Goal: Task Accomplishment & Management: Manage account settings

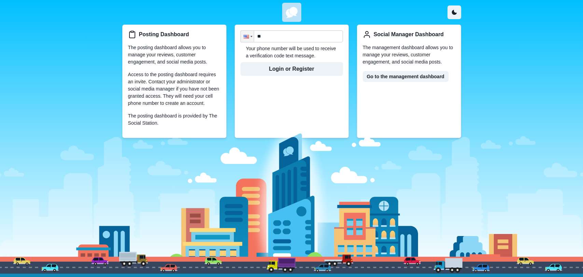
click at [281, 36] on input "**" at bounding box center [291, 36] width 102 height 12
type input "**********"
click at [261, 63] on button "Login or Register" at bounding box center [291, 69] width 102 height 14
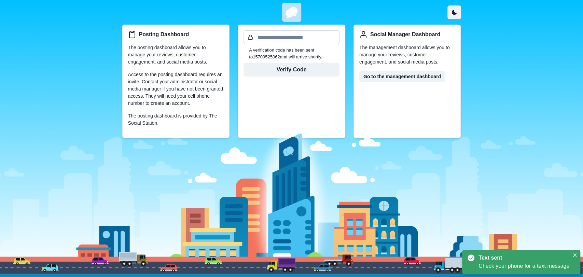
click at [286, 38] on input "text" at bounding box center [291, 37] width 96 height 14
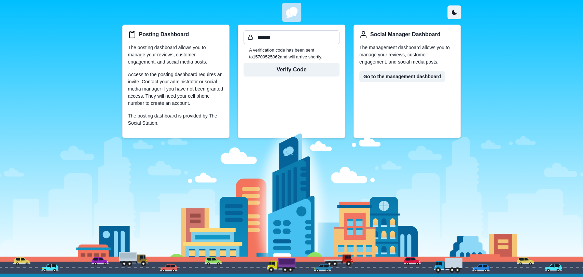
type input "******"
click at [243, 63] on button "Verify Code" at bounding box center [291, 70] width 96 height 14
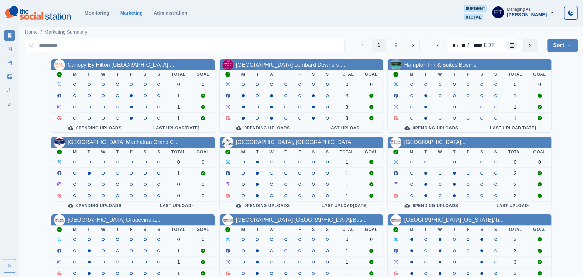
click at [527, 41] on button "next" at bounding box center [529, 46] width 14 height 14
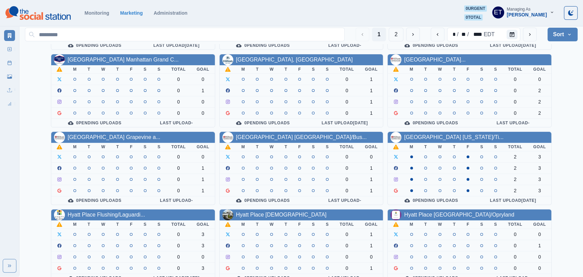
scroll to position [78, 0]
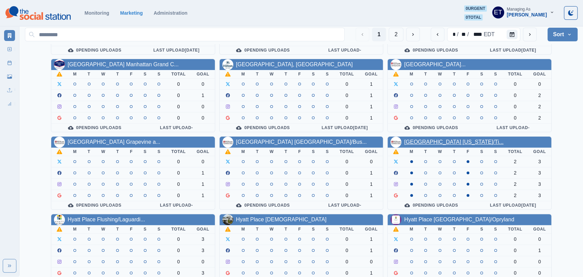
click at [429, 141] on link "Hilton Garden Inn New York/Ti..." at bounding box center [453, 142] width 99 height 6
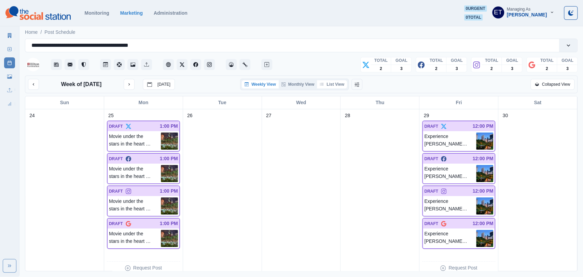
click at [331, 84] on button "List View" at bounding box center [332, 84] width 30 height 8
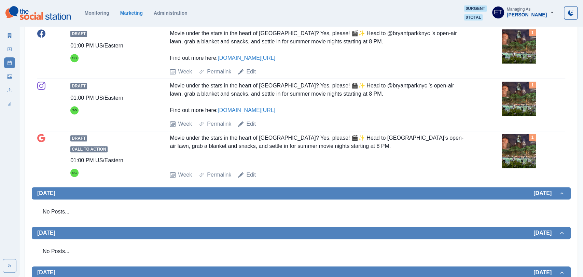
scroll to position [215, 0]
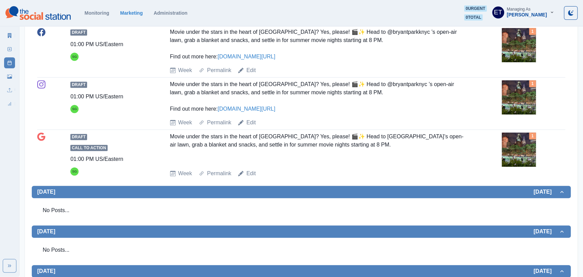
click at [524, 95] on img at bounding box center [518, 97] width 34 height 34
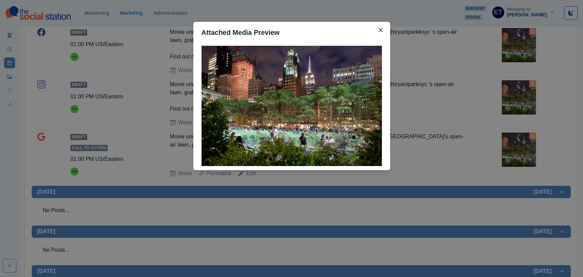
click at [459, 98] on div "Attached Media Preview" at bounding box center [291, 138] width 583 height 277
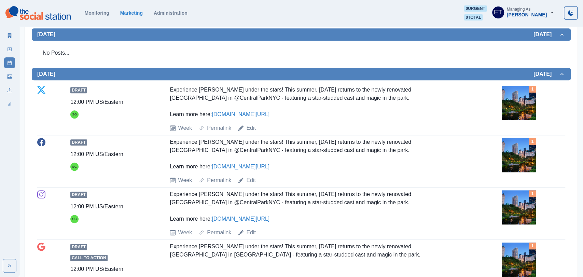
scroll to position [452, 0]
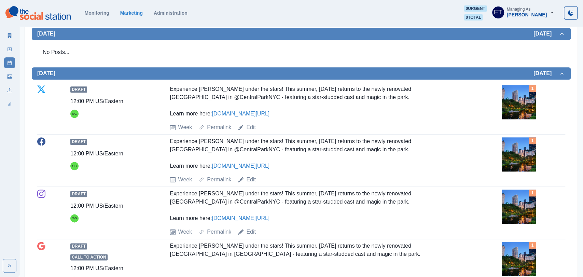
click at [221, 112] on link "www.bit.ly/41a0Wr1" at bounding box center [241, 114] width 58 height 6
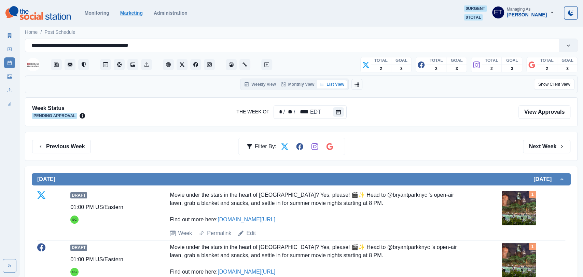
click at [125, 12] on link "Marketing" at bounding box center [131, 12] width 23 height 5
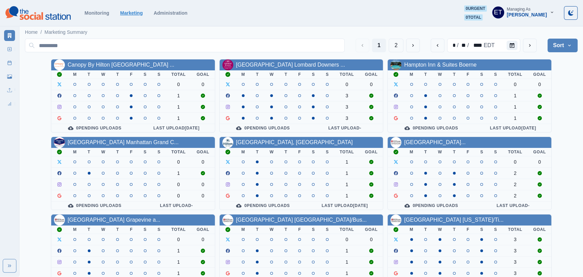
click at [125, 12] on link "Marketing" at bounding box center [131, 12] width 23 height 5
click at [530, 44] on icon "next" at bounding box center [529, 45] width 5 height 5
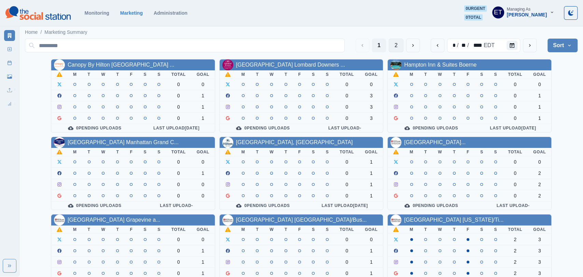
click at [394, 47] on button "2" at bounding box center [395, 46] width 15 height 14
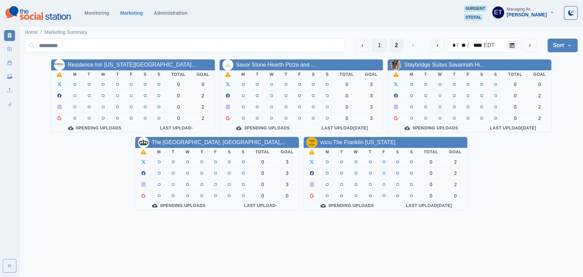
click at [382, 44] on button "1" at bounding box center [379, 46] width 15 height 14
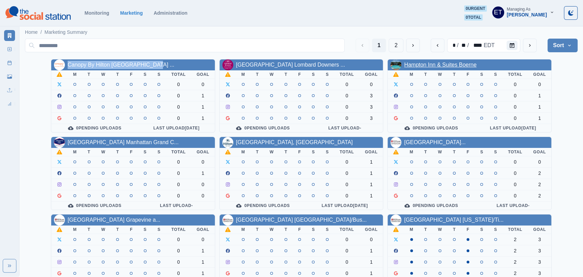
click at [406, 66] on link "Hampton Inn & Suites Boerne" at bounding box center [440, 65] width 72 height 6
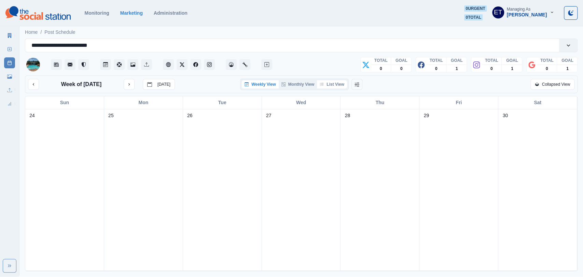
click at [335, 84] on button "List View" at bounding box center [332, 84] width 30 height 8
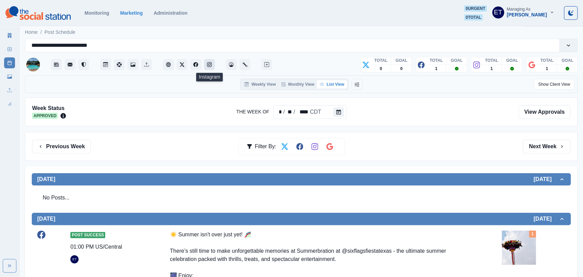
click at [206, 68] on button "Instagram" at bounding box center [209, 64] width 11 height 11
click at [134, 65] on icon "Media Library" at bounding box center [132, 64] width 5 height 4
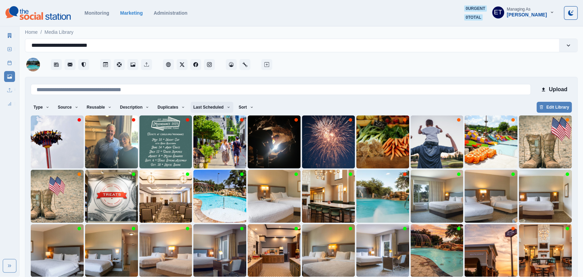
click at [204, 109] on button "Last Scheduled" at bounding box center [211, 107] width 43 height 11
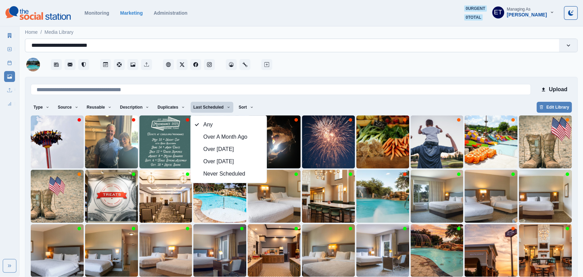
click at [362, 49] on div "**********" at bounding box center [291, 46] width 521 height 10
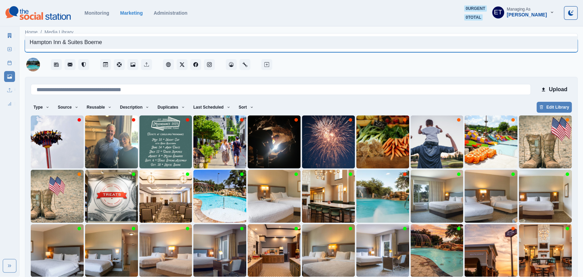
scroll to position [29, 0]
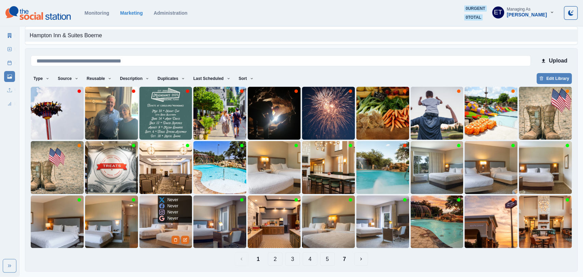
click at [156, 241] on img at bounding box center [165, 221] width 53 height 53
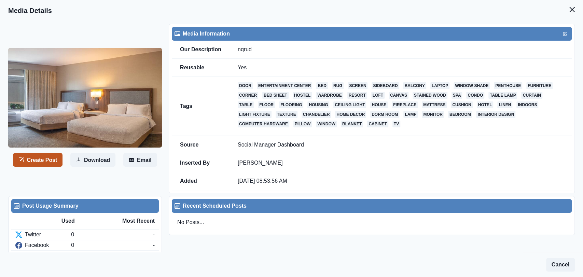
click at [43, 161] on button "Create Post" at bounding box center [37, 160] width 49 height 14
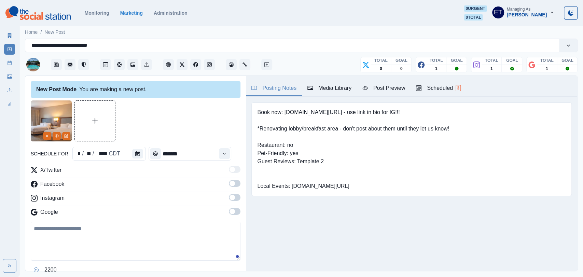
click at [104, 235] on textarea at bounding box center [136, 240] width 210 height 39
paste textarea "**********"
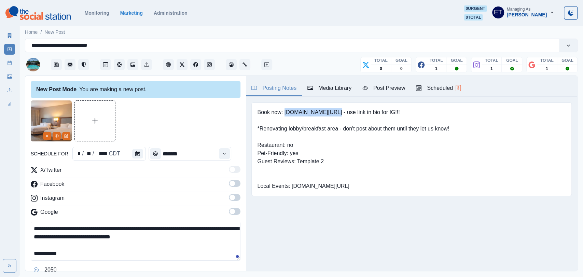
drag, startPoint x: 284, startPoint y: 112, endPoint x: 331, endPoint y: 111, distance: 47.1
click at [331, 111] on pre "Book now: www.bit.ly/3lXLaxM - use link in bio for IG!!! *Renovating lobby/brea…" at bounding box center [353, 149] width 192 height 82
copy pre "www.bit.ly/3lXLaxM"
click at [142, 254] on textarea "**********" at bounding box center [136, 240] width 210 height 39
paste textarea "**********"
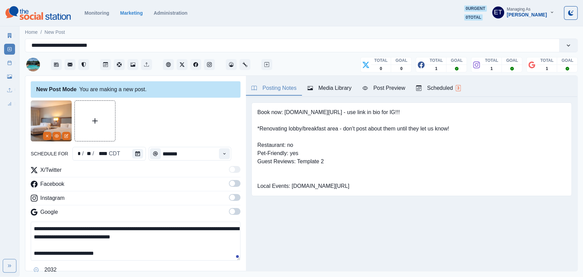
type textarea "**********"
click at [235, 181] on span at bounding box center [235, 183] width 12 height 7
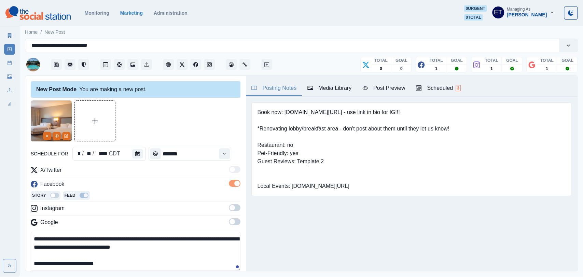
click at [233, 211] on label at bounding box center [235, 209] width 12 height 11
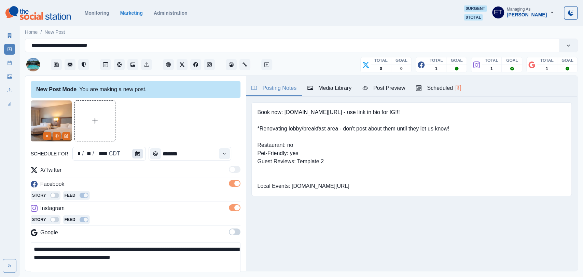
click at [140, 157] on button "Calendar" at bounding box center [137, 154] width 11 height 10
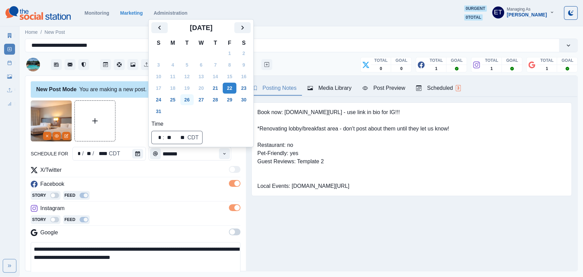
click at [186, 101] on button "26" at bounding box center [187, 99] width 14 height 11
click at [178, 217] on div "Story Feed" at bounding box center [136, 220] width 210 height 10
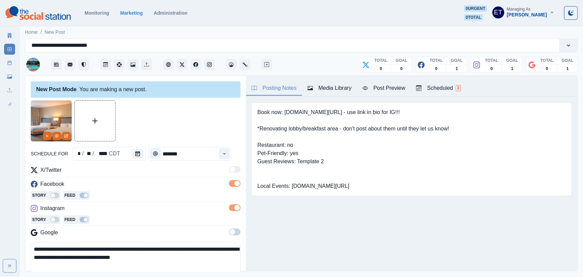
scroll to position [52, 0]
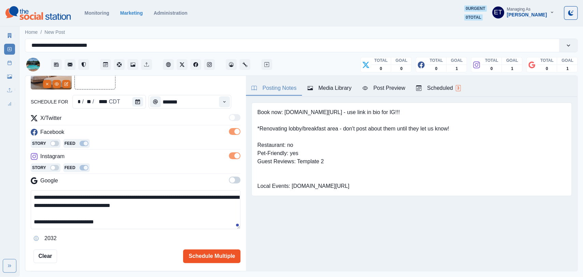
click at [199, 255] on button "Schedule Multiple" at bounding box center [211, 256] width 57 height 14
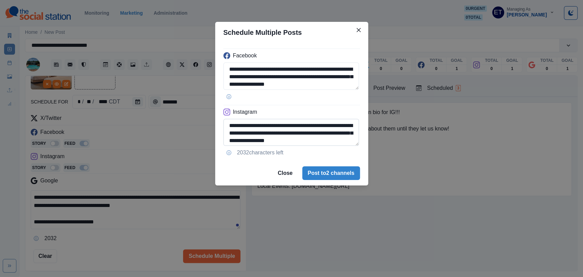
scroll to position [16, 0]
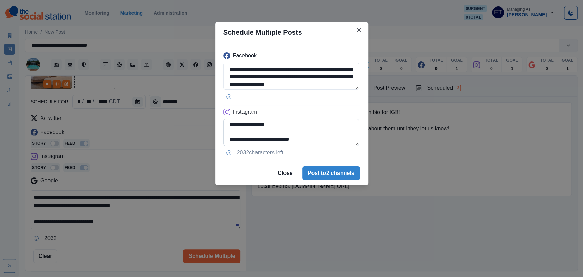
drag, startPoint x: 312, startPoint y: 139, endPoint x: 242, endPoint y: 144, distance: 69.8
click at [242, 144] on textarea "**********" at bounding box center [291, 132] width 136 height 27
type textarea "**********"
click at [316, 169] on button "Post to 2 channels" at bounding box center [331, 174] width 58 height 14
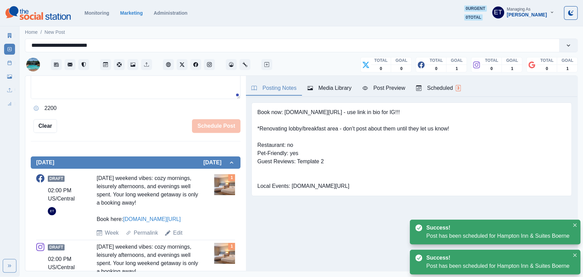
scroll to position [164, 0]
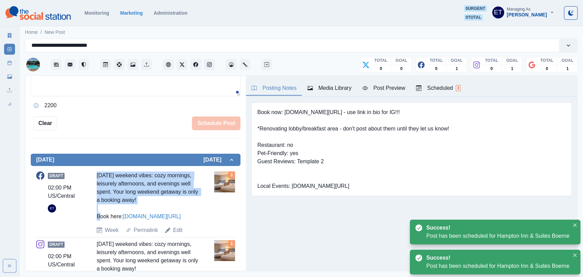
drag, startPoint x: 145, startPoint y: 200, endPoint x: 94, endPoint y: 175, distance: 56.9
click at [94, 175] on div "Draft 02:00 PM US/Central ET Labor Day weekend vibes: cozy mornings, leisurely …" at bounding box center [135, 202] width 199 height 63
copy div "Labor Day weekend vibes: cozy mornings, leisurely afternoons, and evenings well…"
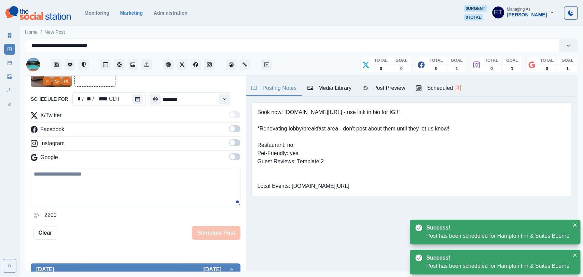
click at [92, 181] on textarea at bounding box center [136, 186] width 210 height 39
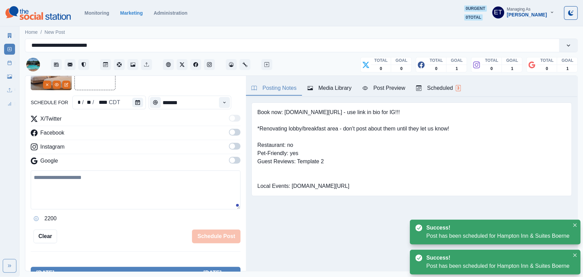
paste textarea "**********"
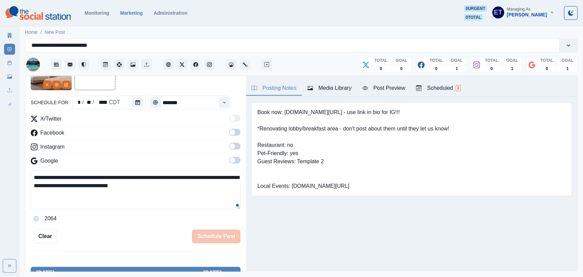
type textarea "**********"
click at [233, 162] on span at bounding box center [231, 159] width 5 height 5
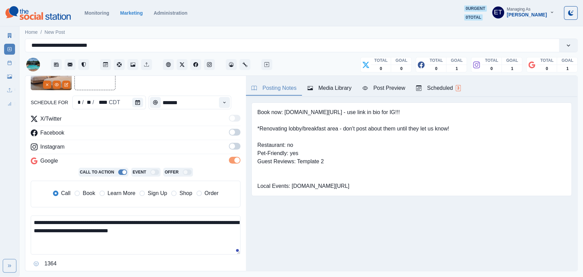
click at [89, 196] on span "Book" at bounding box center [89, 193] width 12 height 8
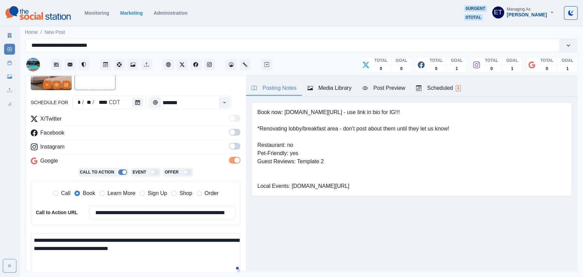
scroll to position [125, 0]
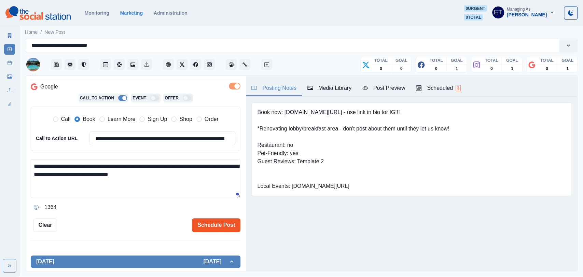
click at [207, 221] on button "Schedule Post" at bounding box center [216, 225] width 48 height 14
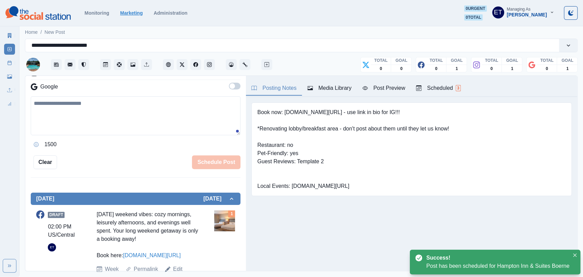
click at [124, 13] on link "Marketing" at bounding box center [131, 12] width 23 height 5
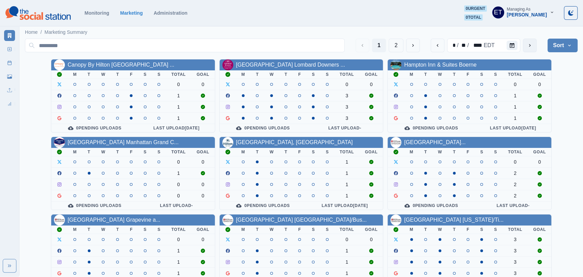
click at [532, 45] on button "next" at bounding box center [529, 46] width 14 height 14
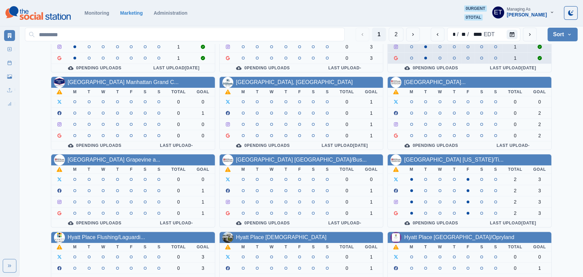
scroll to position [60, 0]
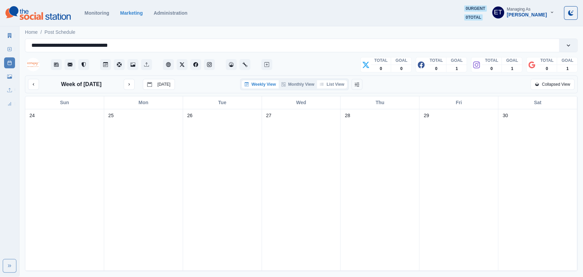
click at [326, 82] on button "List View" at bounding box center [332, 84] width 30 height 8
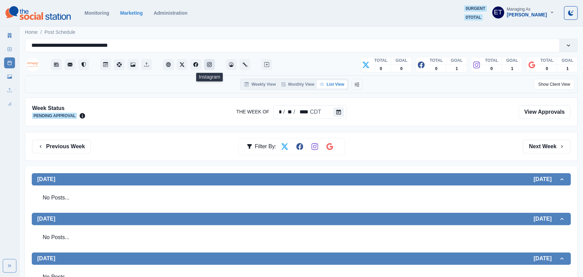
click at [213, 63] on button "Instagram" at bounding box center [209, 64] width 11 height 11
click at [57, 144] on button "Previous Week" at bounding box center [61, 147] width 59 height 14
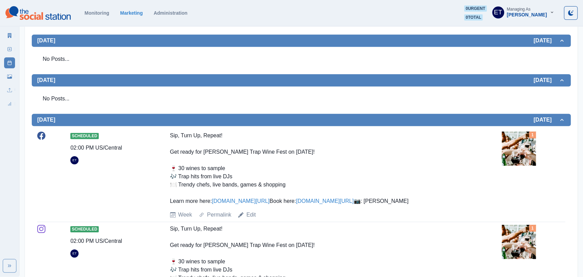
scroll to position [218, 0]
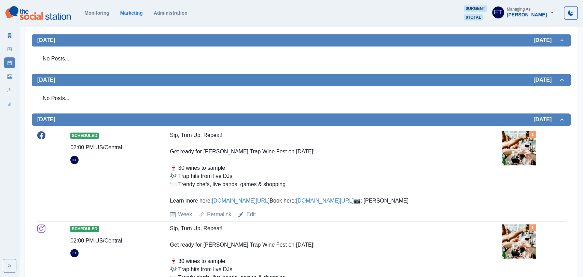
click at [513, 146] on img at bounding box center [518, 148] width 34 height 34
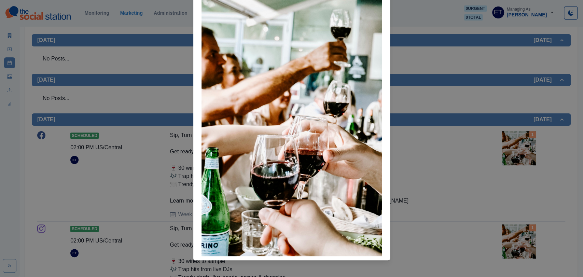
scroll to position [64, 0]
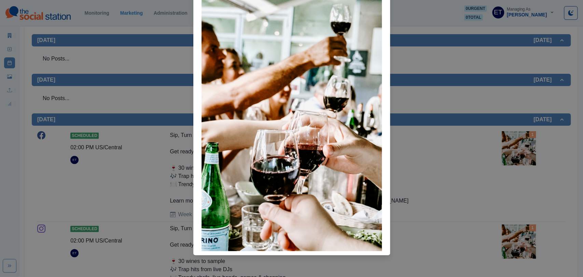
click at [450, 153] on div "Attached Media Preview" at bounding box center [291, 138] width 583 height 277
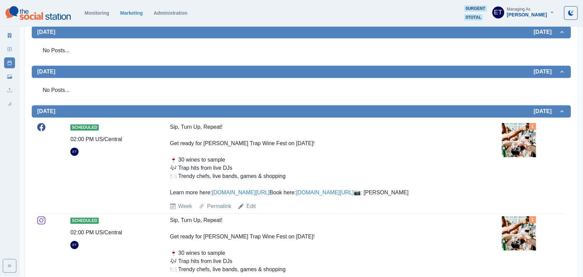
scroll to position [227, 0]
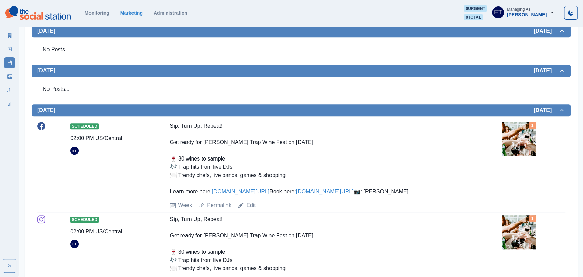
click at [508, 144] on img at bounding box center [518, 139] width 34 height 34
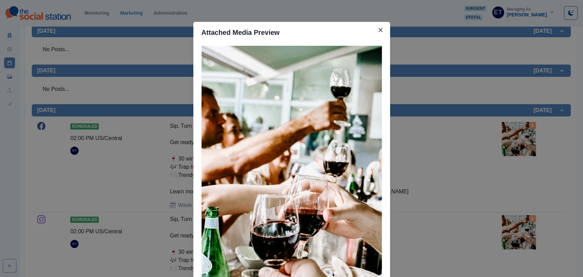
click at [454, 143] on div "Attached Media Preview" at bounding box center [291, 138] width 583 height 277
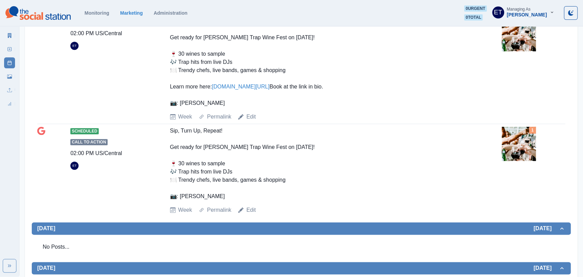
scroll to position [0, 0]
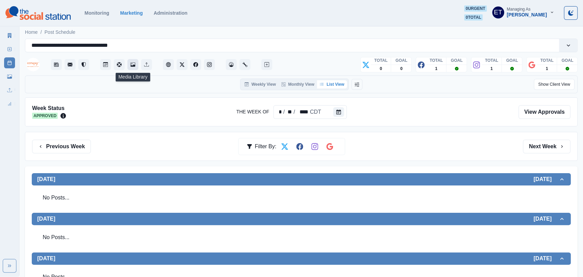
click at [135, 66] on icon "Media Library" at bounding box center [132, 64] width 5 height 5
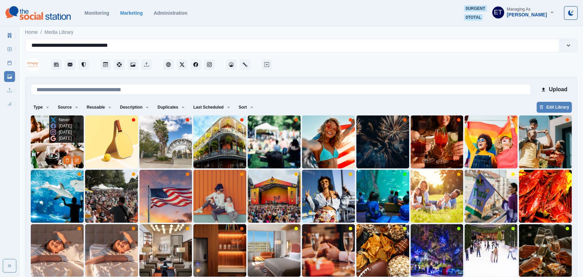
click at [53, 154] on img at bounding box center [57, 141] width 53 height 53
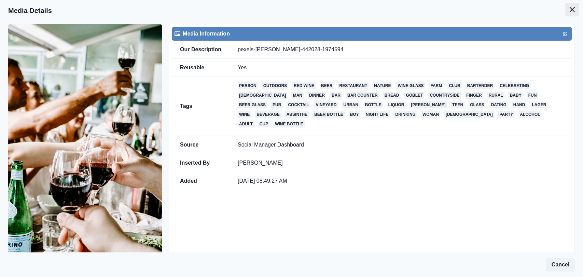
click at [573, 8] on icon "Close" at bounding box center [571, 9] width 5 height 5
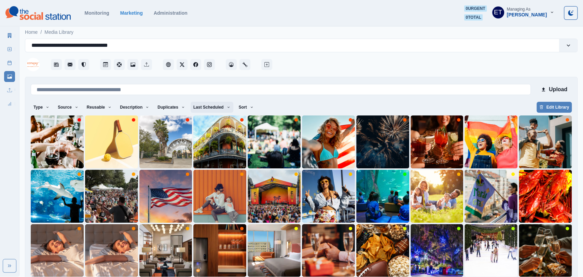
click at [200, 107] on button "Last Scheduled" at bounding box center [211, 107] width 43 height 11
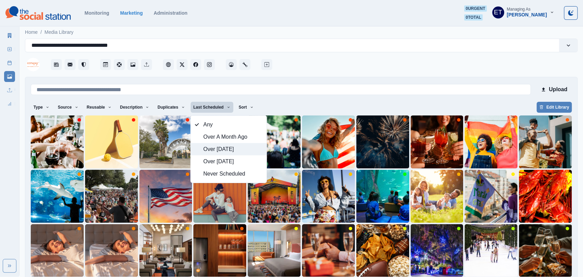
click at [215, 148] on span "Over [DATE]" at bounding box center [232, 149] width 59 height 8
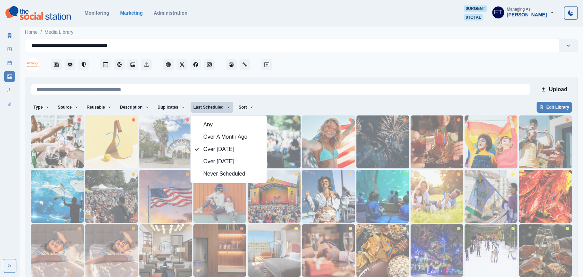
click at [358, 38] on main "**********" at bounding box center [300, 165] width 563 height 281
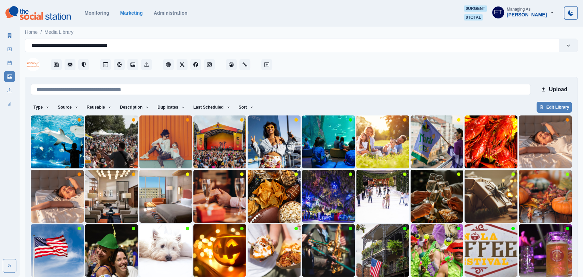
scroll to position [29, 0]
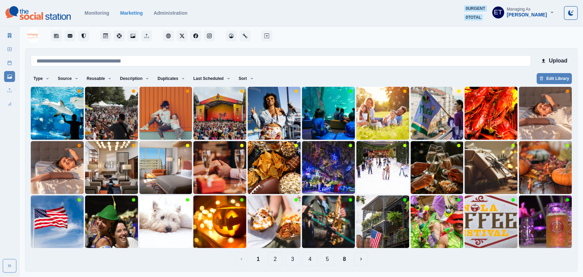
click at [273, 261] on button "2" at bounding box center [275, 259] width 15 height 14
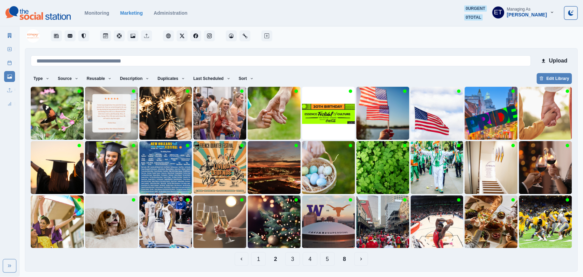
click at [292, 258] on button "3" at bounding box center [292, 259] width 15 height 14
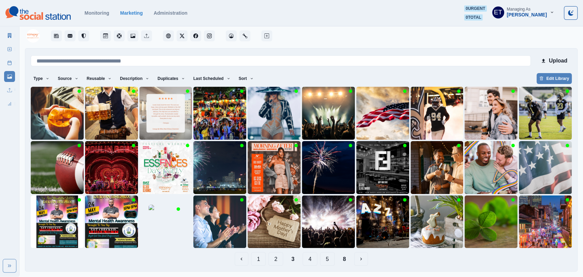
click at [309, 259] on button "4" at bounding box center [309, 259] width 15 height 14
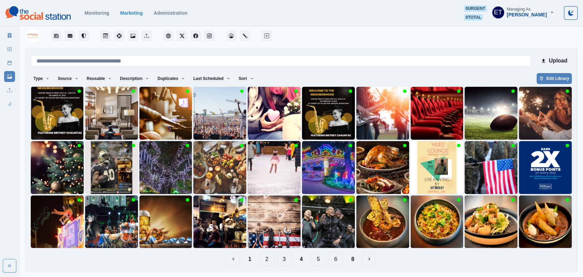
click at [317, 258] on button "5" at bounding box center [318, 259] width 15 height 14
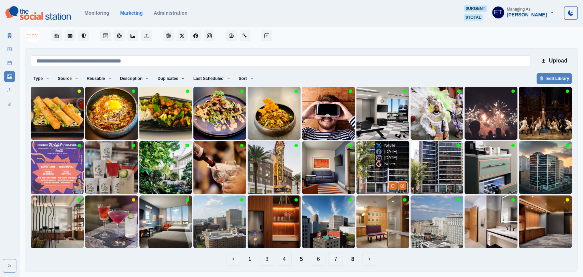
click at [367, 173] on img at bounding box center [382, 167] width 53 height 53
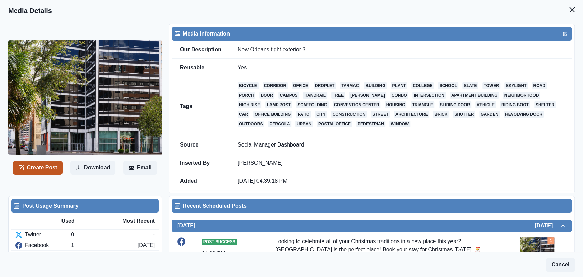
click at [54, 165] on button "Create Post" at bounding box center [37, 168] width 49 height 14
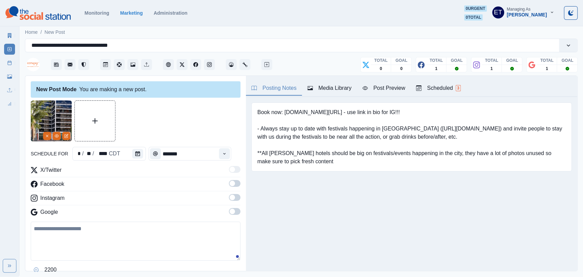
click at [80, 237] on textarea at bounding box center [136, 240] width 210 height 39
paste textarea "**********"
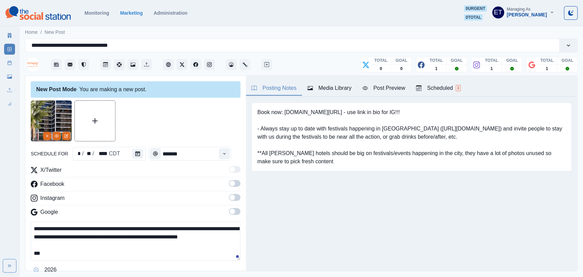
scroll to position [4, 0]
drag, startPoint x: 284, startPoint y: 114, endPoint x: 332, endPoint y: 111, distance: 47.5
click at [332, 111] on pre "Book now: www.bit.ly/3vYAocw - use link in bio for IG!!! - Always stay up to da…" at bounding box center [411, 136] width 308 height 57
copy pre "www.bit.ly/3vYAocw"
click at [166, 258] on textarea "**********" at bounding box center [136, 240] width 210 height 39
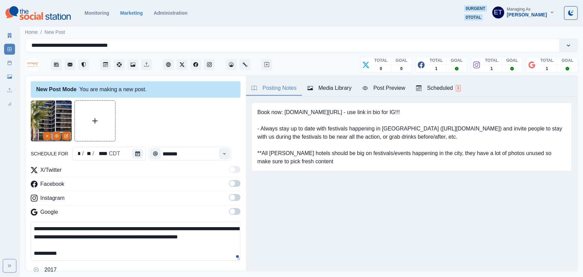
paste textarea "**********"
type textarea "**********"
click at [236, 183] on span at bounding box center [235, 183] width 12 height 7
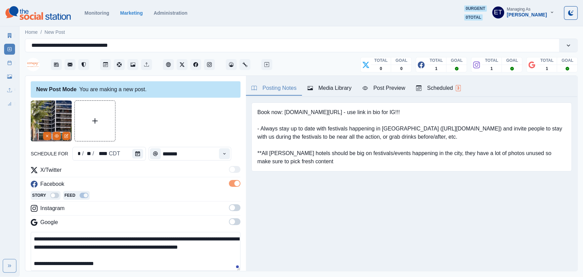
click at [234, 207] on span at bounding box center [231, 207] width 5 height 5
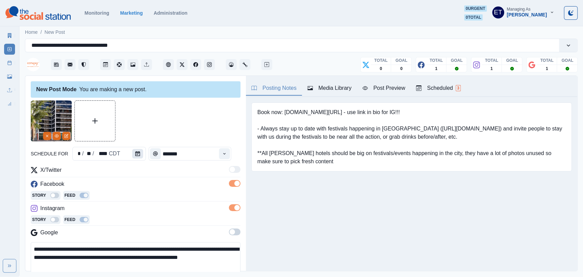
click at [141, 153] on button "Calendar" at bounding box center [137, 154] width 11 height 10
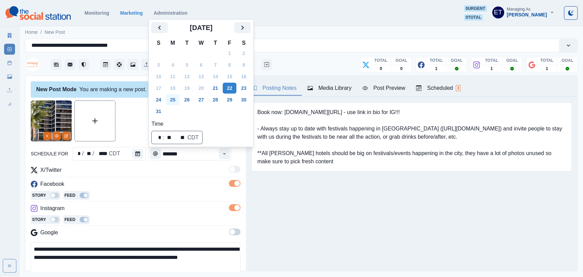
click at [173, 100] on button "25" at bounding box center [173, 99] width 14 height 11
click at [187, 188] on div "Facebook" at bounding box center [136, 185] width 210 height 11
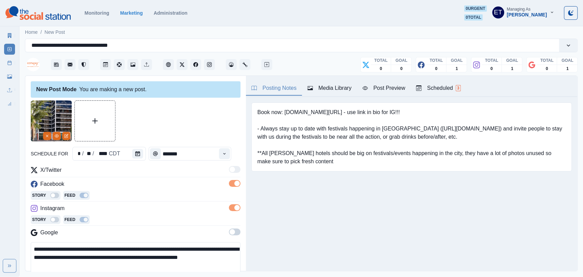
scroll to position [78, 0]
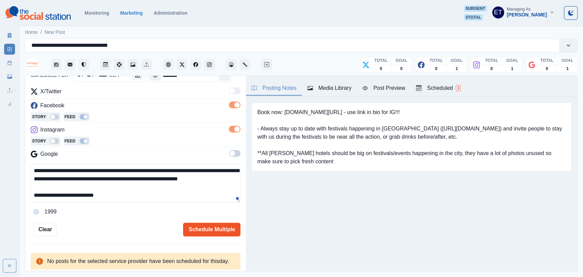
click at [206, 230] on button "Schedule Multiple" at bounding box center [211, 229] width 57 height 14
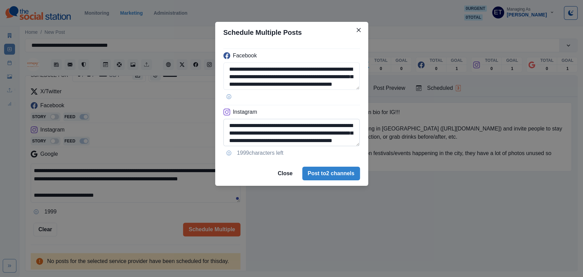
scroll to position [24, 0]
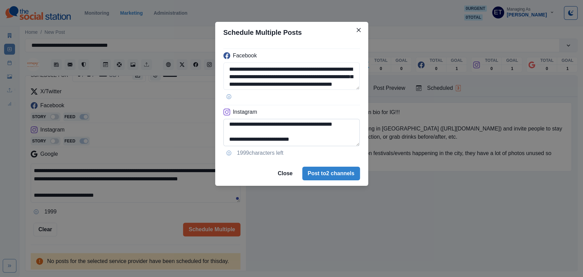
drag, startPoint x: 243, startPoint y: 140, endPoint x: 314, endPoint y: 138, distance: 71.0
click at [314, 138] on textarea "**********" at bounding box center [291, 132] width 137 height 27
type textarea "**********"
click at [321, 177] on button "Post to 2 channels" at bounding box center [331, 174] width 58 height 14
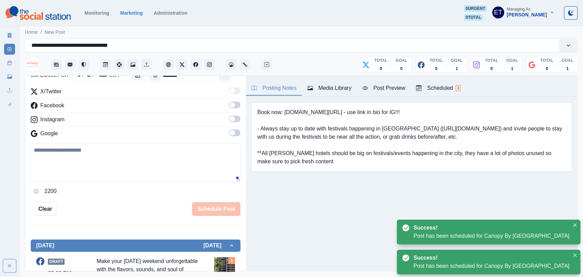
scroll to position [140, 0]
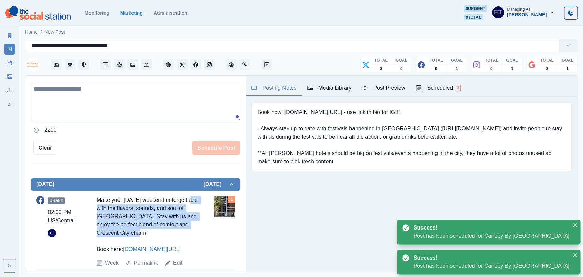
drag, startPoint x: 158, startPoint y: 229, endPoint x: 89, endPoint y: 195, distance: 76.9
click at [89, 195] on div "Draft 02:00 PM US/Central ET Make your Labor Day weekend unforgettable with the…" at bounding box center [135, 231] width 199 height 77
click at [95, 199] on div "Draft 02:00 PM US/Central ET Make your Labor Day weekend unforgettable with the…" at bounding box center [135, 231] width 199 height 71
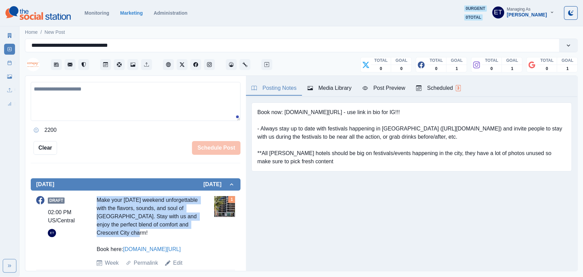
drag, startPoint x: 95, startPoint y: 198, endPoint x: 169, endPoint y: 232, distance: 81.4
click at [169, 232] on div "Draft 02:00 PM US/Central ET Make your Labor Day weekend unforgettable with the…" at bounding box center [135, 231] width 199 height 71
copy div "Make your Labor Day weekend unforgettable with the flavors, sounds, and soul of…"
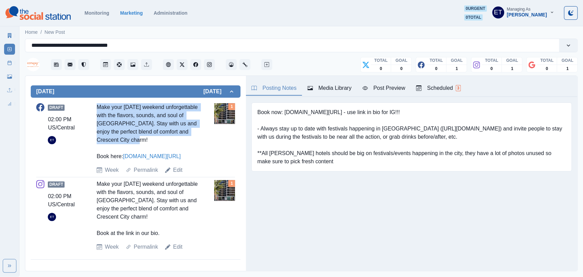
scroll to position [0, 0]
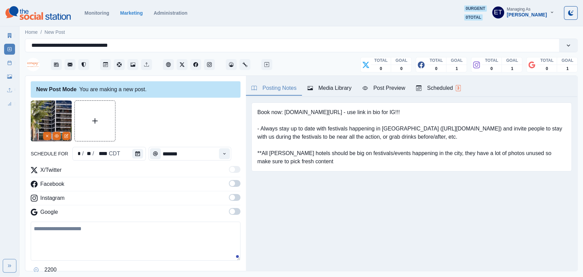
click at [147, 235] on textarea at bounding box center [136, 240] width 210 height 39
paste textarea "**********"
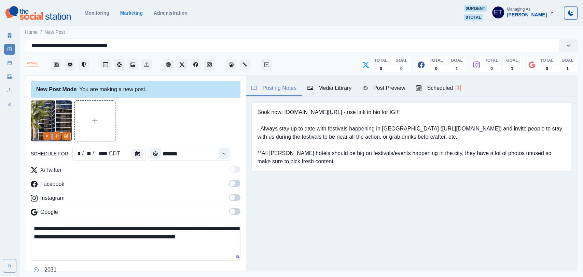
type textarea "**********"
click at [231, 210] on span at bounding box center [231, 211] width 5 height 5
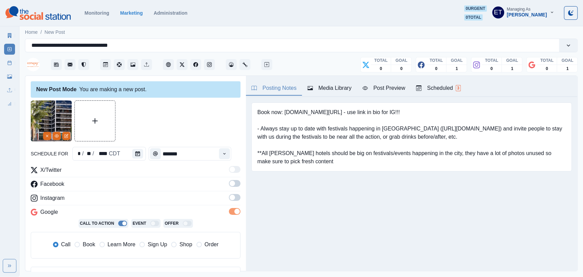
click at [88, 245] on span "Book" at bounding box center [89, 244] width 12 height 8
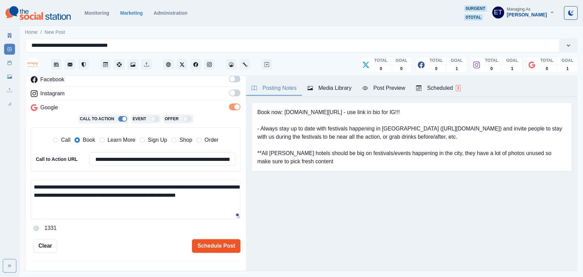
click at [198, 242] on button "Schedule Post" at bounding box center [216, 246] width 48 height 14
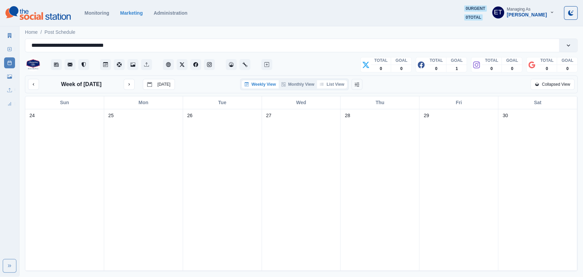
click at [333, 85] on button "List View" at bounding box center [332, 84] width 30 height 8
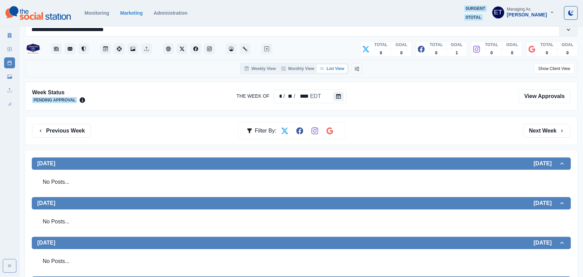
scroll to position [17, 0]
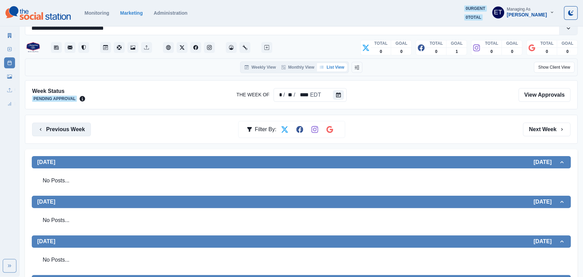
click at [88, 131] on button "Previous Week" at bounding box center [61, 130] width 59 height 14
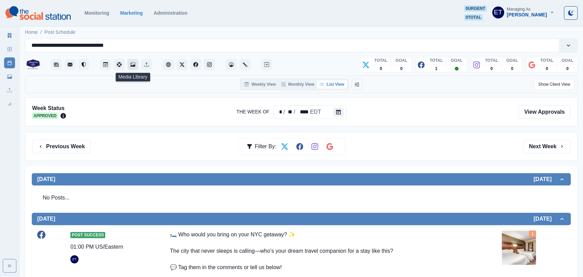
click at [133, 67] on button "Media Library" at bounding box center [132, 64] width 11 height 11
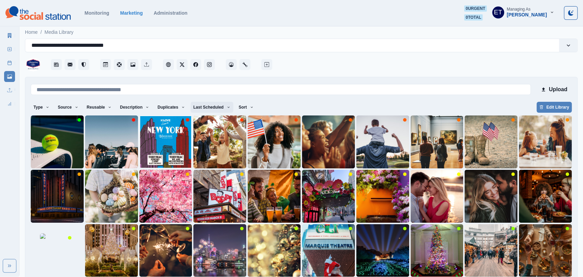
click at [209, 110] on button "Last Scheduled" at bounding box center [211, 107] width 43 height 11
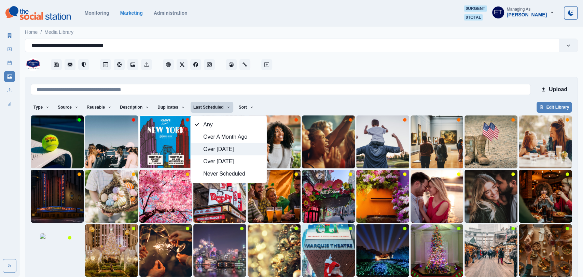
click at [223, 147] on span "Over [DATE]" at bounding box center [232, 149] width 59 height 8
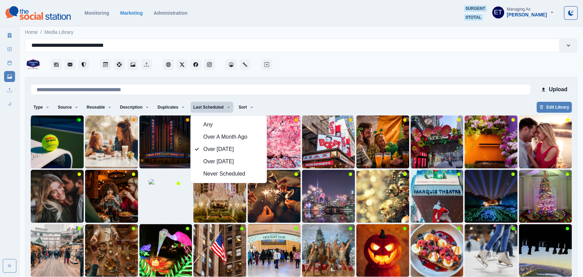
click at [317, 69] on div at bounding box center [425, 62] width 304 height 20
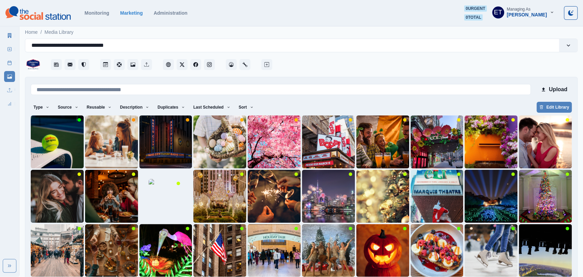
scroll to position [29, 0]
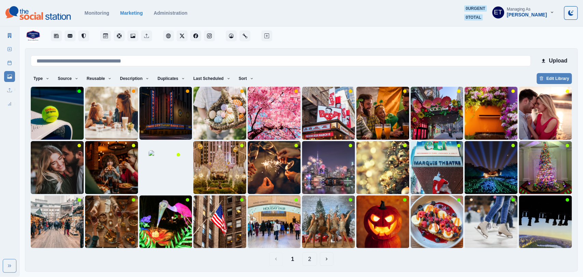
click at [309, 260] on button "2" at bounding box center [309, 259] width 15 height 14
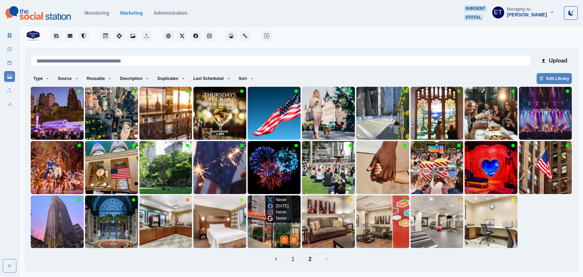
click at [255, 240] on img at bounding box center [273, 221] width 53 height 53
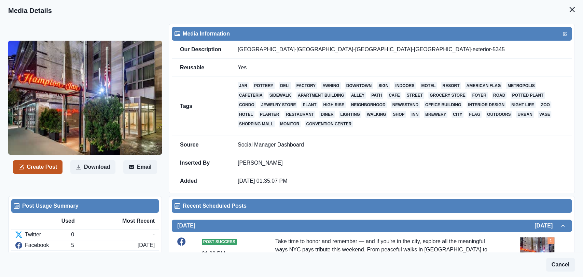
click at [47, 164] on button "Create Post" at bounding box center [37, 167] width 49 height 14
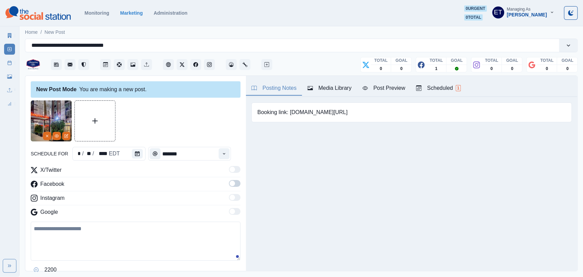
click at [67, 246] on textarea at bounding box center [136, 240] width 210 height 39
paste textarea "**********"
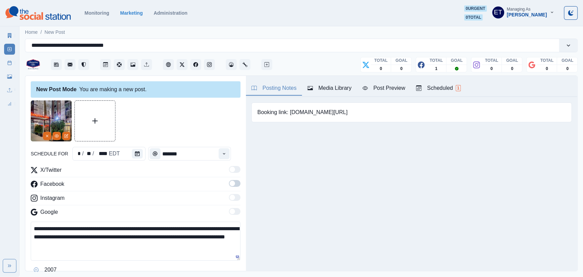
scroll to position [4, 0]
drag, startPoint x: 290, startPoint y: 112, endPoint x: 350, endPoint y: 114, distance: 60.8
click at [350, 114] on div "Booking link: www.bit.ly/3UZYNvq" at bounding box center [411, 112] width 320 height 20
copy pre "www.bit.ly/3UZYNvq"
click at [132, 253] on textarea "**********" at bounding box center [136, 240] width 210 height 39
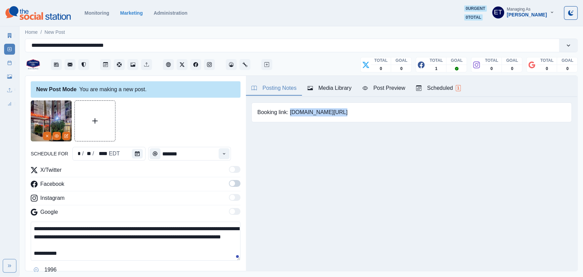
paste textarea "**********"
type textarea "**********"
click at [232, 183] on span at bounding box center [231, 183] width 5 height 5
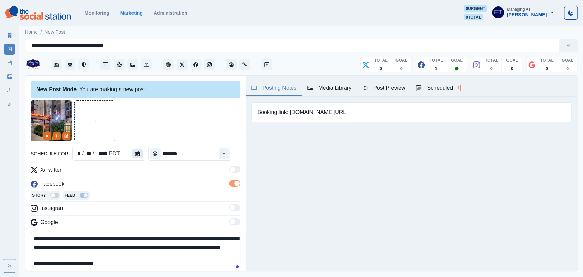
click at [137, 158] on button "Calendar" at bounding box center [137, 154] width 11 height 10
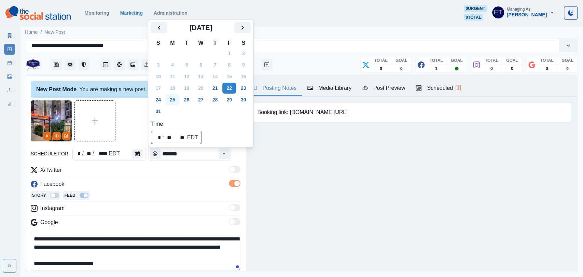
click at [174, 97] on button "25" at bounding box center [173, 99] width 14 height 11
click at [170, 176] on div "X/Twitter" at bounding box center [136, 171] width 210 height 11
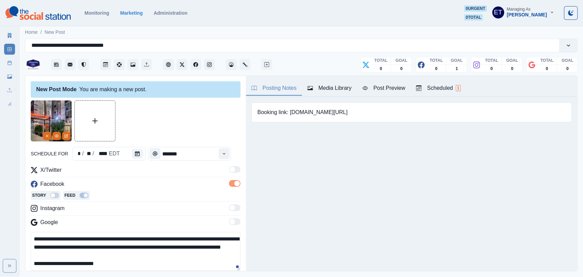
scroll to position [71, 0]
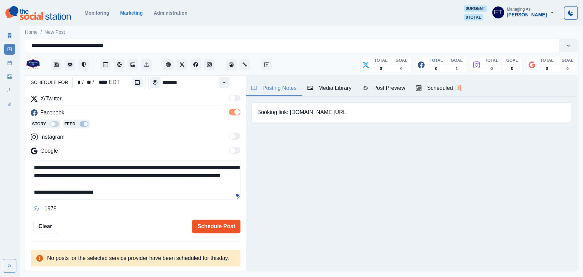
click at [211, 224] on button "Schedule Post" at bounding box center [216, 226] width 48 height 14
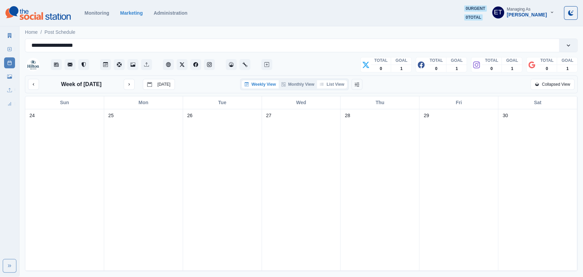
click at [334, 83] on button "List View" at bounding box center [332, 84] width 30 height 8
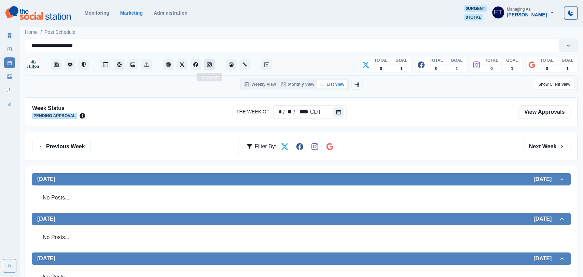
click at [205, 67] on button "Instagram" at bounding box center [209, 64] width 11 height 11
click at [196, 68] on button "Facebook" at bounding box center [195, 64] width 11 height 11
click at [133, 61] on button "Media Library" at bounding box center [132, 64] width 11 height 11
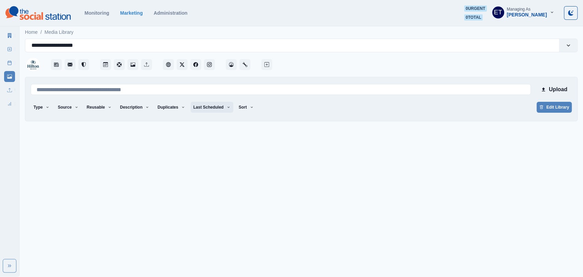
click at [215, 109] on button "Last Scheduled" at bounding box center [211, 107] width 43 height 11
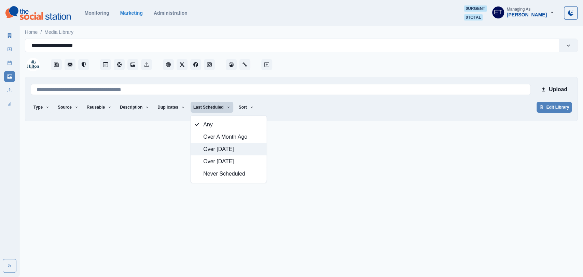
click at [236, 151] on span "Over [DATE]" at bounding box center [232, 149] width 59 height 8
click at [374, 43] on div "**********" at bounding box center [291, 46] width 521 height 10
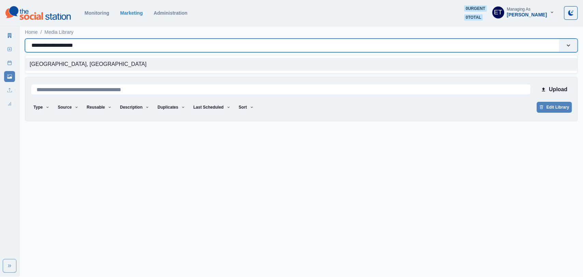
click at [379, 16] on div "Monitoring Marketing Administration 0 urgent 0 total ET Managing As [PERSON_NAM…" at bounding box center [291, 12] width 572 height 15
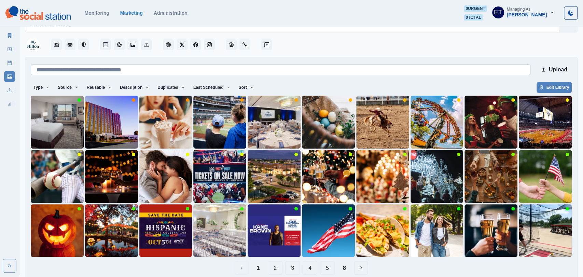
scroll to position [21, 0]
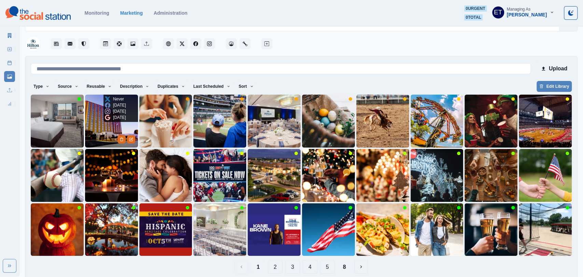
click at [95, 124] on img at bounding box center [111, 121] width 53 height 53
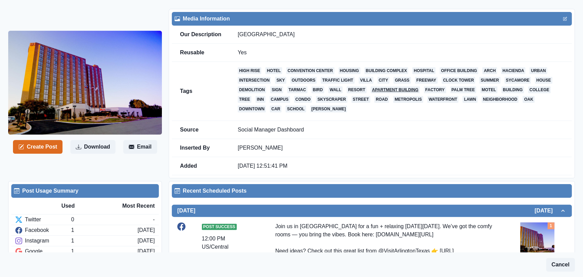
scroll to position [15, 0]
click at [40, 148] on button "Create Post" at bounding box center [37, 147] width 49 height 14
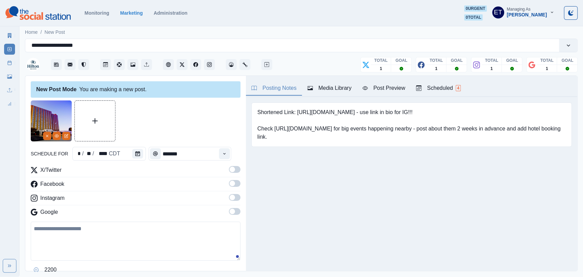
click at [92, 255] on textarea at bounding box center [136, 240] width 210 height 39
paste textarea "**********"
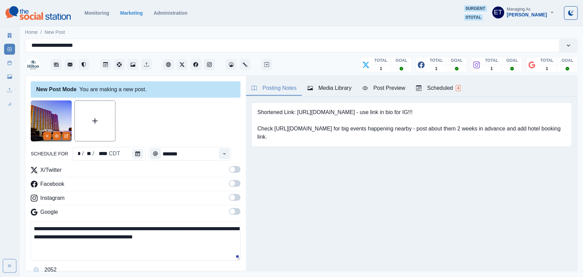
paste textarea "***"
drag, startPoint x: 298, startPoint y: 112, endPoint x: 347, endPoint y: 111, distance: 49.5
click at [347, 111] on pre "Shortened Link: [URL][DOMAIN_NAME] - use link in bio for IG!!! Check [URL][DOMA…" at bounding box center [411, 124] width 308 height 33
copy pre "[URL][DOMAIN_NAME]"
click at [140, 252] on textarea "**********" at bounding box center [136, 240] width 210 height 39
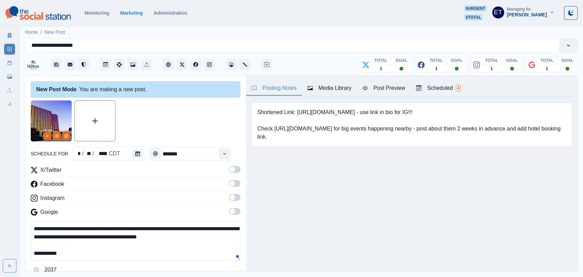
paste textarea "**********"
type textarea "**********"
click at [236, 170] on span at bounding box center [235, 169] width 12 height 7
click at [235, 180] on span at bounding box center [235, 183] width 12 height 7
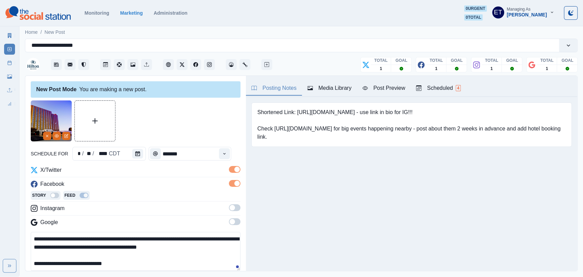
click at [234, 204] on span at bounding box center [235, 207] width 12 height 7
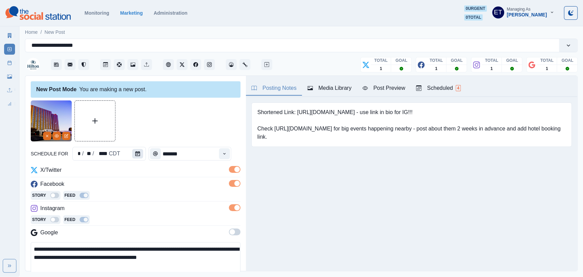
click at [137, 154] on icon "Calendar" at bounding box center [137, 153] width 5 height 5
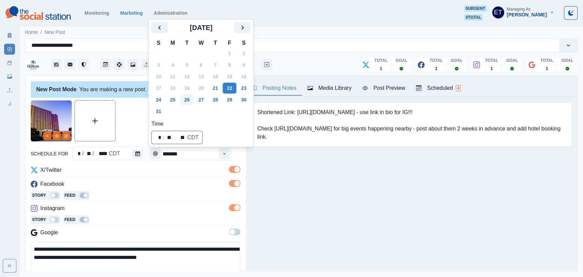
click at [187, 96] on button "26" at bounding box center [187, 99] width 14 height 11
click at [172, 204] on div "Instagram" at bounding box center [136, 209] width 210 height 11
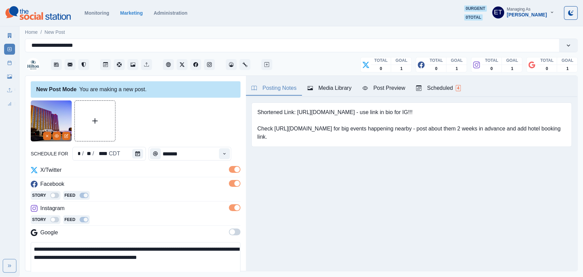
scroll to position [67, 0]
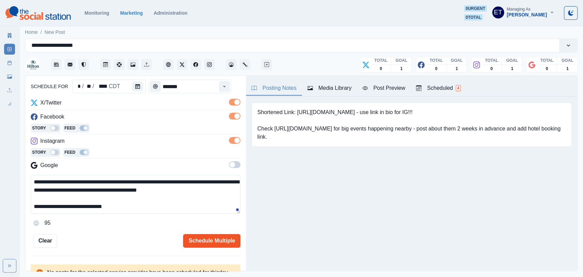
click at [190, 239] on button "Schedule Multiple" at bounding box center [211, 241] width 57 height 14
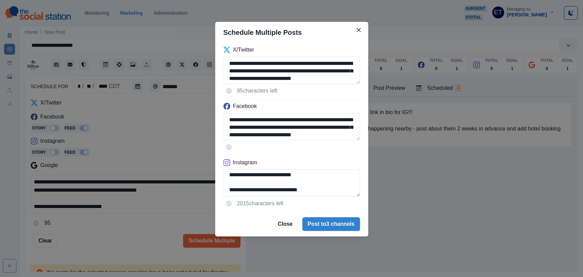
scroll to position [24, 0]
drag, startPoint x: 304, startPoint y: 196, endPoint x: 246, endPoint y: 202, distance: 57.7
click at [246, 202] on div "**********" at bounding box center [291, 127] width 153 height 169
type textarea "**********"
click at [311, 225] on button "Post to 3 channels" at bounding box center [331, 224] width 58 height 14
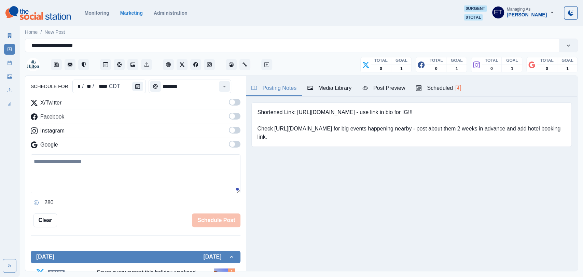
scroll to position [167, 0]
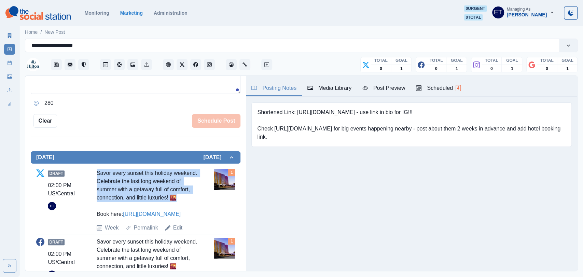
drag, startPoint x: 182, startPoint y: 197, endPoint x: 94, endPoint y: 172, distance: 91.4
click at [94, 172] on div "Draft 02:00 PM US/Central ET Savor every sunset this holiday weekend. Celebrate…" at bounding box center [135, 200] width 199 height 63
copy div "Savor every sunset this holiday weekend. Celebrate the last long weekend of sum…"
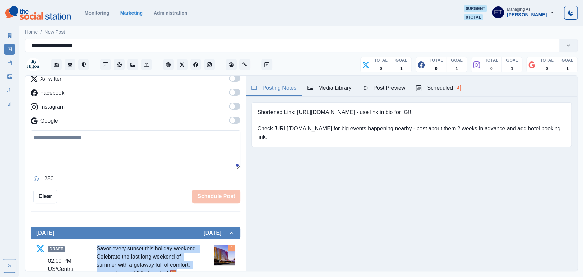
click at [137, 156] on textarea at bounding box center [136, 149] width 210 height 39
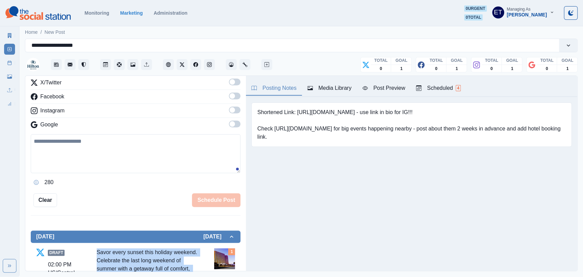
paste textarea "**********"
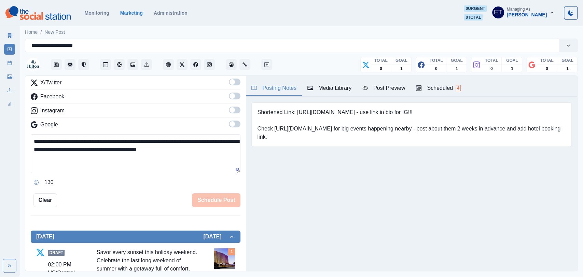
type textarea "**********"
click at [231, 125] on span at bounding box center [231, 123] width 5 height 5
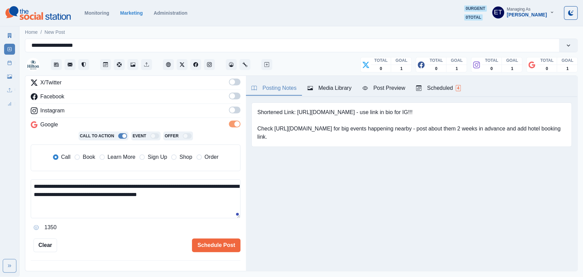
click at [81, 157] on label "Book" at bounding box center [84, 157] width 20 height 8
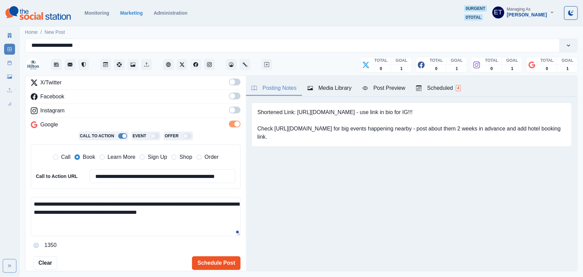
click at [205, 265] on button "Schedule Post" at bounding box center [216, 263] width 48 height 14
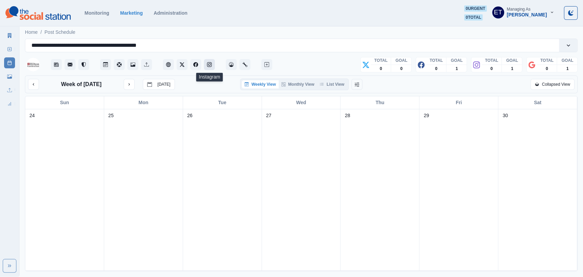
click at [207, 63] on icon "Instagram" at bounding box center [209, 64] width 5 height 5
click at [136, 64] on button "Media Library" at bounding box center [132, 64] width 11 height 11
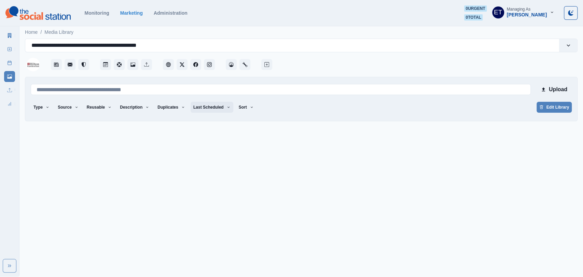
click at [224, 110] on button "Last Scheduled" at bounding box center [211, 107] width 43 height 11
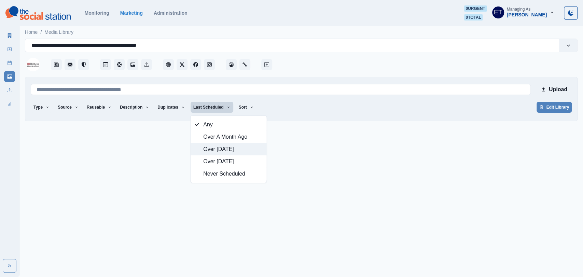
click at [235, 149] on span "Over [DATE]" at bounding box center [232, 149] width 59 height 8
click at [290, 73] on div "**********" at bounding box center [301, 80] width 552 height 83
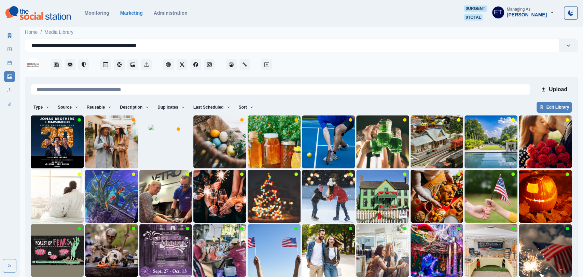
scroll to position [29, 0]
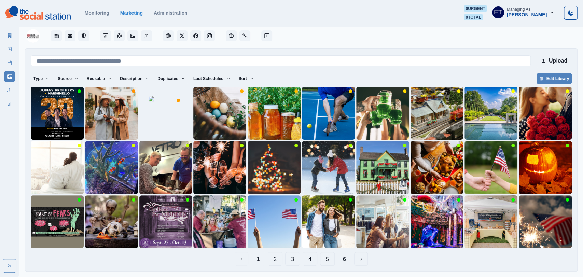
click at [273, 258] on button "2" at bounding box center [275, 259] width 15 height 14
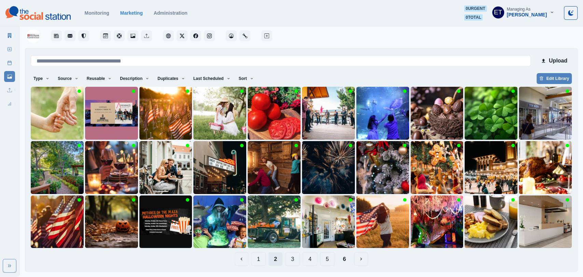
click at [273, 259] on button "2" at bounding box center [275, 259] width 14 height 14
click at [293, 259] on button "3" at bounding box center [292, 259] width 15 height 14
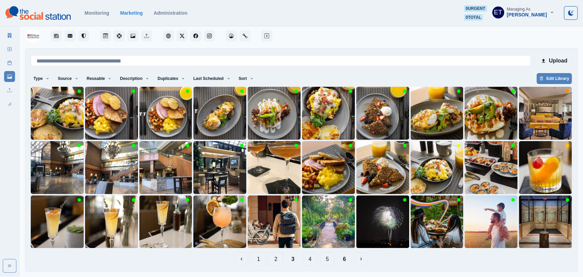
click at [306, 260] on button "4" at bounding box center [309, 259] width 15 height 14
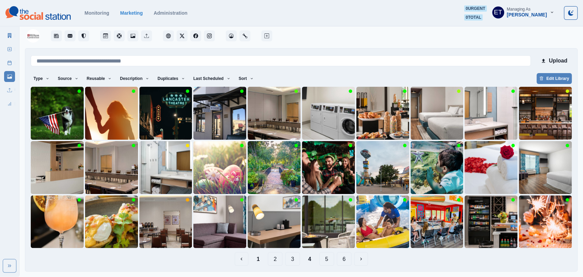
click at [324, 260] on button "5" at bounding box center [326, 259] width 15 height 14
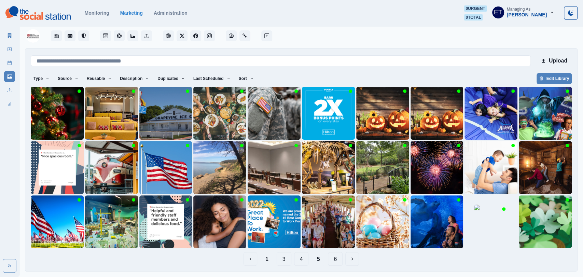
click at [331, 260] on button "6" at bounding box center [335, 259] width 15 height 14
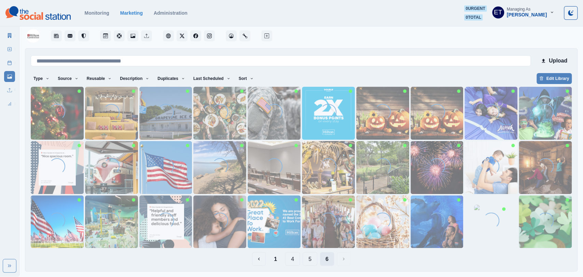
scroll to position [0, 0]
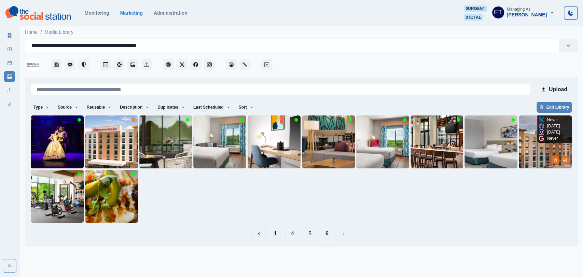
click at [530, 138] on img at bounding box center [544, 141] width 53 height 53
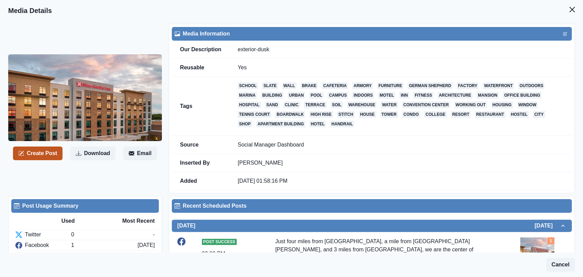
click at [52, 154] on button "Create Post" at bounding box center [37, 153] width 49 height 14
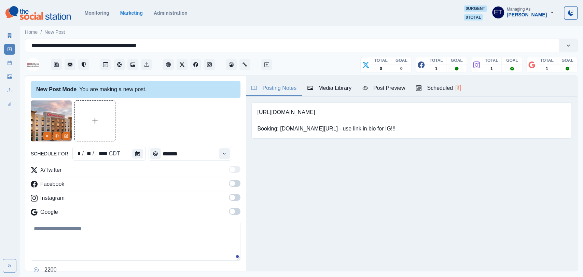
click at [87, 224] on textarea at bounding box center [136, 240] width 210 height 39
paste textarea "**********"
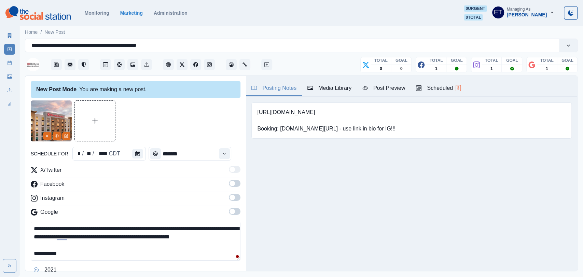
drag, startPoint x: 280, startPoint y: 129, endPoint x: 327, endPoint y: 126, distance: 46.8
click at [327, 126] on pre "[URL][DOMAIN_NAME] Booking: [DOMAIN_NAME][URL] - use link in bio for IG!!!" at bounding box center [326, 120] width 138 height 25
copy pre "[DOMAIN_NAME][URL]"
click at [129, 253] on textarea "**********" at bounding box center [136, 240] width 210 height 39
paste textarea "**********"
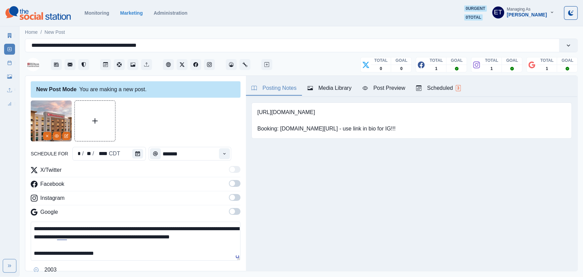
type textarea "**********"
click at [234, 180] on span at bounding box center [235, 183] width 12 height 7
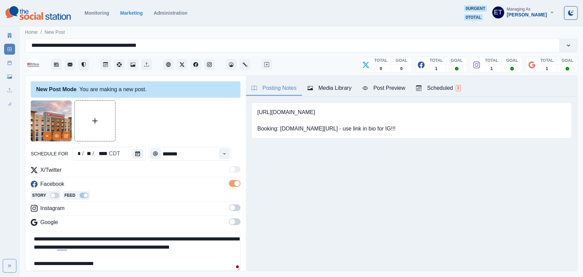
click at [234, 206] on span at bounding box center [231, 207] width 5 height 5
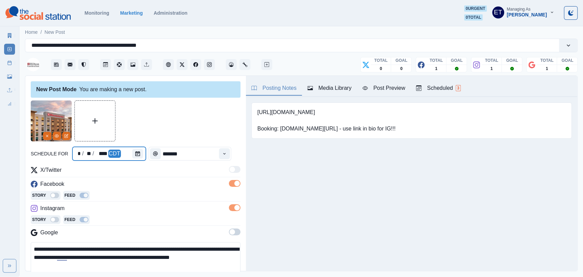
click at [143, 156] on div at bounding box center [139, 154] width 14 height 14
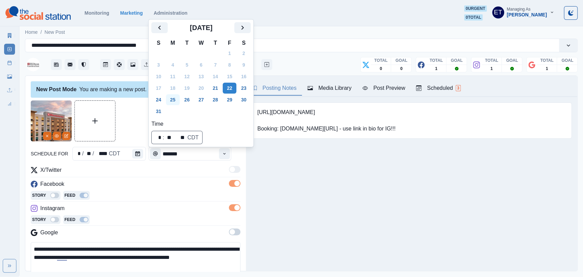
click at [172, 97] on button "25" at bounding box center [173, 99] width 14 height 11
click at [175, 191] on div "Story Feed" at bounding box center [136, 196] width 210 height 10
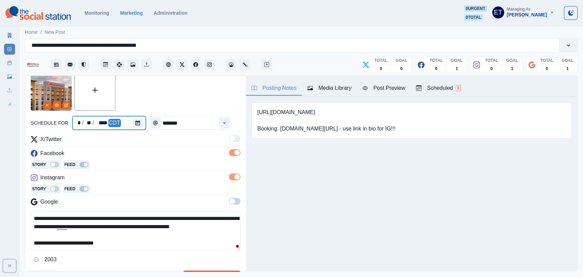
scroll to position [41, 0]
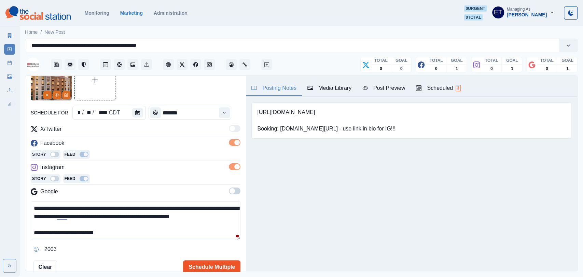
click at [209, 263] on button "Schedule Multiple" at bounding box center [211, 267] width 57 height 14
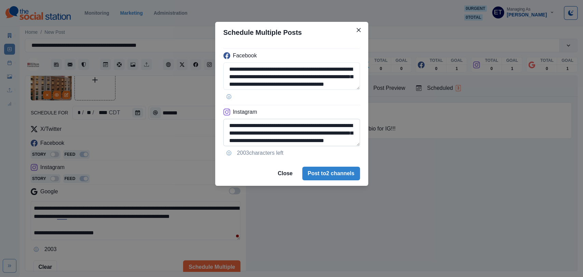
scroll to position [24, 0]
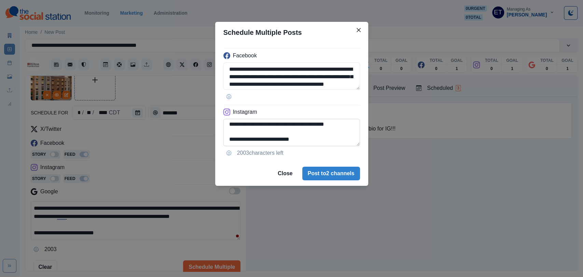
drag, startPoint x: 244, startPoint y: 140, endPoint x: 307, endPoint y: 142, distance: 62.8
click at [307, 142] on textarea "**********" at bounding box center [291, 132] width 137 height 27
type textarea "**********"
click at [330, 174] on button "Post to 2 channels" at bounding box center [331, 174] width 58 height 14
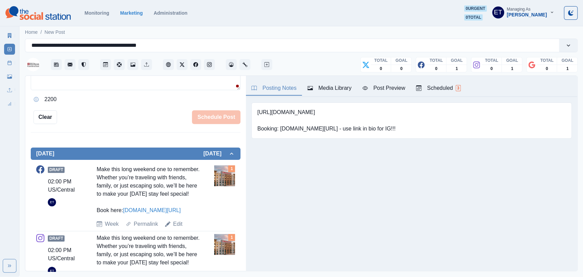
scroll to position [190, 0]
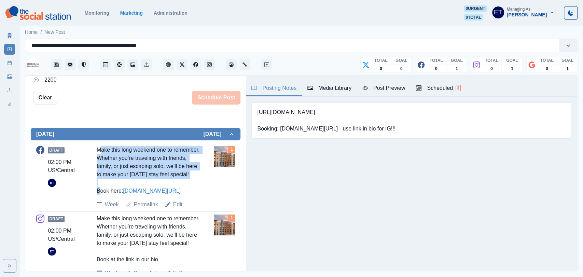
drag, startPoint x: 206, startPoint y: 175, endPoint x: 94, endPoint y: 141, distance: 117.6
click at [94, 141] on div "Draft 02:00 PM US/Central ET Make this long weekend one to remember. Whether yo…" at bounding box center [136, 212] width 210 height 145
copy div "Make this long weekend one to remember. Whether you’re traveling with friends, …"
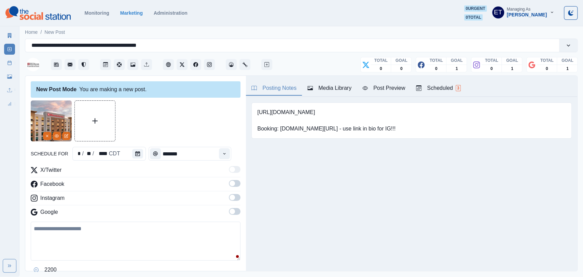
click at [89, 248] on textarea at bounding box center [136, 240] width 210 height 39
paste textarea "**********"
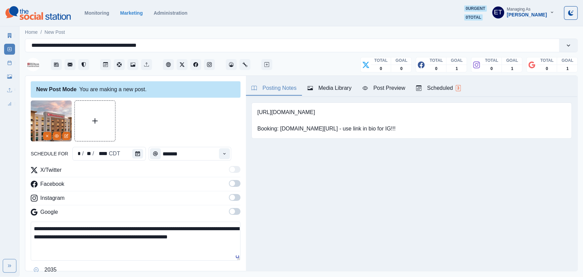
type textarea "**********"
click at [235, 209] on span at bounding box center [235, 211] width 12 height 7
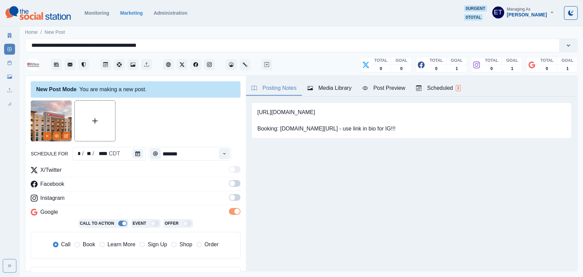
click at [95, 244] on span "Book" at bounding box center [89, 244] width 12 height 8
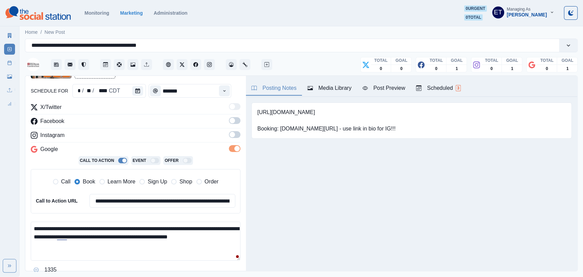
scroll to position [99, 0]
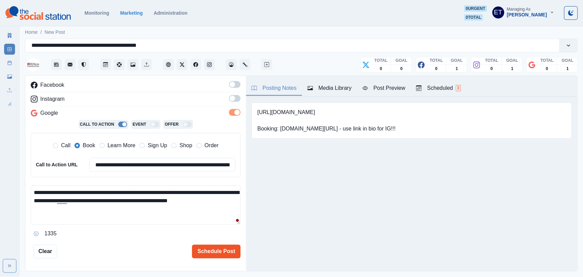
click at [207, 248] on button "Schedule Post" at bounding box center [216, 251] width 48 height 14
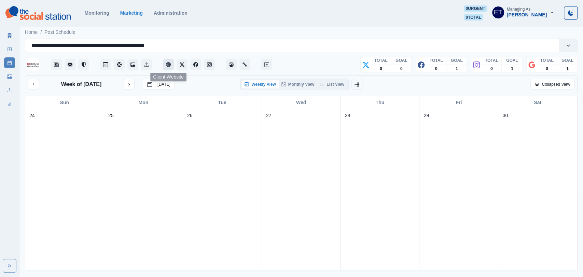
click at [167, 59] on button "Client Website" at bounding box center [168, 64] width 11 height 11
click at [340, 88] on div "Weekly View Monthly View List View" at bounding box center [294, 84] width 109 height 12
click at [340, 86] on button "List View" at bounding box center [332, 84] width 30 height 8
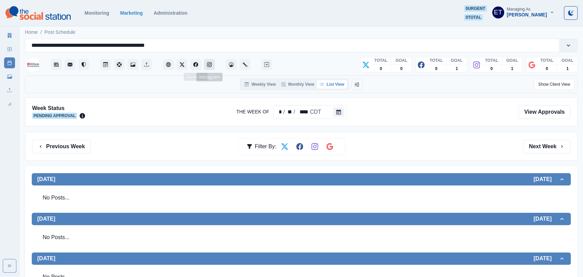
click at [207, 62] on icon "Instagram" at bounding box center [209, 64] width 5 height 5
click at [70, 145] on button "Previous Week" at bounding box center [61, 147] width 59 height 14
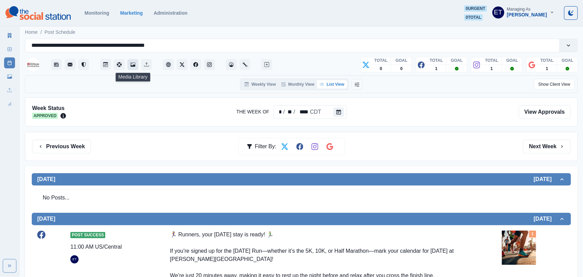
click at [133, 63] on icon "Media Library" at bounding box center [132, 64] width 5 height 5
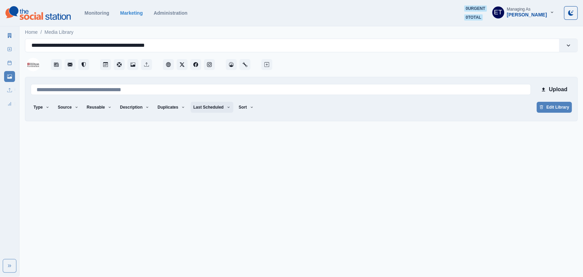
click at [208, 107] on button "Last Scheduled" at bounding box center [211, 107] width 43 height 11
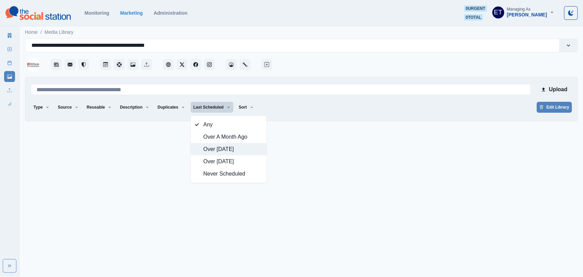
click at [225, 149] on span "Over [DATE]" at bounding box center [232, 149] width 59 height 8
click at [306, 62] on div at bounding box center [425, 62] width 304 height 20
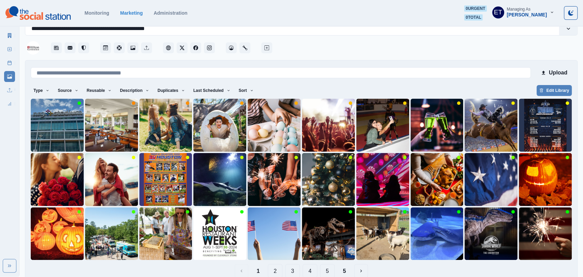
scroll to position [16, 0]
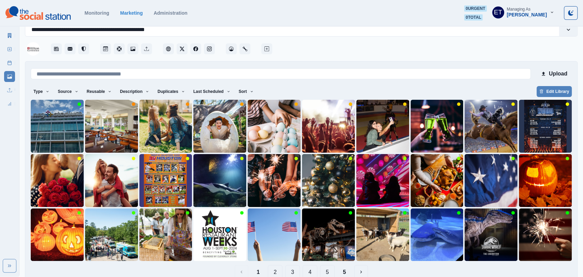
click at [271, 271] on button "2" at bounding box center [275, 272] width 15 height 14
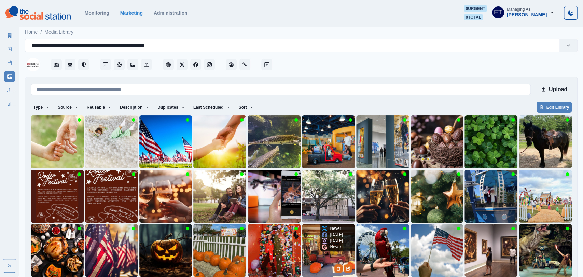
scroll to position [29, 0]
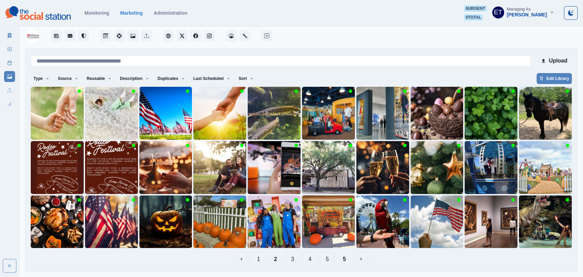
click at [293, 260] on button "3" at bounding box center [292, 259] width 15 height 14
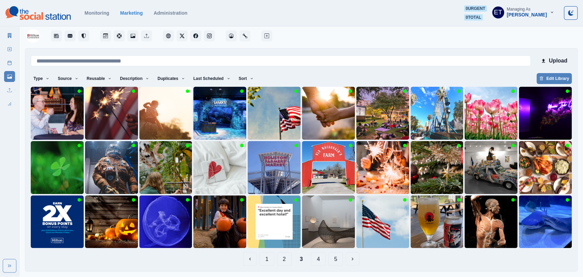
click at [314, 259] on button "4" at bounding box center [318, 259] width 15 height 14
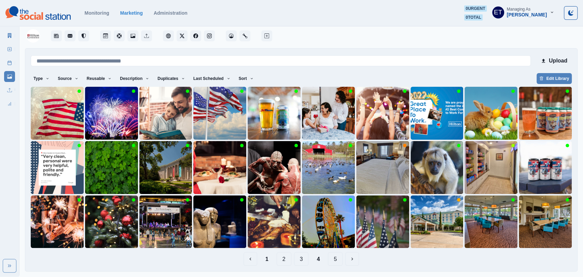
click at [335, 260] on button "5" at bounding box center [335, 259] width 15 height 14
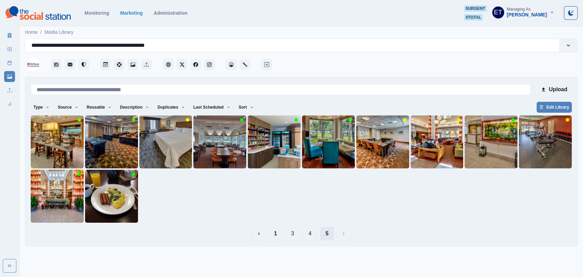
scroll to position [0, 0]
click at [157, 156] on img at bounding box center [165, 141] width 53 height 53
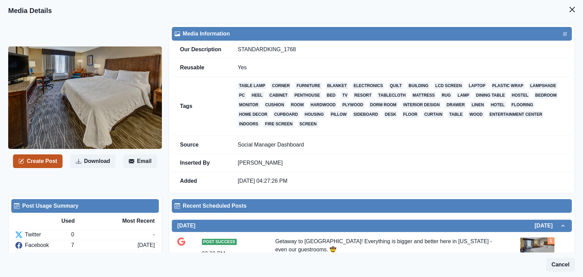
click at [44, 163] on button "Create Post" at bounding box center [37, 161] width 49 height 14
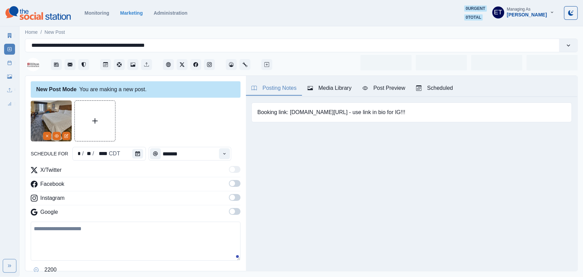
click at [127, 233] on textarea at bounding box center [136, 240] width 210 height 39
paste textarea "**********"
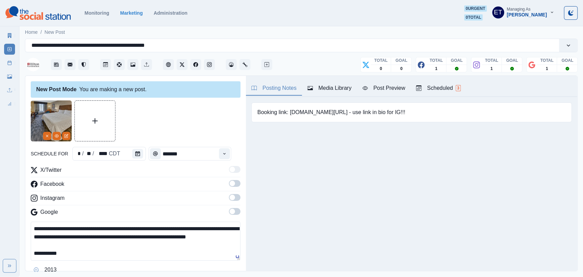
scroll to position [4, 0]
drag, startPoint x: 289, startPoint y: 111, endPoint x: 338, endPoint y: 115, distance: 49.3
click at [338, 115] on pre "Booking link: [DOMAIN_NAME][URL] - use link in bio for IG!!!" at bounding box center [331, 112] width 148 height 8
copy pre "[DOMAIN_NAME][URL]"
click at [153, 259] on textarea "**********" at bounding box center [136, 240] width 210 height 39
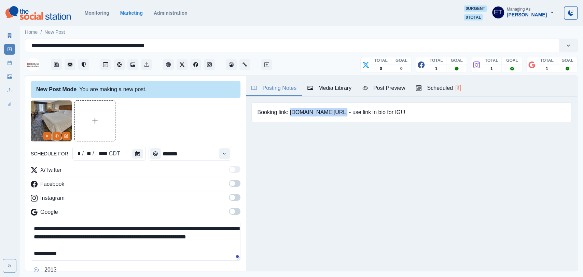
paste textarea "**********"
type textarea "**********"
click at [233, 184] on span at bounding box center [231, 183] width 5 height 5
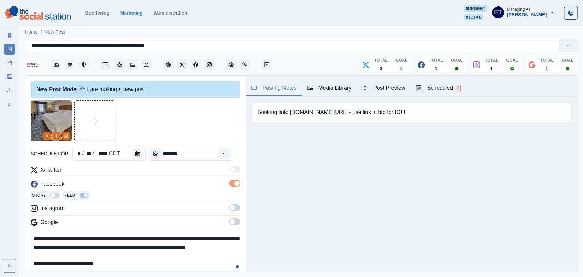
click at [234, 209] on span at bounding box center [235, 207] width 12 height 7
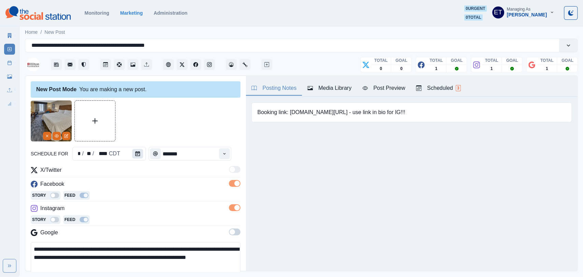
click at [133, 151] on button "Calendar" at bounding box center [137, 154] width 11 height 10
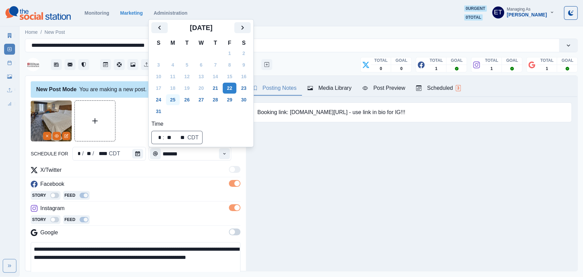
click at [172, 101] on button "25" at bounding box center [173, 99] width 14 height 11
click at [190, 201] on hr at bounding box center [136, 201] width 210 height 0
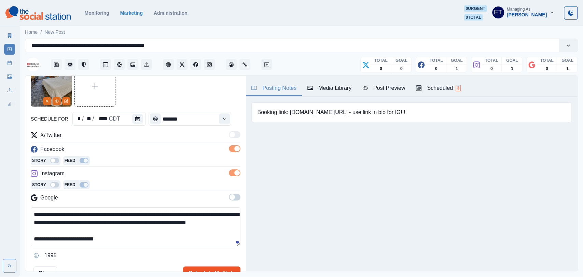
scroll to position [56, 0]
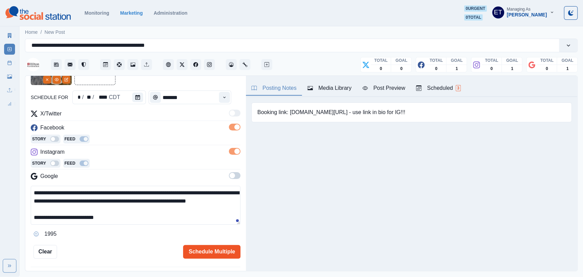
click at [201, 251] on button "Schedule Multiple" at bounding box center [211, 252] width 57 height 14
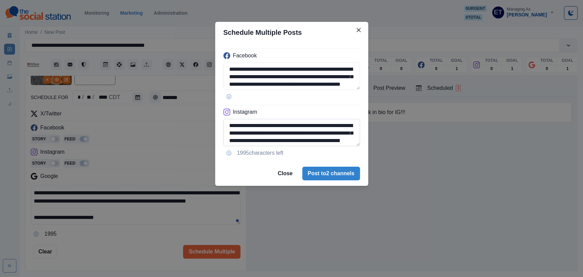
scroll to position [24, 0]
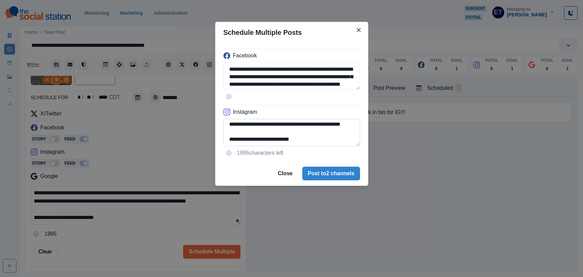
drag, startPoint x: 306, startPoint y: 137, endPoint x: 244, endPoint y: 142, distance: 62.6
click at [244, 142] on textarea "**********" at bounding box center [291, 132] width 137 height 27
type textarea "**********"
click at [314, 167] on button "Post to 2 channels" at bounding box center [331, 174] width 58 height 14
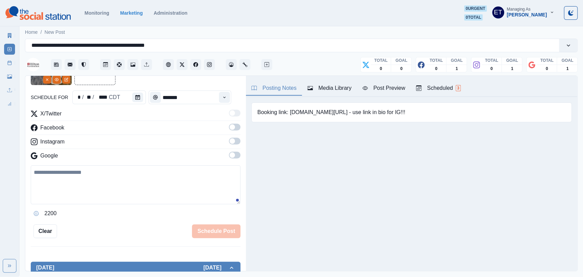
scroll to position [175, 0]
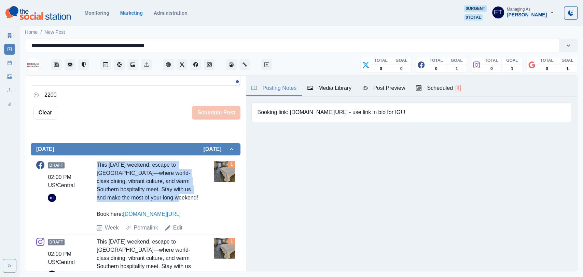
drag, startPoint x: 178, startPoint y: 201, endPoint x: 94, endPoint y: 166, distance: 91.3
click at [94, 166] on div "Draft 02:00 PM US/Central ET This Labor Day weekend, escape to Houston—where wo…" at bounding box center [135, 196] width 199 height 71
copy div "This Labor Day weekend, escape to Houston—where world-class dining, vibrant cul…"
click at [123, 86] on textarea at bounding box center [136, 66] width 210 height 39
paste textarea "**********"
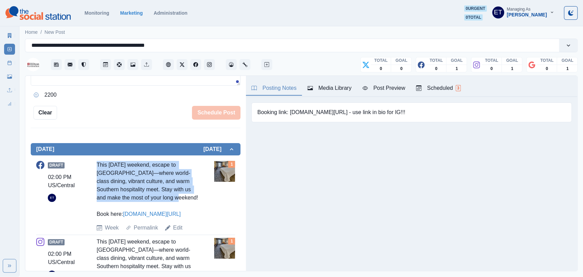
scroll to position [36, 0]
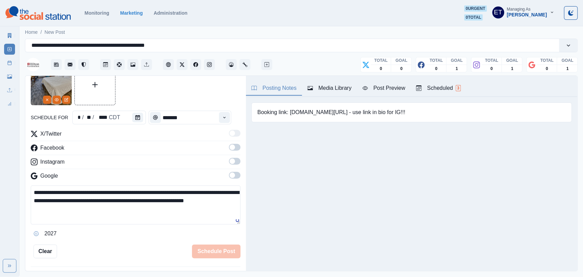
type textarea "**********"
click at [231, 177] on span at bounding box center [231, 174] width 5 height 5
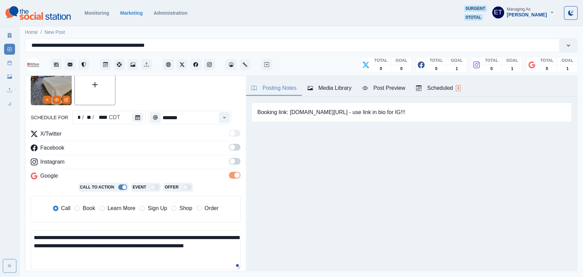
click at [83, 209] on span "Book" at bounding box center [89, 208] width 12 height 8
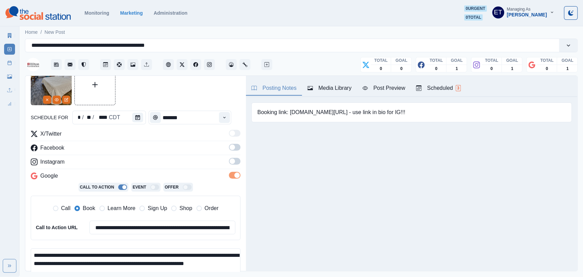
scroll to position [89, 0]
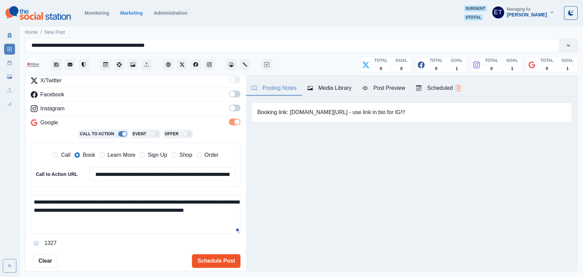
click at [200, 258] on button "Schedule Post" at bounding box center [216, 261] width 48 height 14
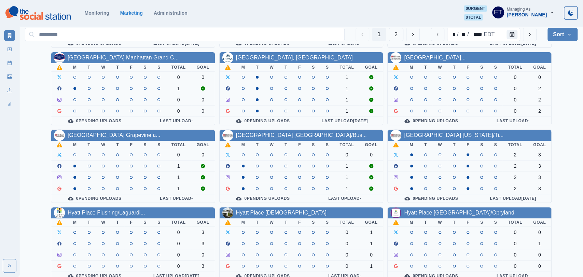
scroll to position [92, 0]
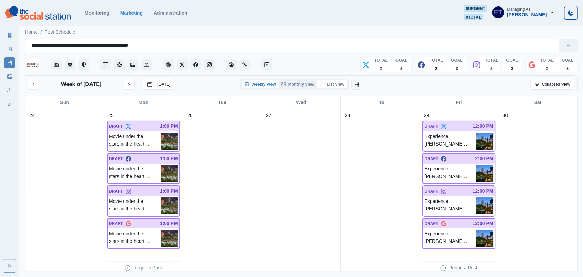
click at [336, 86] on button "List View" at bounding box center [332, 84] width 30 height 8
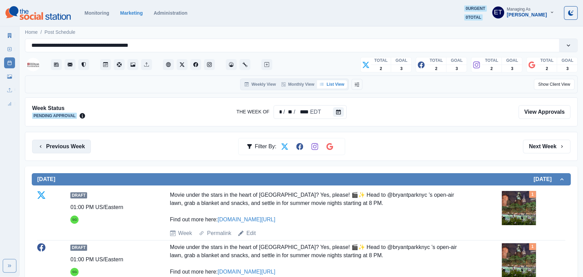
click at [74, 142] on button "Previous Week" at bounding box center [61, 147] width 59 height 14
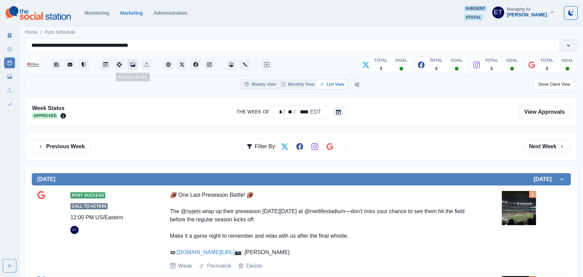
click at [130, 69] on button "Media Library" at bounding box center [132, 64] width 11 height 11
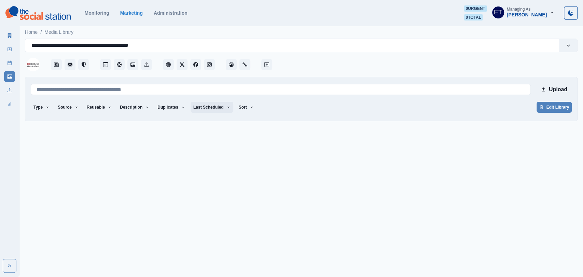
click at [212, 106] on button "Last Scheduled" at bounding box center [211, 107] width 43 height 11
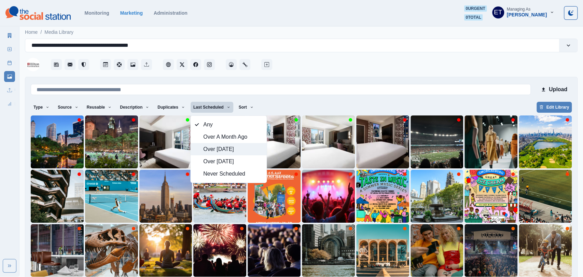
click at [226, 149] on span "Over 3 Months Ago" at bounding box center [232, 149] width 59 height 8
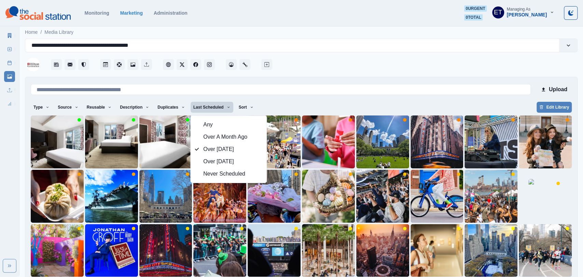
click at [313, 64] on div at bounding box center [425, 62] width 304 height 20
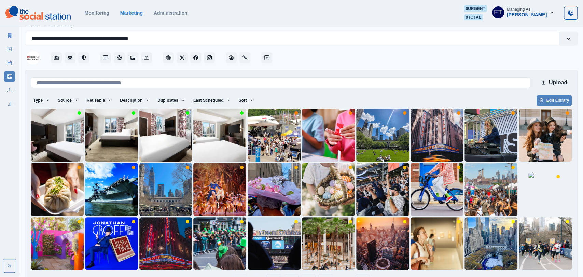
scroll to position [7, 0]
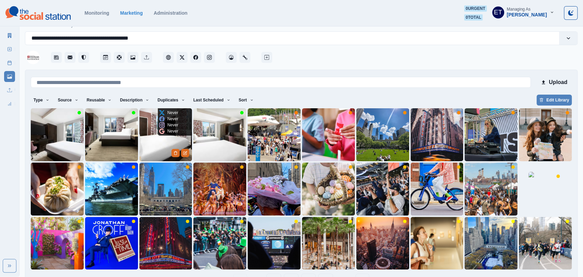
click at [144, 134] on img at bounding box center [165, 134] width 53 height 53
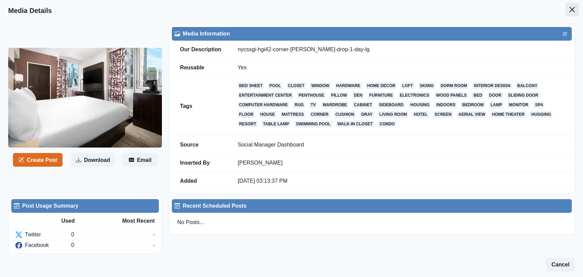
click at [572, 9] on icon "Close" at bounding box center [571, 9] width 5 height 5
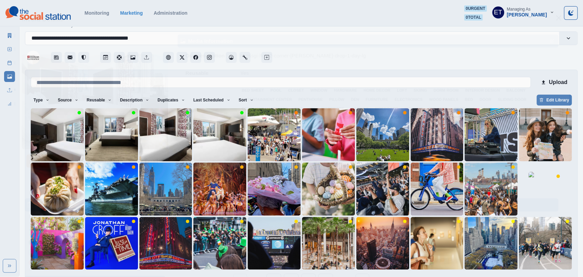
scroll to position [29, 0]
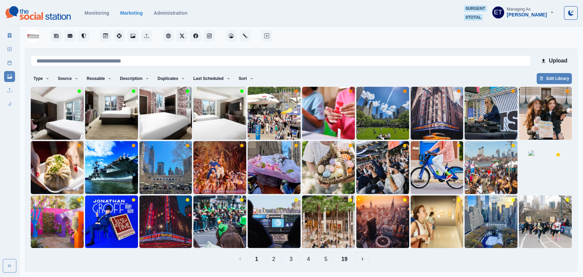
click at [270, 259] on button "2" at bounding box center [273, 259] width 15 height 14
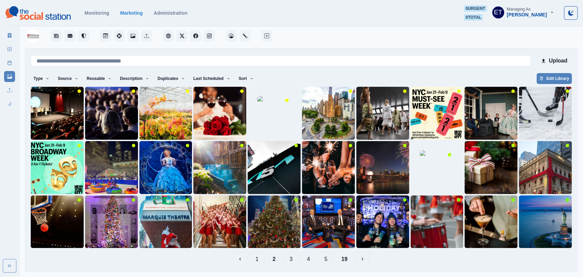
click at [290, 256] on button "3" at bounding box center [291, 259] width 15 height 14
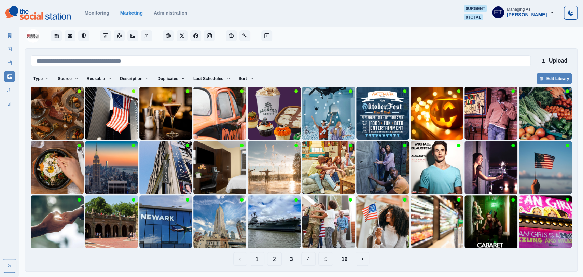
click at [308, 259] on button "4" at bounding box center [308, 259] width 15 height 14
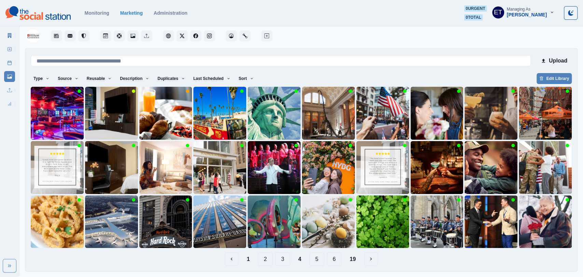
click at [316, 255] on button "5" at bounding box center [316, 259] width 15 height 14
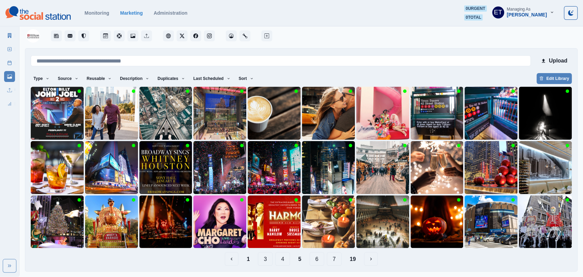
click at [315, 255] on button "6" at bounding box center [316, 259] width 15 height 14
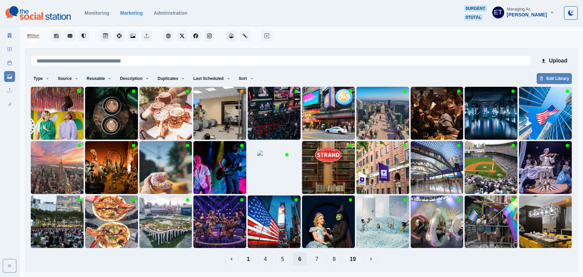
click at [315, 255] on button "7" at bounding box center [316, 259] width 15 height 14
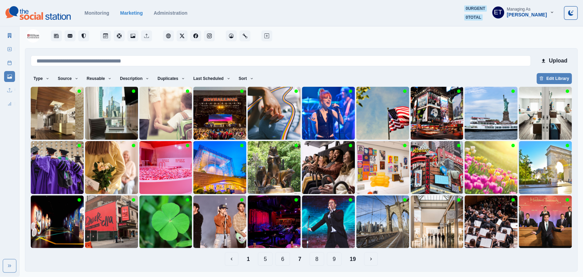
click at [318, 258] on button "8" at bounding box center [316, 259] width 15 height 14
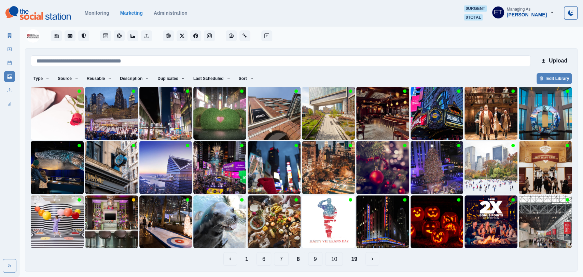
click at [313, 258] on button "9" at bounding box center [315, 259] width 15 height 14
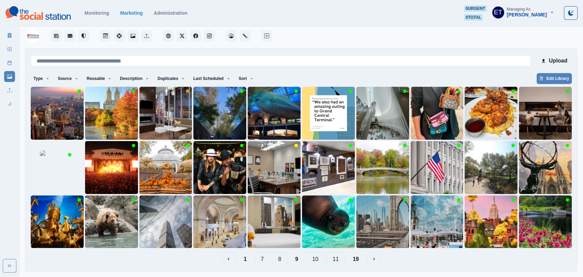
click at [314, 258] on button "10" at bounding box center [315, 259] width 18 height 14
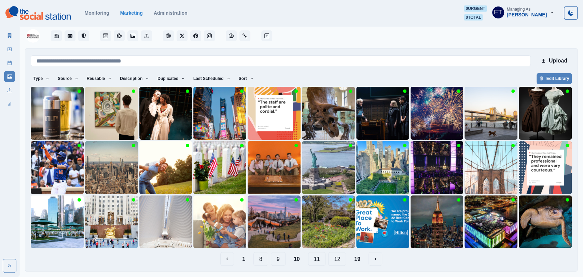
click at [317, 260] on button "11" at bounding box center [317, 259] width 18 height 14
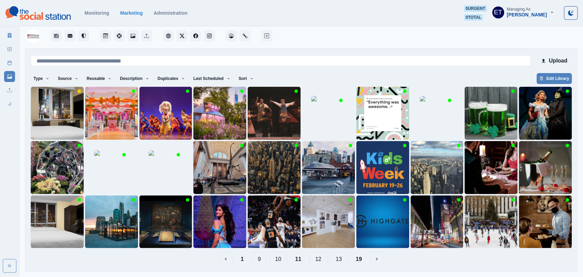
click at [317, 258] on button "12" at bounding box center [318, 259] width 18 height 14
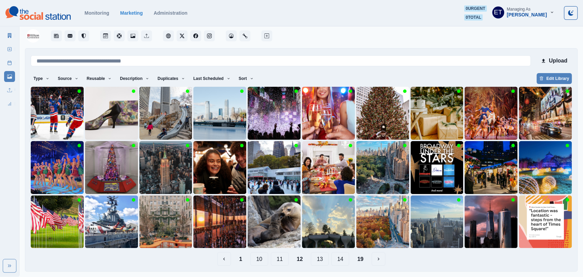
click at [319, 260] on button "13" at bounding box center [320, 259] width 18 height 14
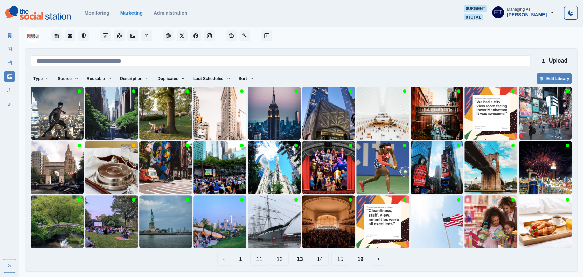
click at [320, 259] on button "14" at bounding box center [320, 259] width 18 height 14
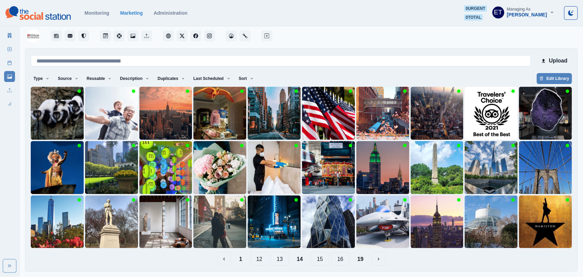
click at [319, 260] on button "15" at bounding box center [320, 259] width 18 height 14
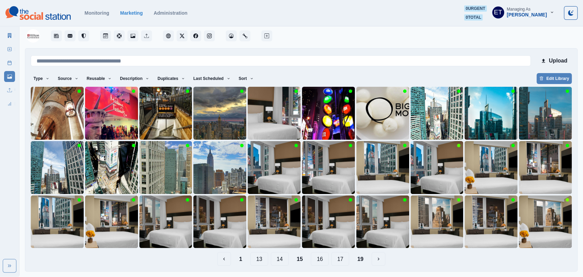
click at [314, 260] on button "16" at bounding box center [320, 259] width 18 height 14
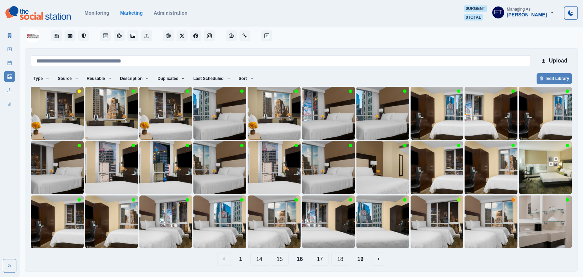
click at [320, 260] on button "17" at bounding box center [320, 259] width 18 height 14
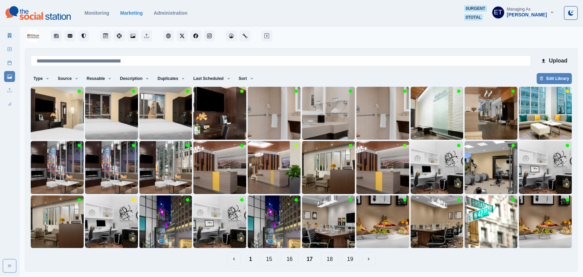
click at [328, 260] on button "18" at bounding box center [329, 259] width 18 height 14
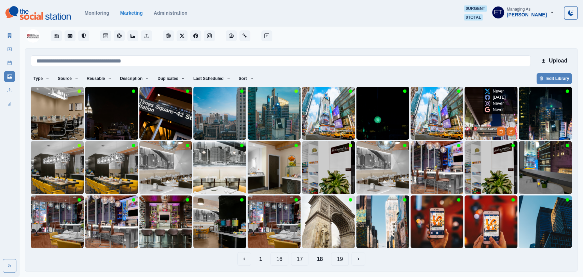
click at [475, 107] on img at bounding box center [490, 113] width 53 height 53
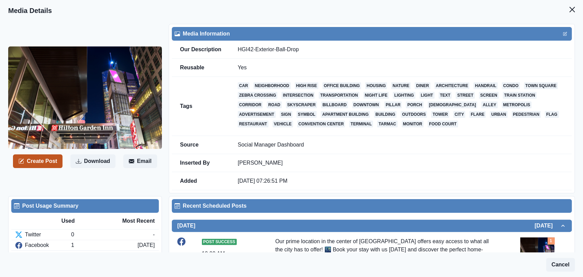
click at [54, 166] on button "Create Post" at bounding box center [37, 161] width 49 height 14
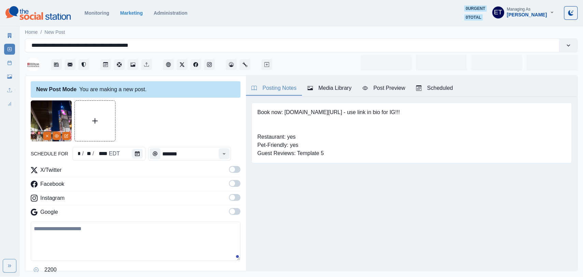
click at [86, 245] on textarea at bounding box center [136, 240] width 210 height 39
paste textarea "**********"
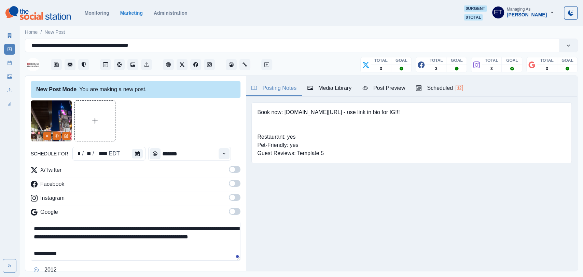
scroll to position [4, 0]
drag, startPoint x: 284, startPoint y: 113, endPoint x: 331, endPoint y: 113, distance: 46.4
click at [331, 113] on pre "Book now: www.bit.ly/3NtO1s0 - use link in bio for IG!!! Restaurant: yes Pet-Fr…" at bounding box center [328, 132] width 142 height 49
copy pre "www.bit.ly/3NtO1s0"
click at [113, 259] on textarea "**********" at bounding box center [136, 240] width 210 height 39
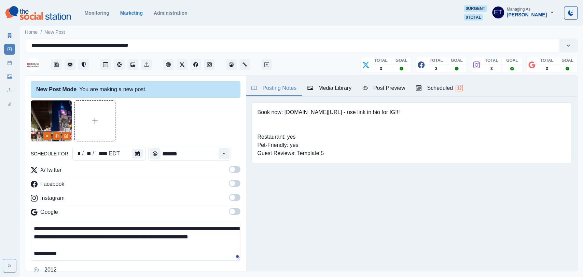
paste textarea "**********"
type textarea "**********"
click at [233, 169] on span at bounding box center [231, 169] width 5 height 5
click at [234, 184] on span at bounding box center [231, 183] width 5 height 5
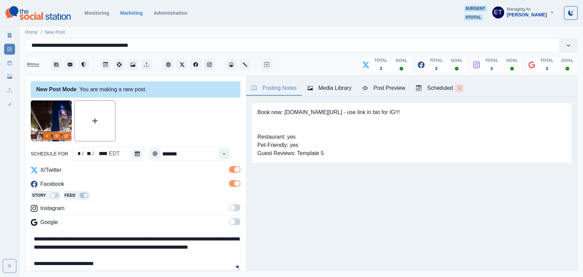
click at [234, 208] on span at bounding box center [231, 207] width 5 height 5
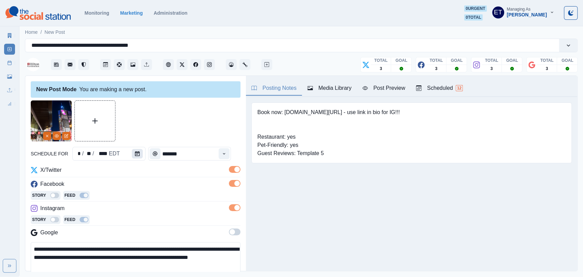
click at [139, 154] on icon "Calendar" at bounding box center [137, 153] width 5 height 5
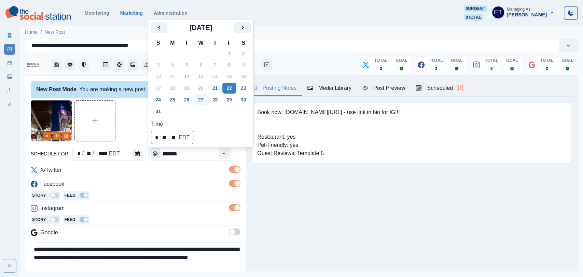
click at [199, 101] on button "27" at bounding box center [201, 99] width 14 height 11
click at [195, 186] on div "Facebook" at bounding box center [136, 185] width 210 height 11
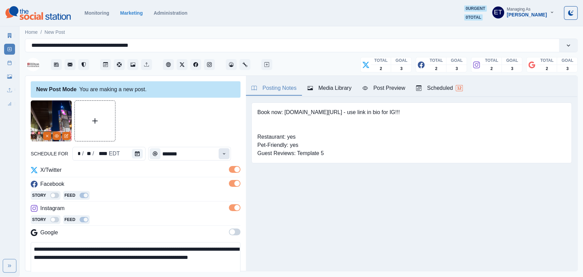
click at [229, 150] on button "Time" at bounding box center [223, 153] width 11 height 11
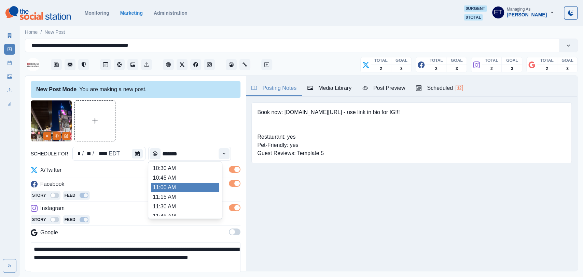
click at [194, 185] on li "11:00 AM" at bounding box center [185, 188] width 68 height 10
type input "********"
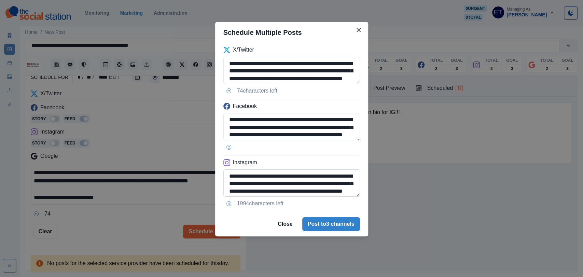
scroll to position [24, 0]
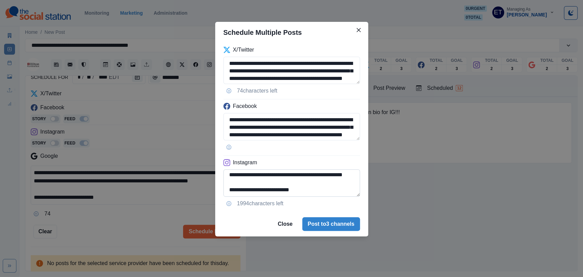
drag, startPoint x: 242, startPoint y: 191, endPoint x: 314, endPoint y: 188, distance: 72.4
click at [314, 188] on textarea "**********" at bounding box center [291, 182] width 137 height 27
type textarea "**********"
click at [315, 224] on button "Post to 3 channels" at bounding box center [331, 224] width 58 height 14
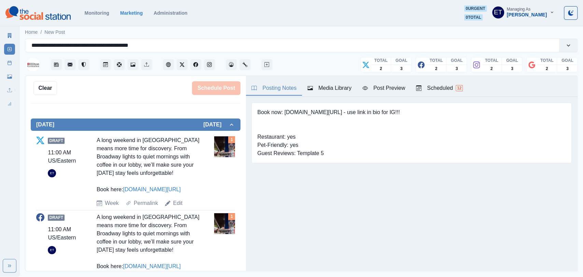
scroll to position [200, 0]
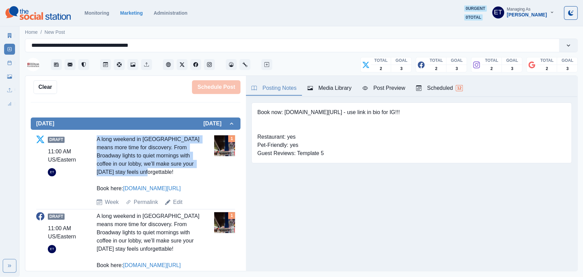
drag, startPoint x: 138, startPoint y: 170, endPoint x: 96, endPoint y: 142, distance: 50.2
click at [97, 142] on div "A long weekend in NYC means more time for discovery. From Broadway lights to qu…" at bounding box center [148, 163] width 103 height 57
copy div "A long weekend in NYC means more time for discovery. From Broadway lights to qu…"
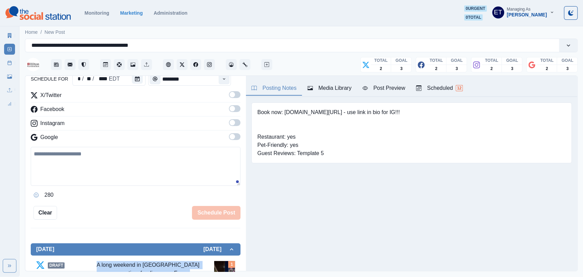
click at [112, 172] on textarea at bounding box center [136, 166] width 210 height 39
paste textarea "**********"
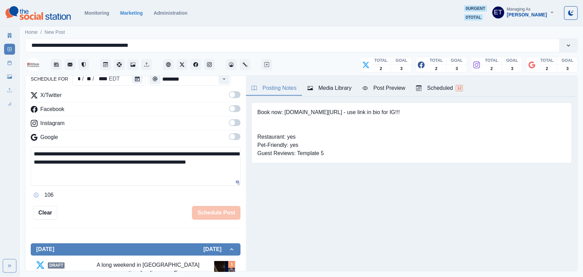
type textarea "**********"
click at [233, 135] on span at bounding box center [231, 136] width 5 height 5
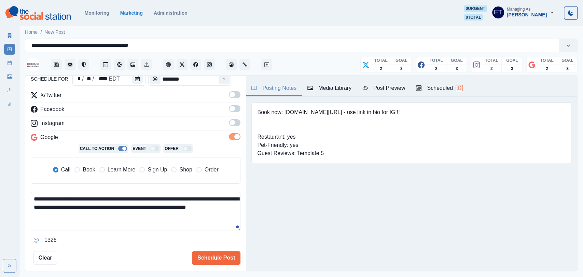
click at [87, 169] on span "Book" at bounding box center [89, 170] width 12 height 8
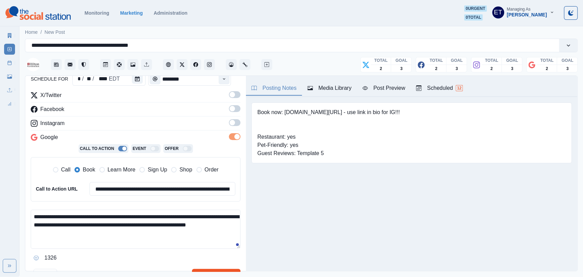
click at [216, 269] on button "Schedule Post" at bounding box center [216, 276] width 48 height 14
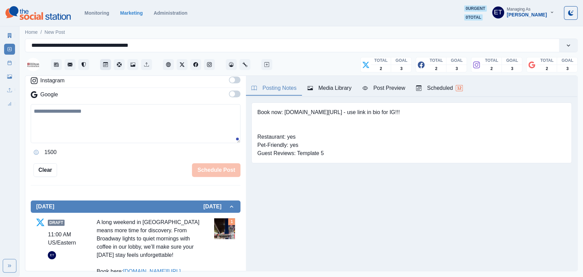
click at [104, 63] on icon "Post Schedule" at bounding box center [105, 64] width 5 height 5
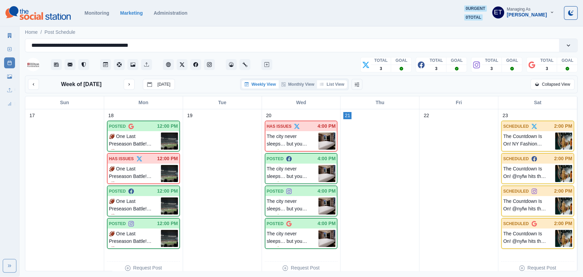
click at [341, 84] on button "List View" at bounding box center [332, 84] width 30 height 8
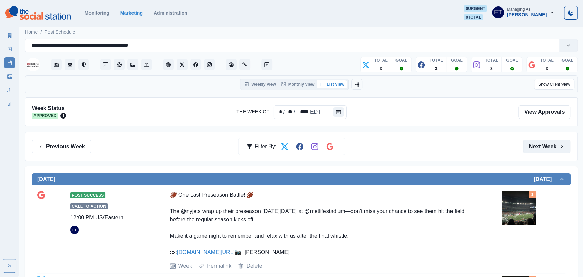
click at [537, 141] on button "Next Week" at bounding box center [545, 147] width 47 height 14
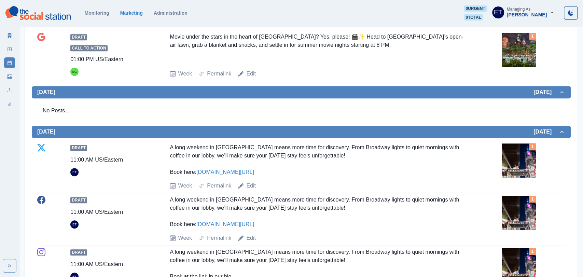
scroll to position [319, 0]
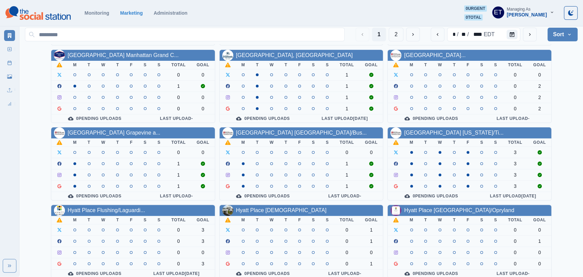
scroll to position [92, 0]
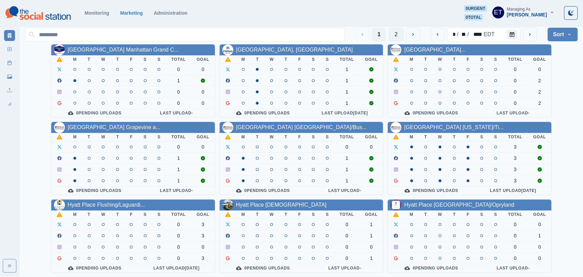
click at [395, 33] on button "2" at bounding box center [395, 35] width 15 height 14
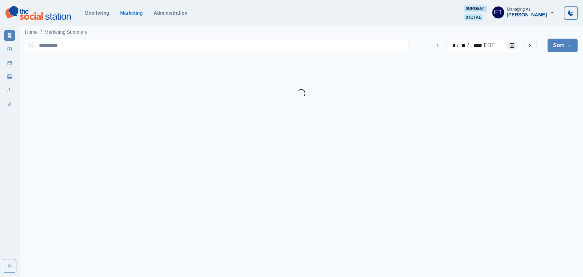
scroll to position [0, 0]
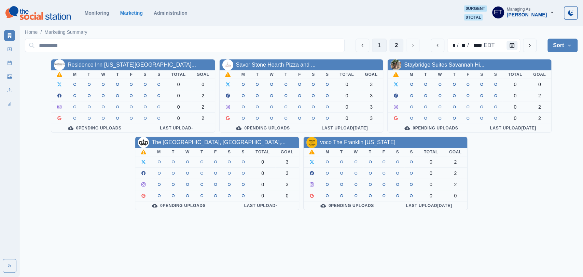
click at [375, 43] on button "1" at bounding box center [379, 46] width 15 height 14
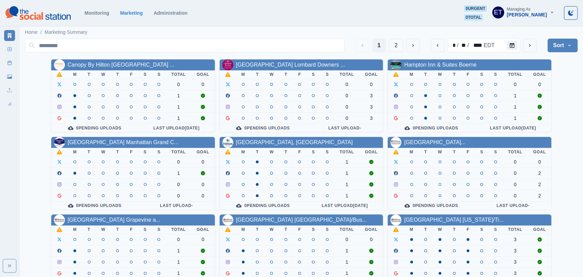
scroll to position [92, 0]
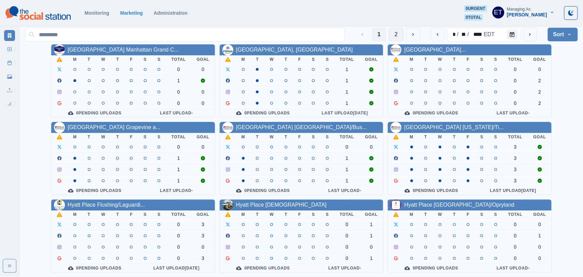
click at [395, 29] on button "2" at bounding box center [395, 35] width 15 height 14
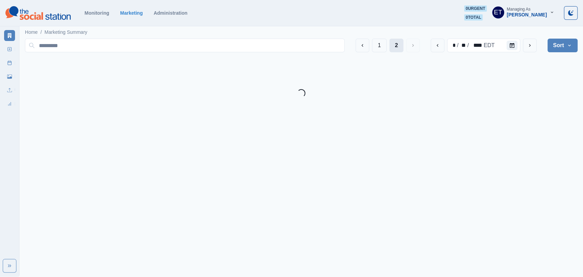
scroll to position [0, 0]
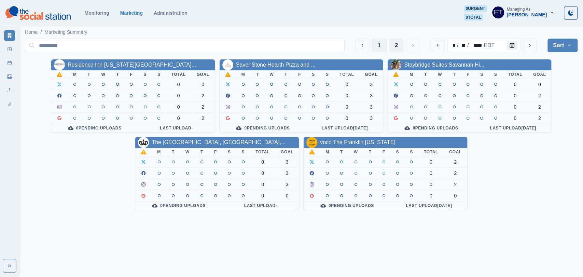
click at [383, 45] on button "1" at bounding box center [379, 46] width 15 height 14
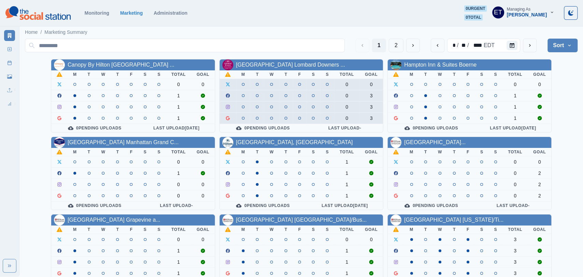
scroll to position [92, 0]
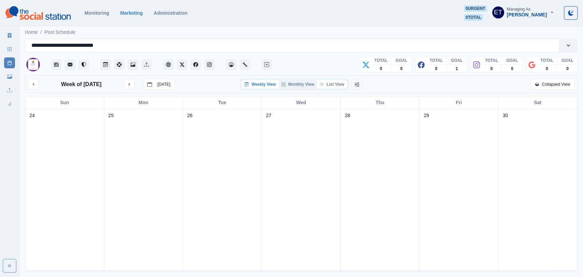
click at [332, 81] on button "List View" at bounding box center [332, 84] width 30 height 8
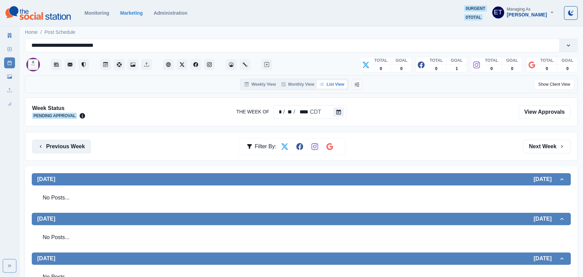
click at [45, 140] on button "Previous Week" at bounding box center [61, 147] width 59 height 14
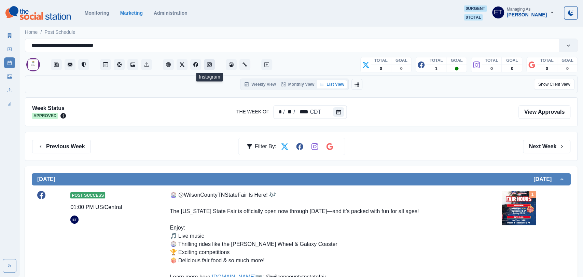
click at [207, 64] on icon "Instagram" at bounding box center [209, 64] width 5 height 5
click at [198, 63] on icon "Facebook" at bounding box center [195, 64] width 5 height 5
click at [133, 64] on icon "Media Library" at bounding box center [132, 64] width 5 height 5
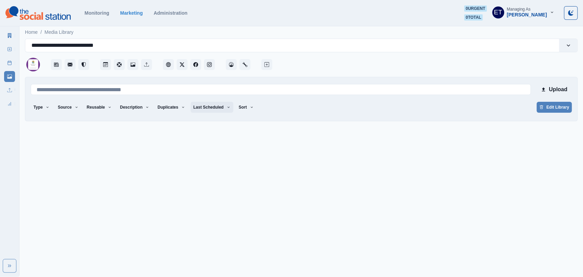
click at [211, 112] on button "Last Scheduled" at bounding box center [211, 107] width 43 height 11
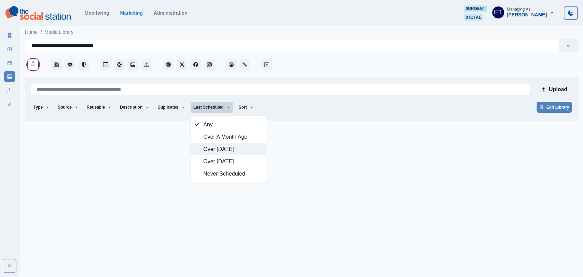
click at [226, 149] on span "Over [DATE]" at bounding box center [232, 149] width 59 height 8
click at [308, 71] on div at bounding box center [425, 62] width 304 height 20
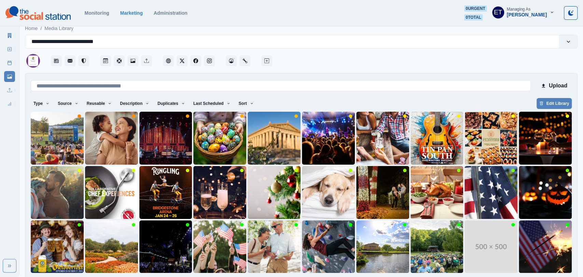
scroll to position [29, 0]
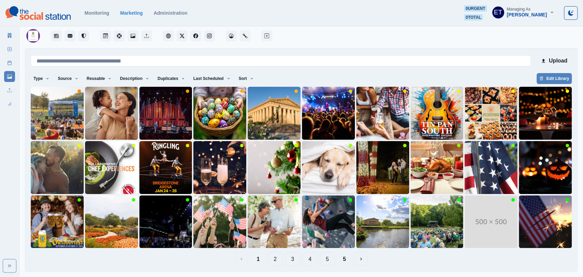
click at [276, 260] on button "2" at bounding box center [275, 259] width 15 height 14
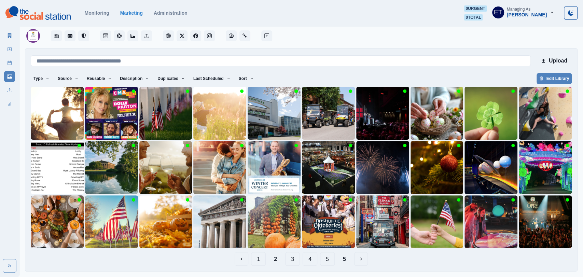
click at [290, 260] on button "3" at bounding box center [292, 259] width 15 height 14
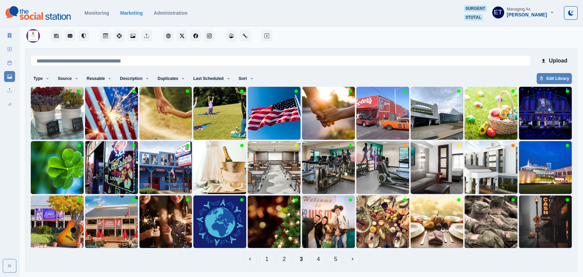
click at [318, 259] on button "4" at bounding box center [318, 259] width 15 height 14
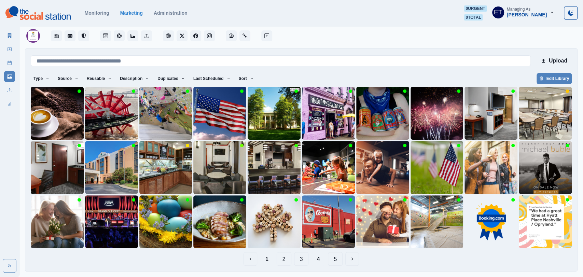
click at [333, 258] on button "5" at bounding box center [335, 259] width 15 height 14
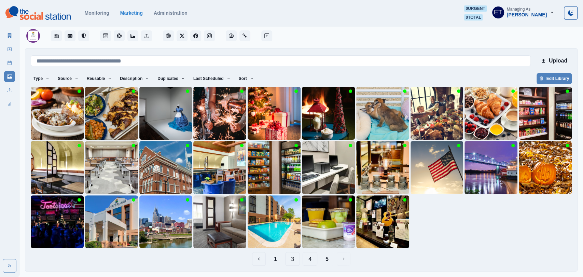
click at [309, 261] on button "4" at bounding box center [309, 259] width 15 height 14
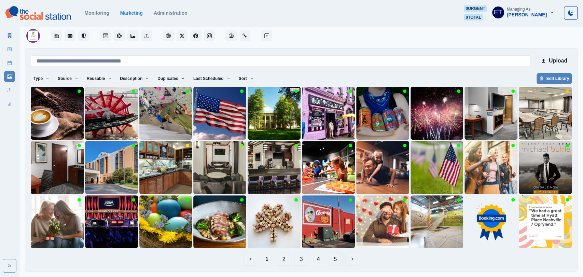
click at [299, 261] on button "3" at bounding box center [301, 259] width 15 height 14
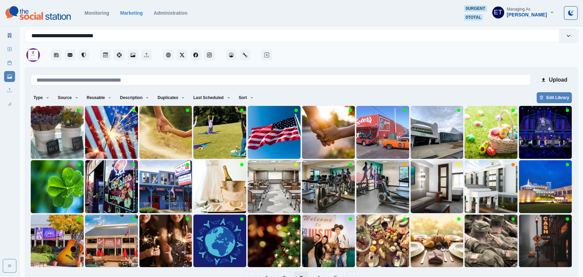
scroll to position [23, 0]
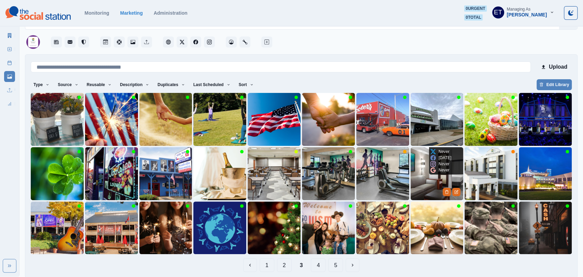
click at [418, 184] on img at bounding box center [436, 173] width 53 height 53
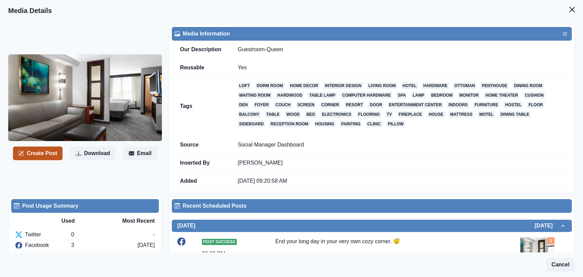
click at [51, 154] on button "Create Post" at bounding box center [37, 153] width 49 height 14
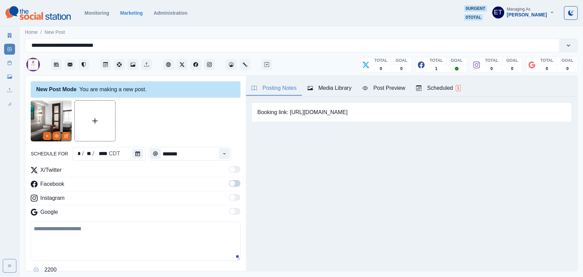
click at [60, 234] on textarea at bounding box center [136, 240] width 210 height 39
paste textarea "**********"
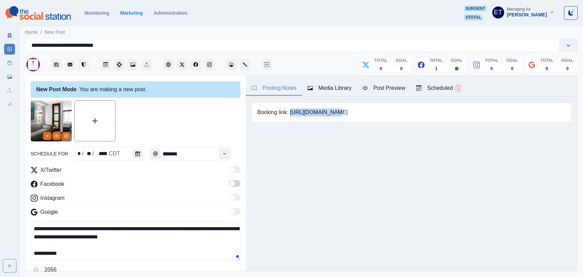
drag, startPoint x: 290, startPoint y: 112, endPoint x: 353, endPoint y: 111, distance: 63.5
click at [353, 111] on div "Booking link: [URL][DOMAIN_NAME]" at bounding box center [411, 112] width 320 height 20
copy pre "[URL][DOMAIN_NAME]"
click at [128, 256] on textarea "**********" at bounding box center [136, 240] width 210 height 39
paste textarea "**********"
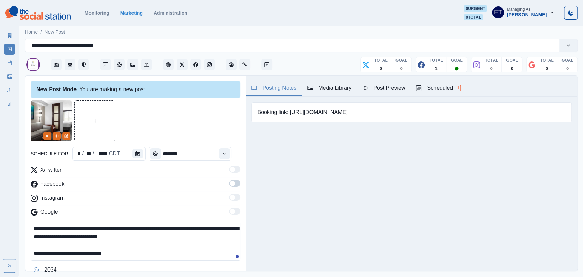
type textarea "**********"
click at [238, 184] on span at bounding box center [235, 183] width 12 height 7
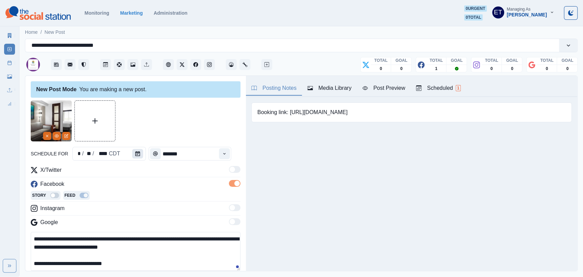
click at [139, 153] on icon "Calendar" at bounding box center [137, 153] width 5 height 5
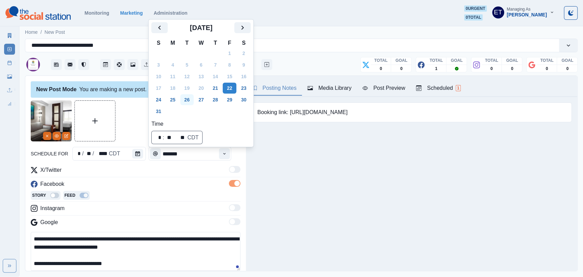
click at [186, 100] on button "26" at bounding box center [187, 99] width 14 height 11
click at [186, 196] on div "Story Feed" at bounding box center [136, 196] width 210 height 10
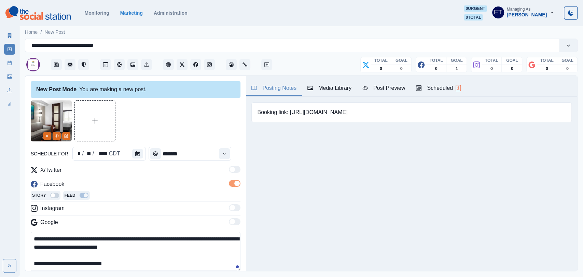
scroll to position [41, 0]
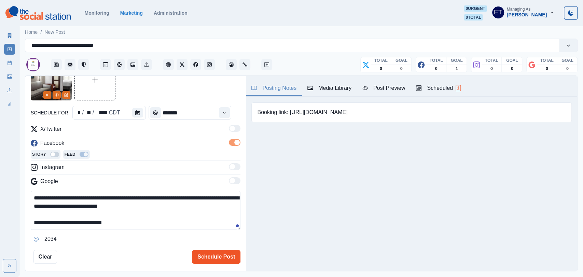
click at [215, 252] on button "Schedule Post" at bounding box center [216, 257] width 48 height 14
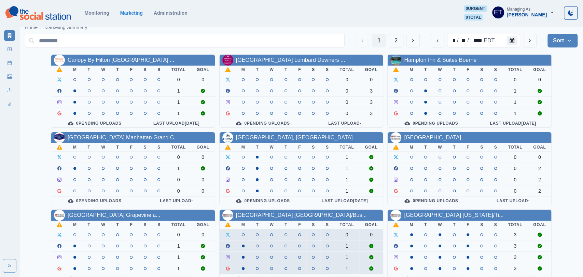
scroll to position [4, 0]
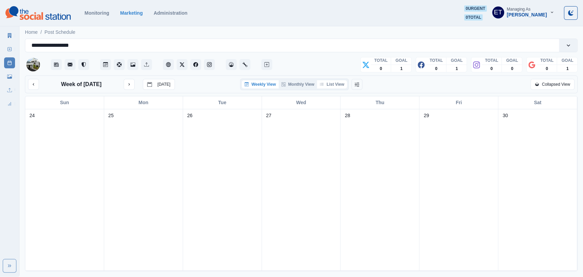
click at [335, 85] on button "List View" at bounding box center [332, 84] width 30 height 8
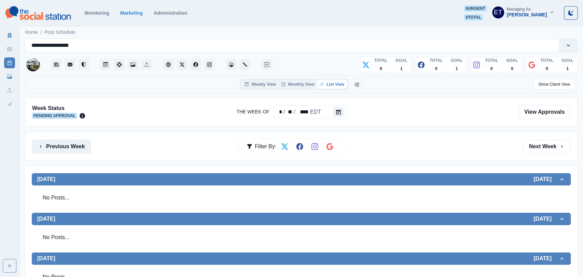
click at [60, 144] on button "Previous Week" at bounding box center [61, 147] width 59 height 14
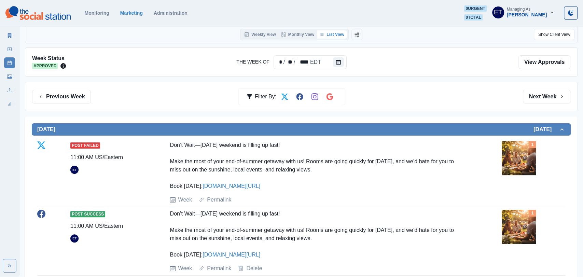
scroll to position [51, 0]
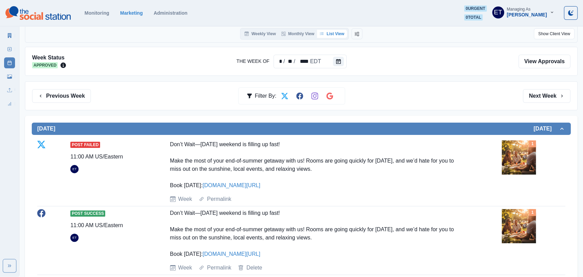
click at [529, 161] on img at bounding box center [518, 157] width 34 height 34
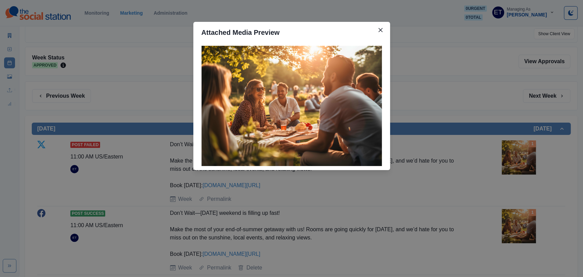
click at [443, 119] on div "Attached Media Preview" at bounding box center [291, 138] width 583 height 277
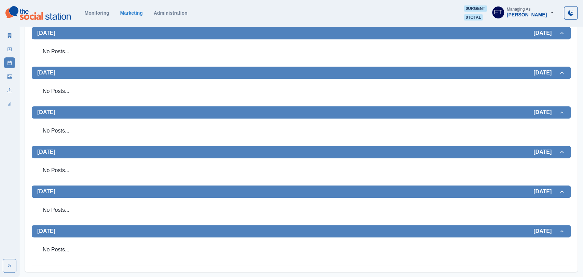
scroll to position [0, 0]
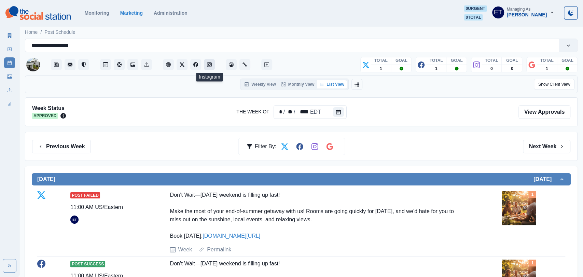
click at [210, 66] on icon "Instagram" at bounding box center [209, 64] width 5 height 5
click at [193, 61] on button "Facebook" at bounding box center [195, 64] width 11 height 11
click at [131, 68] on button "Media Library" at bounding box center [132, 64] width 11 height 11
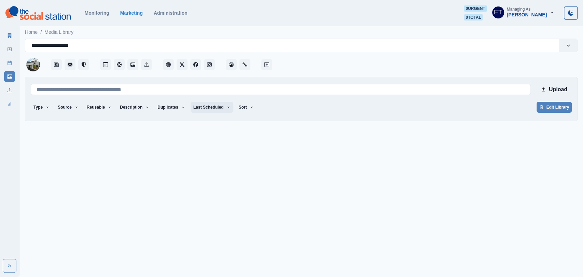
click at [219, 109] on button "Last Scheduled" at bounding box center [211, 107] width 43 height 11
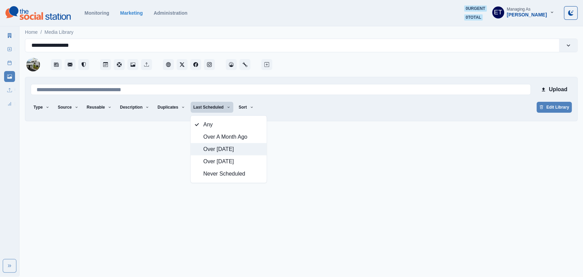
click at [228, 149] on span "Over [DATE]" at bounding box center [232, 149] width 59 height 8
click at [307, 73] on div "**********" at bounding box center [301, 80] width 552 height 83
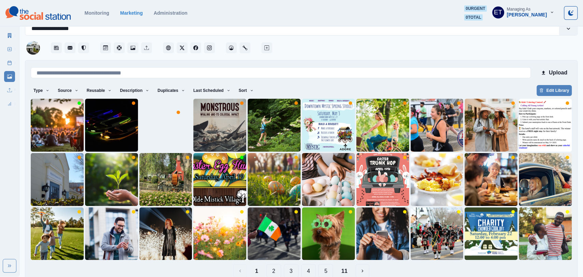
scroll to position [29, 0]
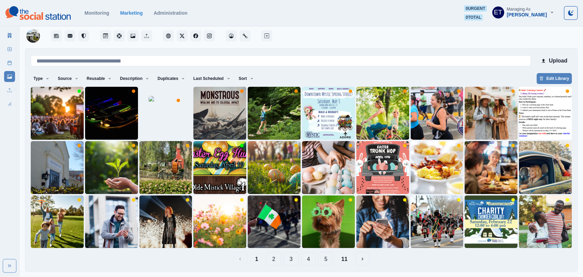
click at [274, 260] on button "2" at bounding box center [273, 259] width 15 height 14
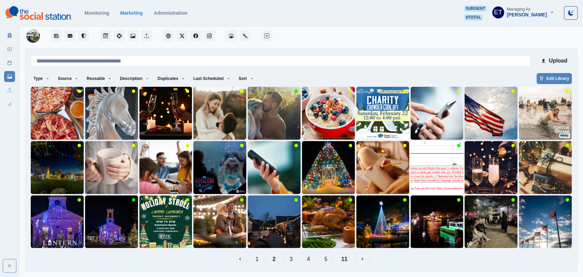
click at [292, 262] on button "3" at bounding box center [291, 259] width 15 height 14
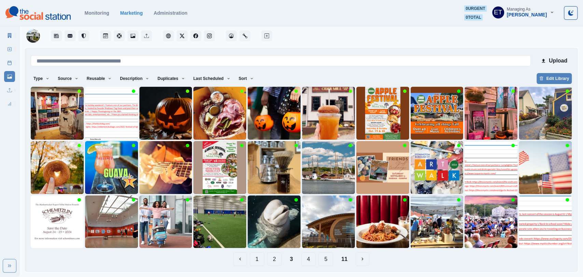
click at [310, 259] on button "4" at bounding box center [308, 259] width 15 height 14
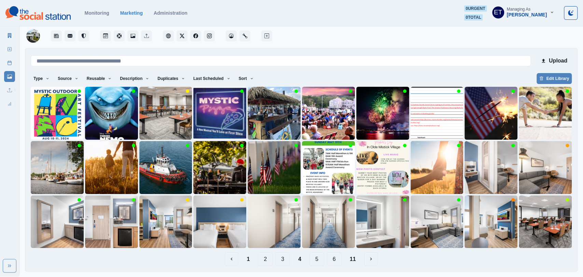
click at [314, 259] on button "5" at bounding box center [316, 259] width 15 height 14
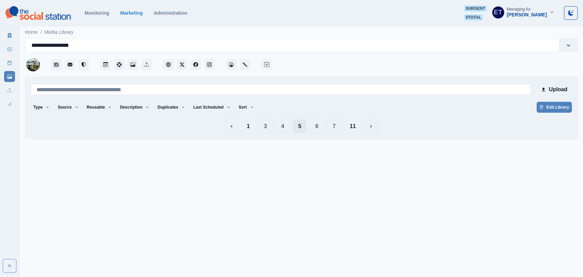
scroll to position [0, 0]
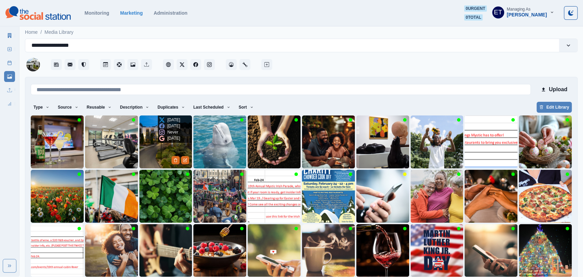
click at [147, 153] on img at bounding box center [165, 141] width 53 height 53
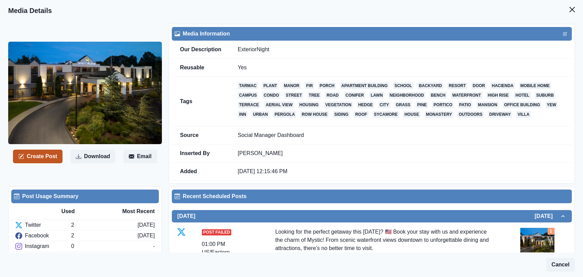
click at [45, 157] on button "Create Post" at bounding box center [37, 156] width 49 height 14
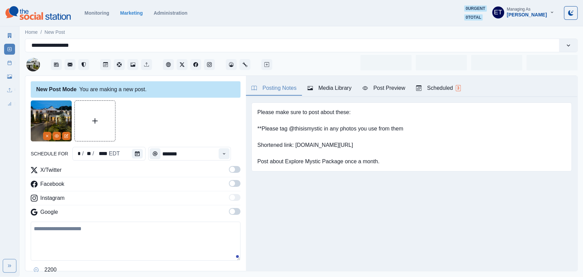
click at [95, 242] on textarea at bounding box center [136, 240] width 210 height 39
paste textarea "**********"
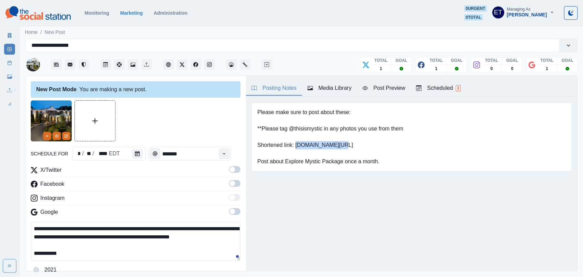
drag, startPoint x: 296, startPoint y: 143, endPoint x: 348, endPoint y: 144, distance: 52.6
click at [348, 144] on pre "Please make sure to post about these: **Please tag @thisismystic in any photos …" at bounding box center [330, 136] width 146 height 57
copy pre "www.bit.ly/3WCpfMB"
click at [75, 257] on textarea "**********" at bounding box center [136, 240] width 210 height 39
paste textarea "**********"
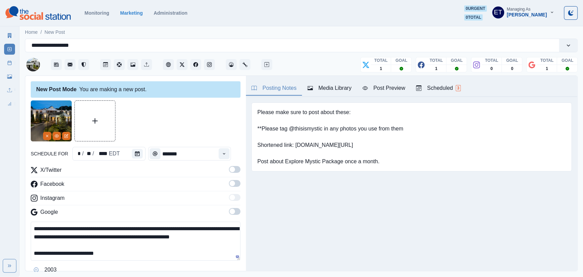
type textarea "**********"
click at [234, 170] on span at bounding box center [231, 169] width 5 height 5
click at [235, 186] on span at bounding box center [235, 183] width 12 height 7
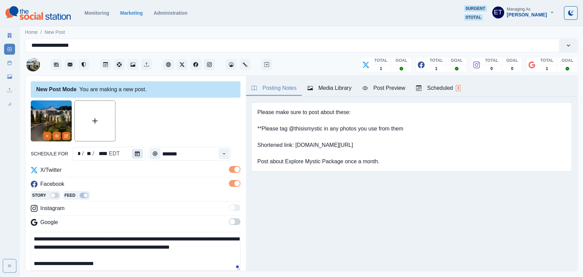
click at [135, 157] on button "Calendar" at bounding box center [137, 154] width 11 height 10
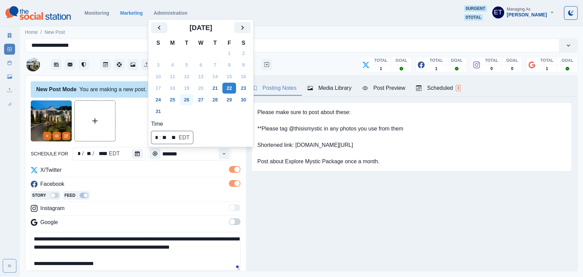
click at [185, 100] on button "26" at bounding box center [187, 99] width 14 height 11
click at [195, 192] on div "Story Feed" at bounding box center [136, 196] width 210 height 10
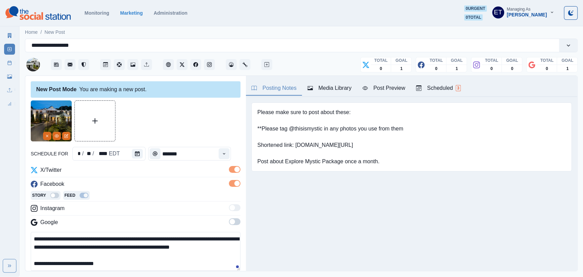
scroll to position [59, 0]
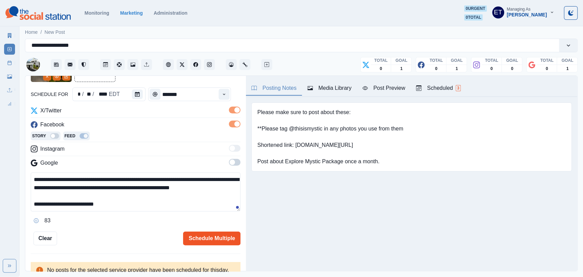
click at [198, 238] on button "Schedule Multiple" at bounding box center [211, 238] width 57 height 14
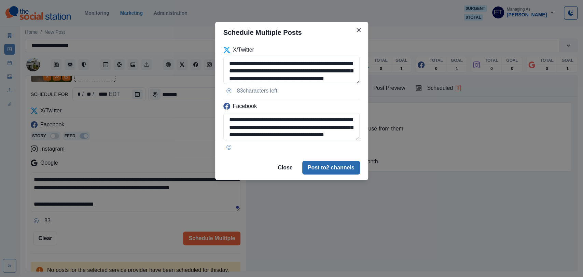
click at [326, 166] on button "Post to 2 channels" at bounding box center [331, 168] width 58 height 14
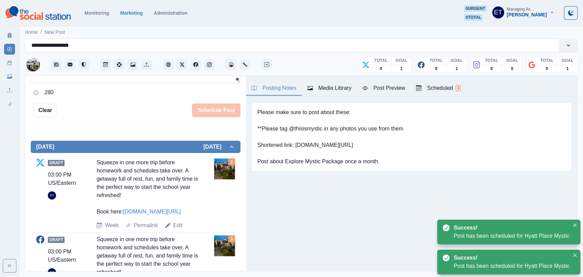
scroll to position [185, 0]
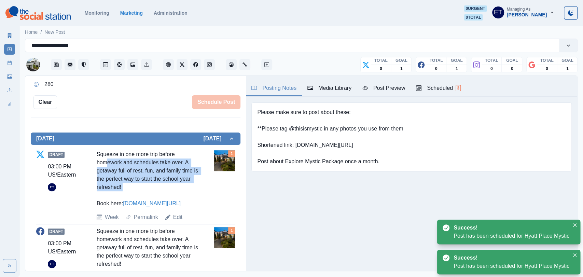
drag, startPoint x: 131, startPoint y: 191, endPoint x: 92, endPoint y: 153, distance: 54.3
click at [92, 153] on div "Draft 03:00 PM US/Eastern ET Squeeze in one more trip before homework and sched…" at bounding box center [135, 185] width 199 height 71
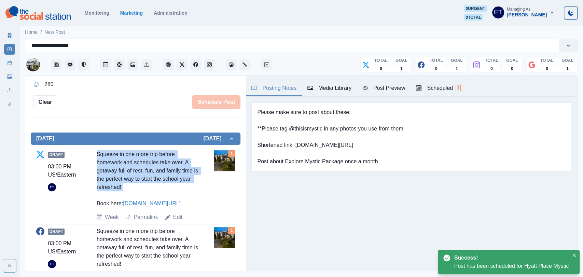
click at [77, 75] on textarea at bounding box center [136, 55] width 210 height 39
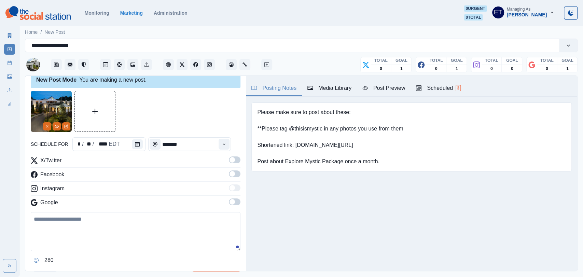
paste textarea "**********"
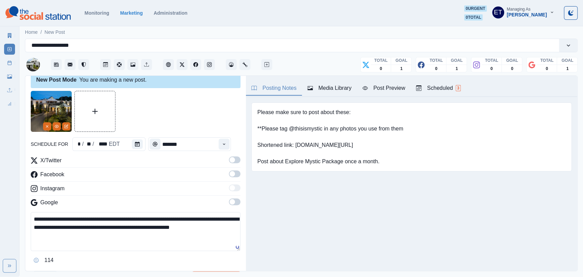
type textarea "**********"
click at [234, 202] on span at bounding box center [231, 201] width 5 height 5
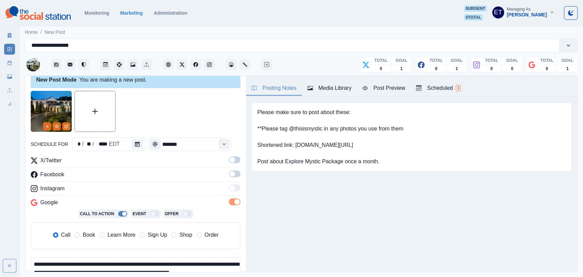
click at [81, 233] on label "Book" at bounding box center [84, 235] width 20 height 8
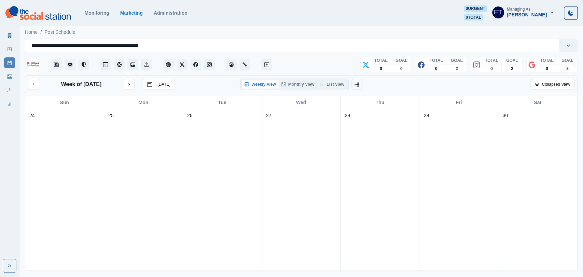
click at [328, 89] on div "Weekly View Monthly View List View" at bounding box center [294, 84] width 109 height 12
click at [331, 86] on button "List View" at bounding box center [332, 84] width 30 height 8
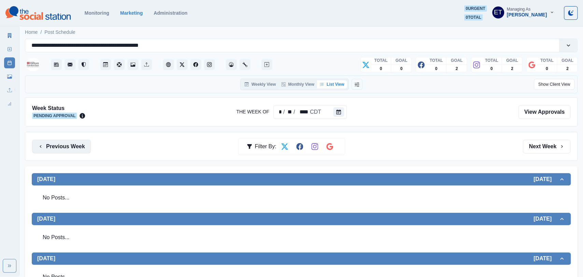
click at [68, 145] on button "Previous Week" at bounding box center [61, 147] width 59 height 14
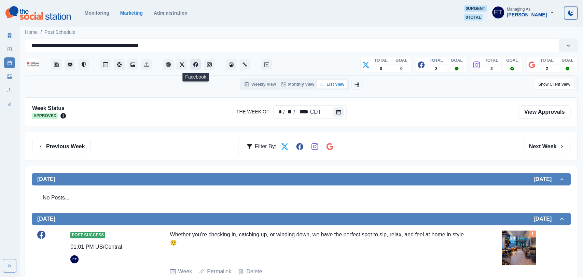
click at [195, 65] on icon "Facebook" at bounding box center [195, 64] width 5 height 5
click at [133, 64] on icon "Media Library" at bounding box center [132, 64] width 5 height 5
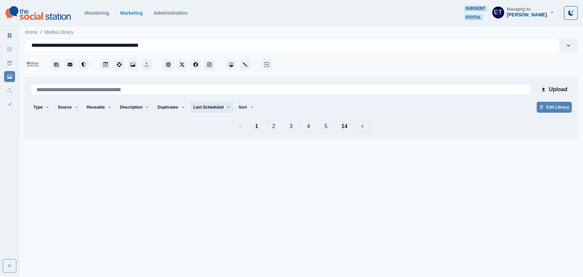
click at [197, 107] on button "Last Scheduled" at bounding box center [211, 107] width 43 height 11
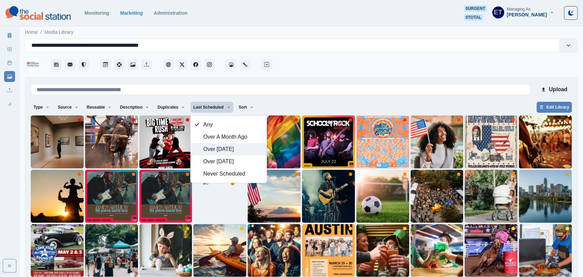
click at [217, 148] on span "Over [DATE]" at bounding box center [232, 149] width 59 height 8
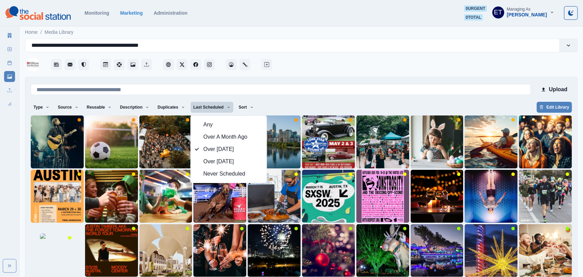
click at [308, 66] on div at bounding box center [425, 62] width 304 height 20
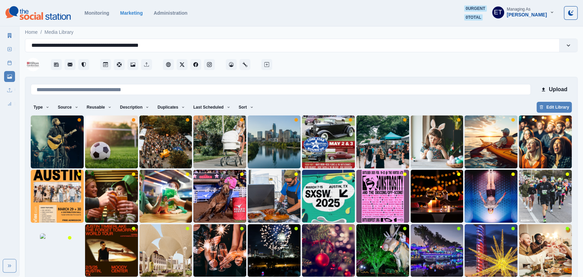
scroll to position [29, 0]
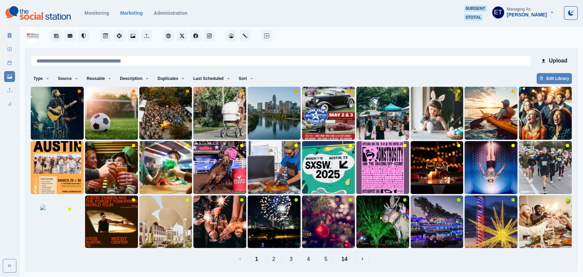
click at [271, 261] on button "2" at bounding box center [273, 259] width 15 height 14
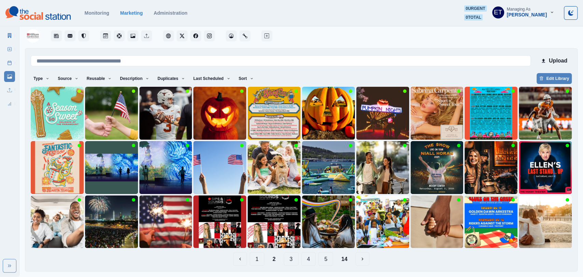
click at [291, 262] on button "3" at bounding box center [291, 259] width 15 height 14
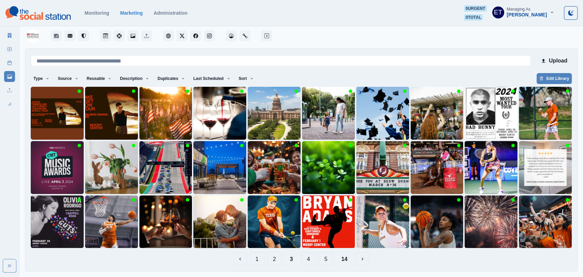
click at [309, 259] on button "4" at bounding box center [308, 259] width 15 height 14
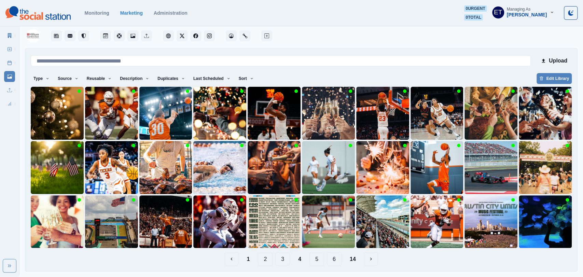
click at [314, 258] on button "5" at bounding box center [316, 259] width 15 height 14
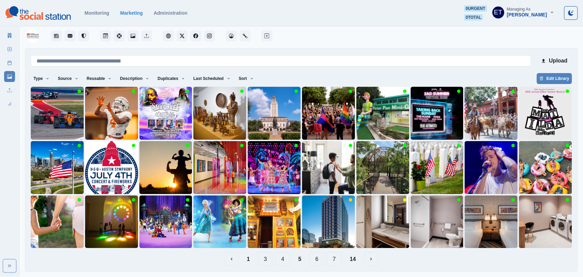
click at [317, 260] on button "6" at bounding box center [316, 259] width 15 height 14
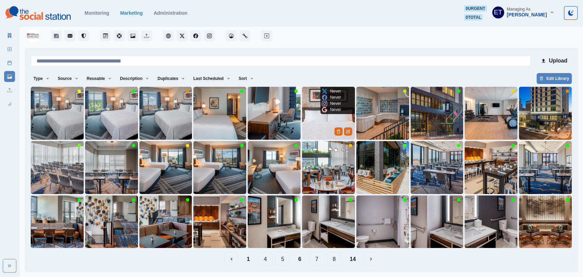
click at [305, 114] on img at bounding box center [328, 113] width 53 height 53
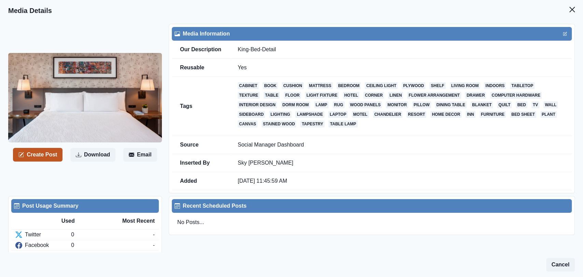
click at [49, 148] on button "Create Post" at bounding box center [37, 155] width 49 height 14
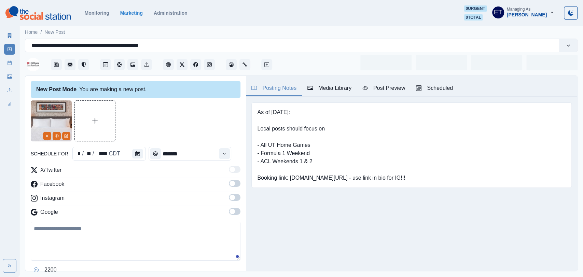
click at [91, 232] on textarea at bounding box center [136, 240] width 210 height 39
paste textarea "**********"
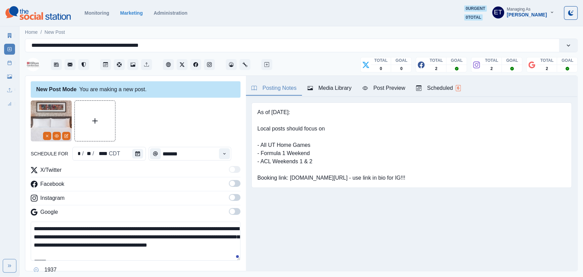
scroll to position [12, 0]
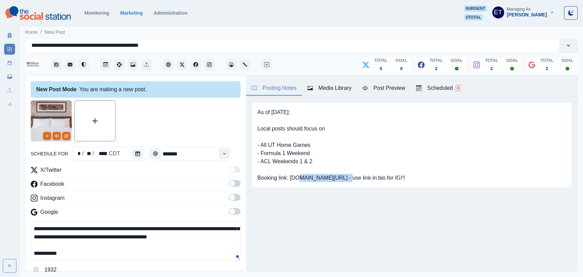
drag, startPoint x: 290, startPoint y: 178, endPoint x: 337, endPoint y: 179, distance: 47.4
click at [337, 179] on pre "As of July 2023: Local posts should focus on - All UT Home Games - Formula 1 We…" at bounding box center [331, 145] width 148 height 74
copy pre "www.bit.ly/3rRTbHC"
click at [141, 254] on textarea "**********" at bounding box center [136, 240] width 210 height 39
paste textarea "**********"
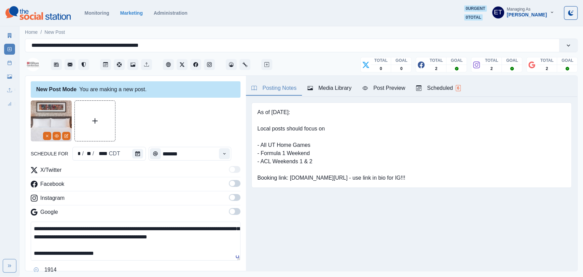
type textarea "**********"
click at [232, 185] on span at bounding box center [231, 183] width 5 height 5
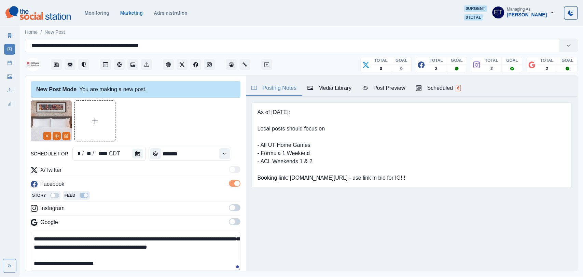
click at [234, 207] on span at bounding box center [231, 207] width 5 height 5
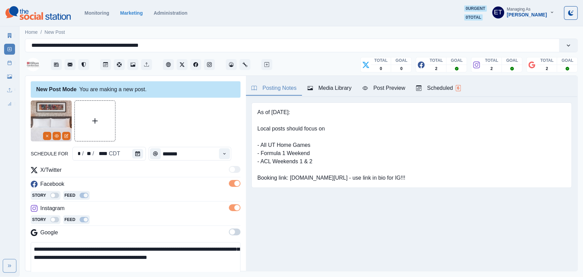
click at [431, 91] on div "Scheduled 6" at bounding box center [438, 88] width 44 height 8
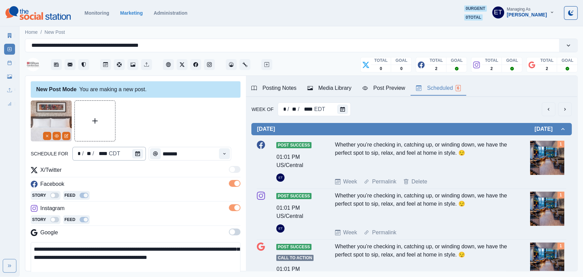
click at [121, 157] on div "* / ** / **** CDT" at bounding box center [108, 154] width 73 height 14
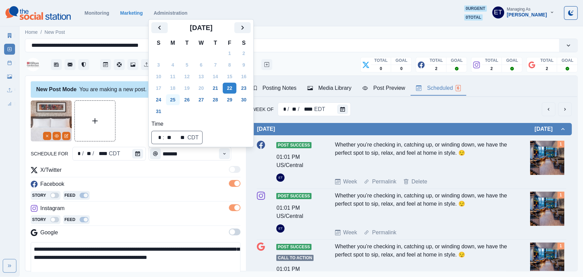
click at [172, 97] on button "25" at bounding box center [173, 99] width 14 height 11
click at [177, 167] on div "X/Twitter" at bounding box center [136, 171] width 210 height 11
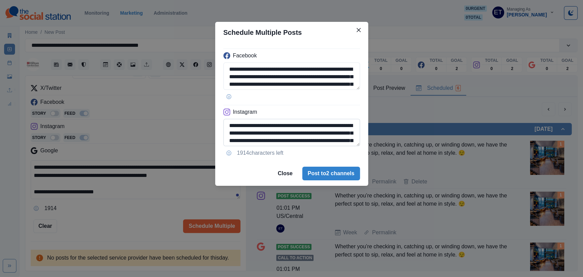
scroll to position [39, 0]
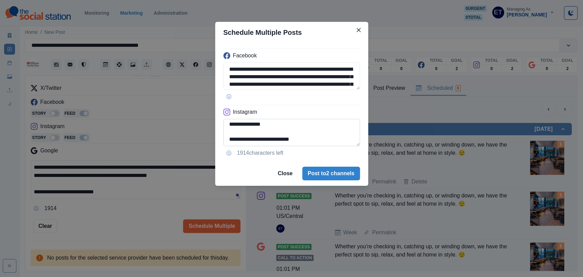
drag, startPoint x: 243, startPoint y: 140, endPoint x: 324, endPoint y: 142, distance: 81.2
click at [324, 142] on textarea "**********" at bounding box center [291, 132] width 137 height 27
type textarea "**********"
click at [335, 175] on button "Post to 2 channels" at bounding box center [331, 174] width 58 height 14
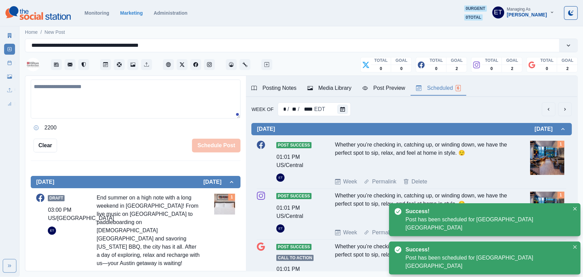
scroll to position [168, 0]
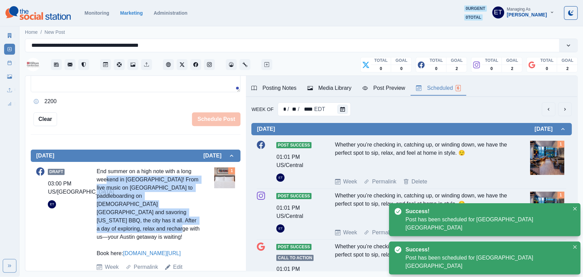
drag, startPoint x: 145, startPoint y: 218, endPoint x: 96, endPoint y: 172, distance: 67.3
click at [97, 172] on div "End summer on a high note with a long weekend in Austin! From live music on Six…" at bounding box center [148, 212] width 103 height 90
copy div "kend in Austin! From live music on Sixth Street to paddleboarding on Lady Bird …"
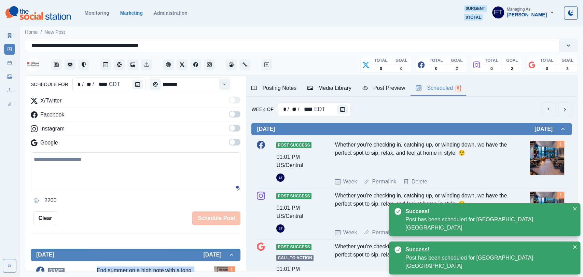
click at [96, 175] on textarea at bounding box center [136, 171] width 210 height 39
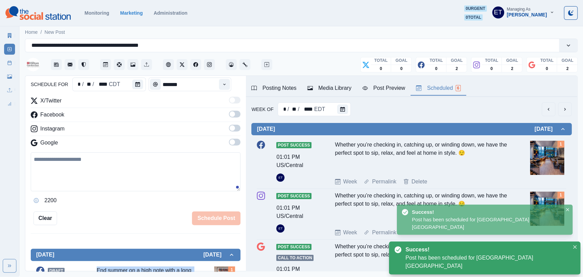
paste textarea "**********"
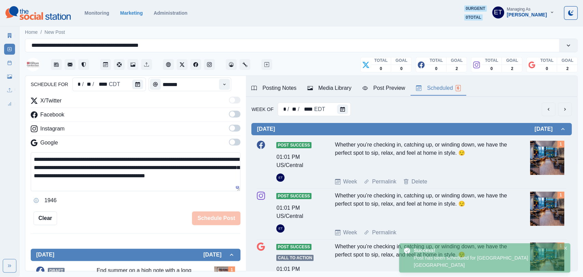
type textarea "**********"
click at [232, 141] on span at bounding box center [231, 141] width 5 height 5
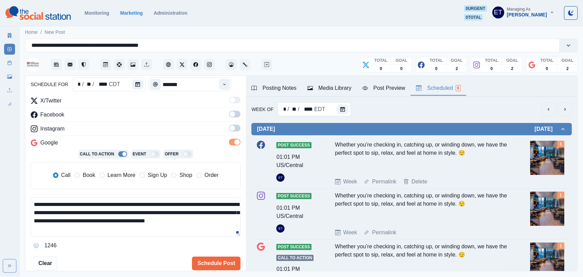
click at [85, 176] on span "Book" at bounding box center [89, 175] width 12 height 8
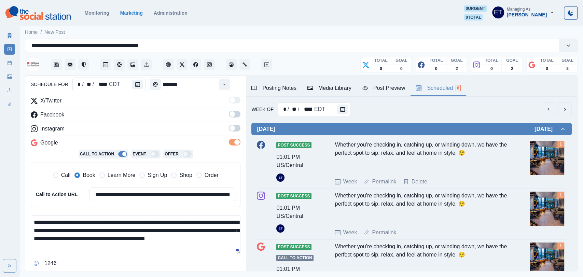
scroll to position [101, 0]
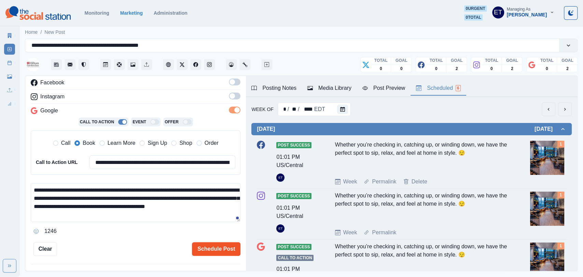
click at [228, 249] on button "Schedule Post" at bounding box center [216, 249] width 48 height 14
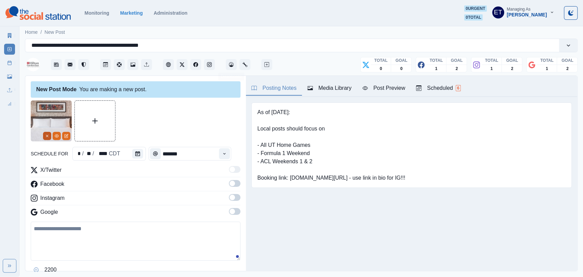
click at [49, 134] on icon "Remove" at bounding box center [47, 136] width 4 height 4
click at [49, 134] on button "Upload Media" at bounding box center [54, 121] width 40 height 40
click at [117, 255] on textarea at bounding box center [136, 240] width 210 height 39
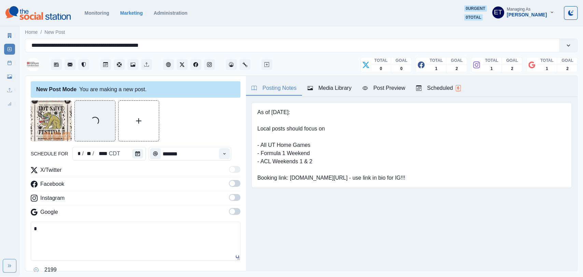
paste textarea "**********"
click at [235, 200] on span at bounding box center [235, 197] width 12 height 7
click at [34, 257] on textarea "**********" at bounding box center [136, 251] width 210 height 39
paste textarea "**"
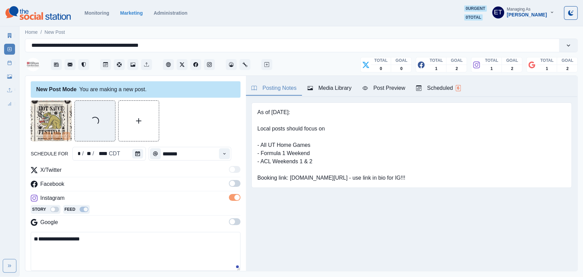
click at [70, 238] on textarea "**********" at bounding box center [136, 251] width 210 height 39
paste textarea "**********"
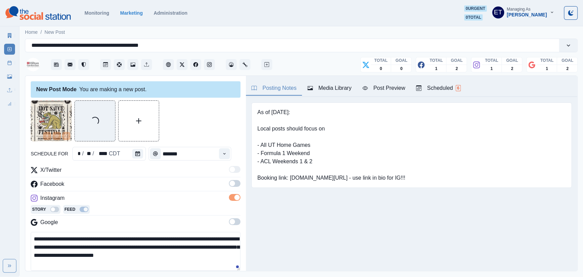
scroll to position [4, 0]
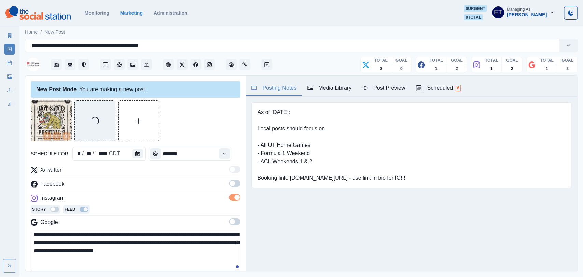
paste textarea "**"
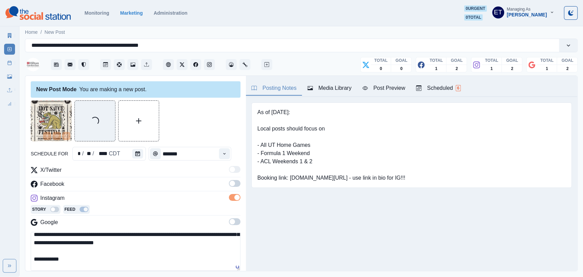
scroll to position [13, 0]
paste textarea "**********"
click at [90, 265] on textarea "**********" at bounding box center [136, 251] width 210 height 39
type textarea "**********"
click at [232, 182] on span at bounding box center [231, 183] width 5 height 5
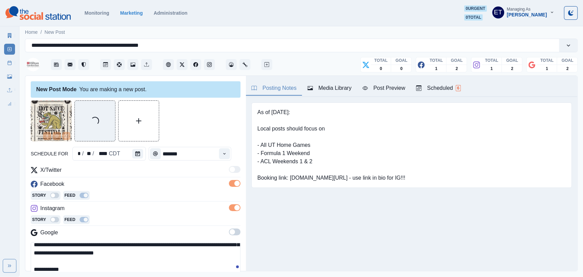
click at [386, 91] on div "Post Preview" at bounding box center [383, 88] width 43 height 8
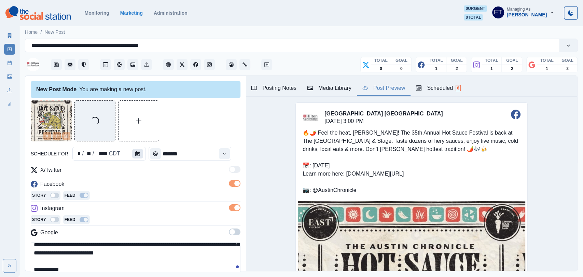
click at [135, 152] on icon "Calendar" at bounding box center [137, 153] width 5 height 5
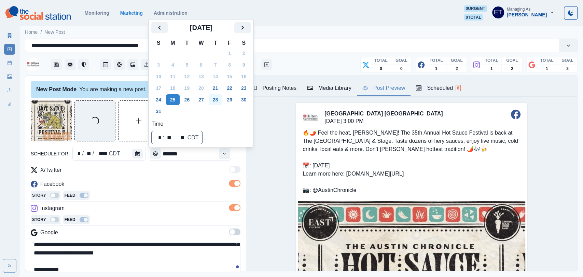
click at [216, 101] on button "28" at bounding box center [216, 99] width 14 height 11
click at [199, 200] on div "Story Feed" at bounding box center [136, 196] width 210 height 10
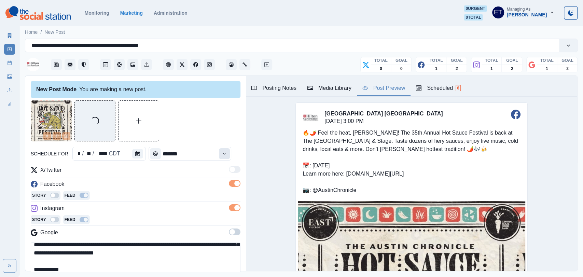
click at [230, 157] on button "Time" at bounding box center [224, 153] width 11 height 11
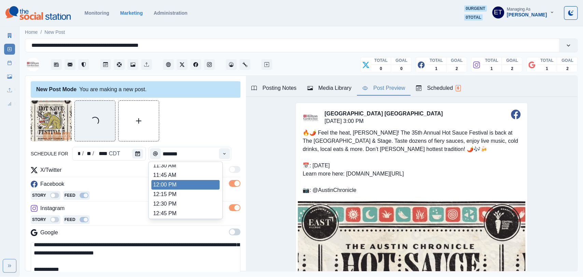
click at [200, 184] on li "12:00 PM" at bounding box center [185, 185] width 68 height 10
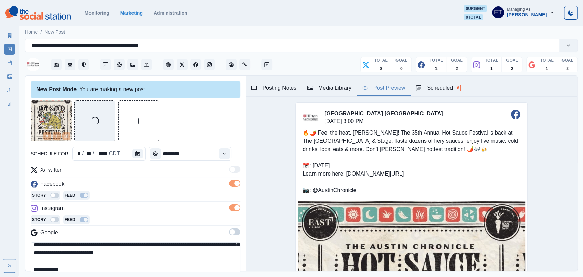
type input "********"
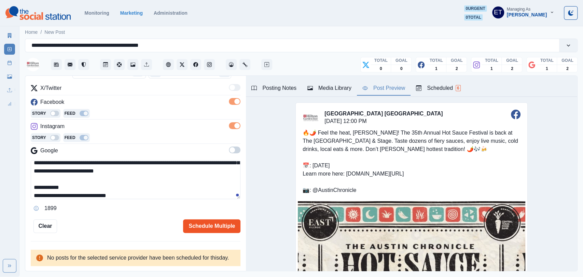
click at [210, 225] on button "Schedule Multiple" at bounding box center [211, 226] width 57 height 14
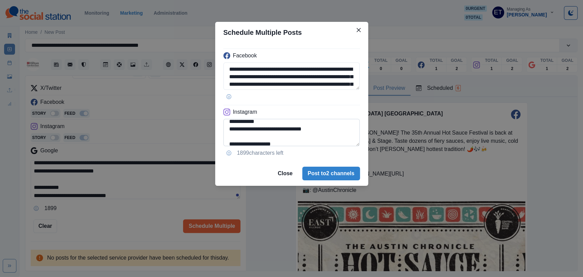
scroll to position [54, 0]
click at [269, 140] on textarea "**********" at bounding box center [291, 132] width 137 height 27
paste textarea "**********"
click at [269, 140] on textarea "**********" at bounding box center [291, 132] width 137 height 27
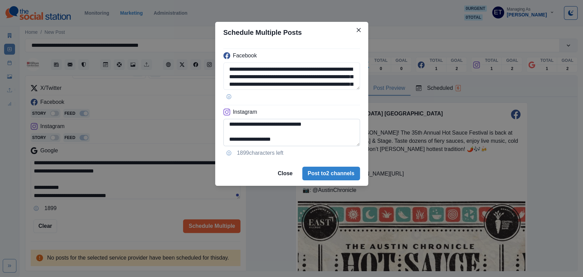
click at [269, 140] on textarea "**********" at bounding box center [291, 132] width 137 height 27
paste textarea
type textarea "**********"
click at [326, 169] on button "Post to 2 channels" at bounding box center [331, 174] width 58 height 14
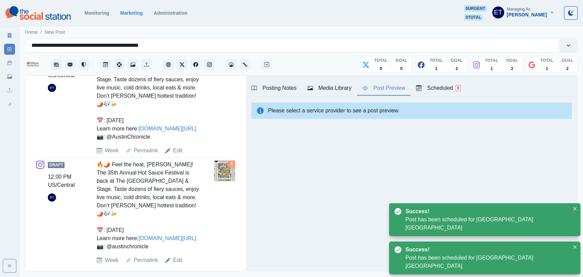
scroll to position [298, 0]
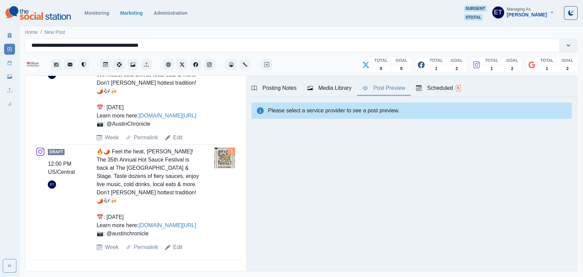
drag, startPoint x: 156, startPoint y: 235, endPoint x: 97, endPoint y: 150, distance: 103.6
click at [97, 150] on div "🔥🌶️ Feel the heat, Austin! The 35th Annual Hot Sauce Festival is back at The Fa…" at bounding box center [148, 192] width 103 height 90
copy div "🔥🌶️ Feel the heat, Austin! The 35th Annual Hot Sauce Festival is back at The Fa…"
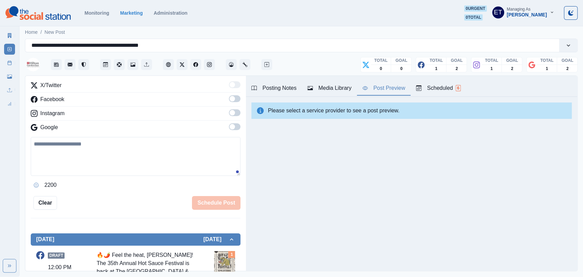
click at [94, 160] on textarea at bounding box center [136, 156] width 210 height 39
paste textarea "**********"
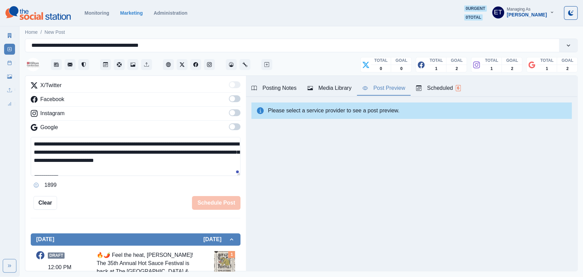
scroll to position [29, 0]
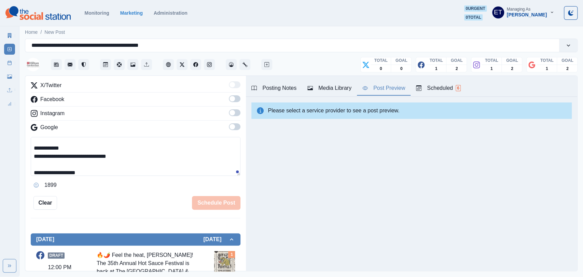
drag, startPoint x: 76, startPoint y: 155, endPoint x: 151, endPoint y: 161, distance: 75.4
click at [151, 161] on textarea "**********" at bounding box center [136, 156] width 210 height 39
drag, startPoint x: 132, startPoint y: 154, endPoint x: 77, endPoint y: 158, distance: 54.8
click at [77, 158] on textarea "**********" at bounding box center [136, 156] width 210 height 39
drag, startPoint x: 77, startPoint y: 158, endPoint x: 16, endPoint y: 158, distance: 60.7
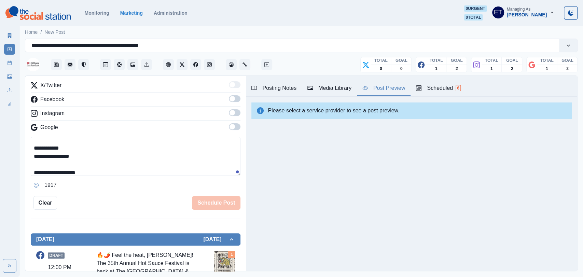
click at [16, 158] on div "**********" at bounding box center [291, 138] width 583 height 276
type textarea "**********"
click at [231, 126] on span at bounding box center [231, 126] width 5 height 5
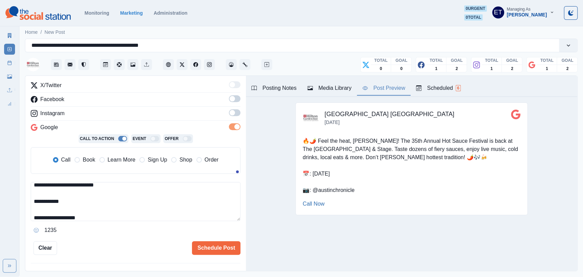
click at [118, 160] on span "Learn More" at bounding box center [121, 160] width 28 height 8
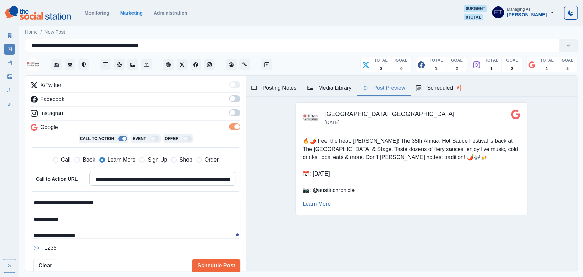
click at [89, 181] on input "**********" at bounding box center [162, 179] width 146 height 14
drag, startPoint x: 91, startPoint y: 181, endPoint x: 274, endPoint y: 189, distance: 183.5
click at [274, 189] on div "**********" at bounding box center [300, 174] width 551 height 196
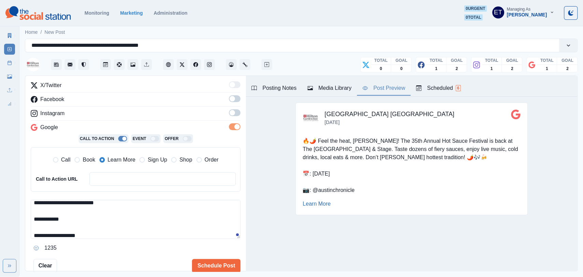
paste input "**********"
type input "**********"
click at [318, 93] on button "Media Library" at bounding box center [329, 88] width 55 height 14
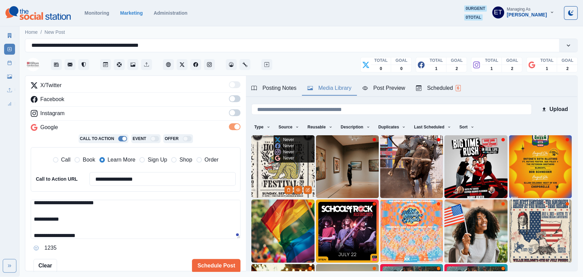
click at [260, 173] on img at bounding box center [282, 166] width 63 height 63
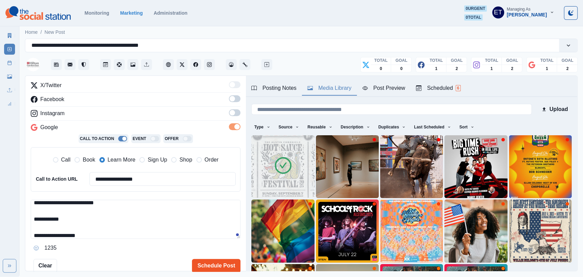
click at [206, 261] on button "Schedule Post" at bounding box center [216, 266] width 48 height 14
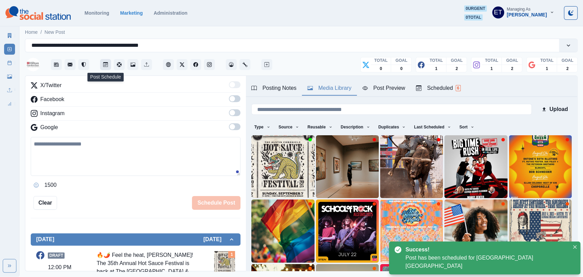
click at [106, 65] on icon "Post Schedule" at bounding box center [105, 64] width 3 height 2
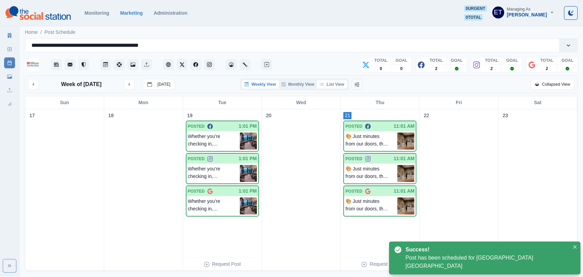
click at [332, 83] on button "List View" at bounding box center [332, 84] width 30 height 8
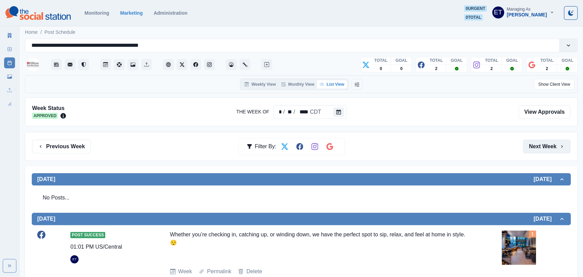
click at [540, 143] on button "Next Week" at bounding box center [545, 147] width 47 height 14
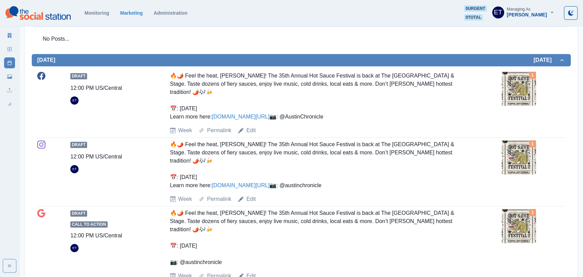
scroll to position [396, 0]
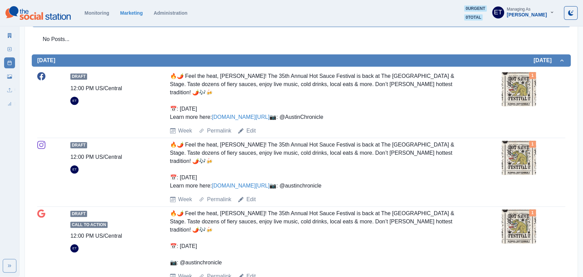
click at [523, 151] on img at bounding box center [518, 158] width 34 height 34
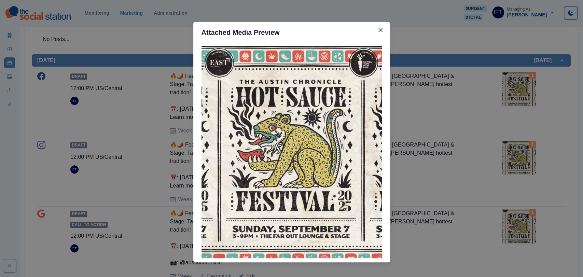
click at [452, 95] on div "Attached Media Preview" at bounding box center [291, 138] width 583 height 277
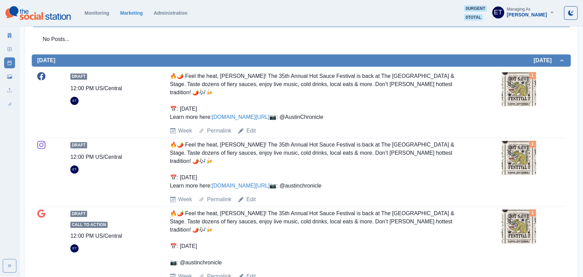
scroll to position [0, 0]
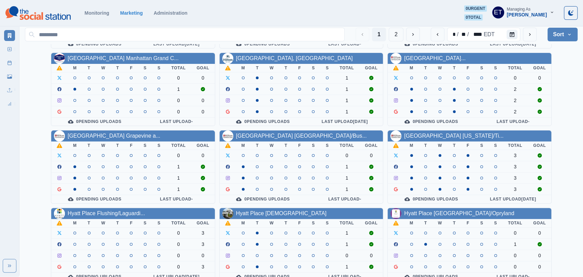
scroll to position [92, 0]
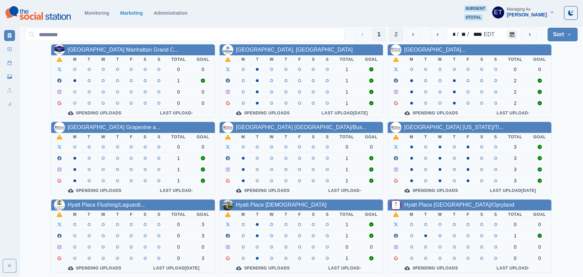
click at [392, 36] on button "2" at bounding box center [395, 35] width 15 height 14
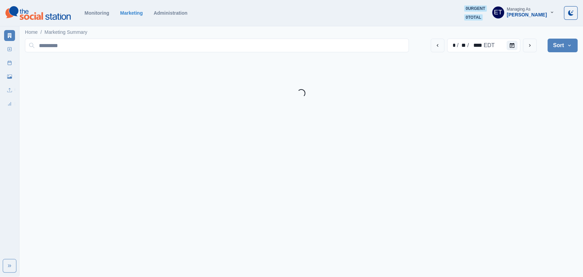
scroll to position [0, 0]
